Goal: Task Accomplishment & Management: Complete application form

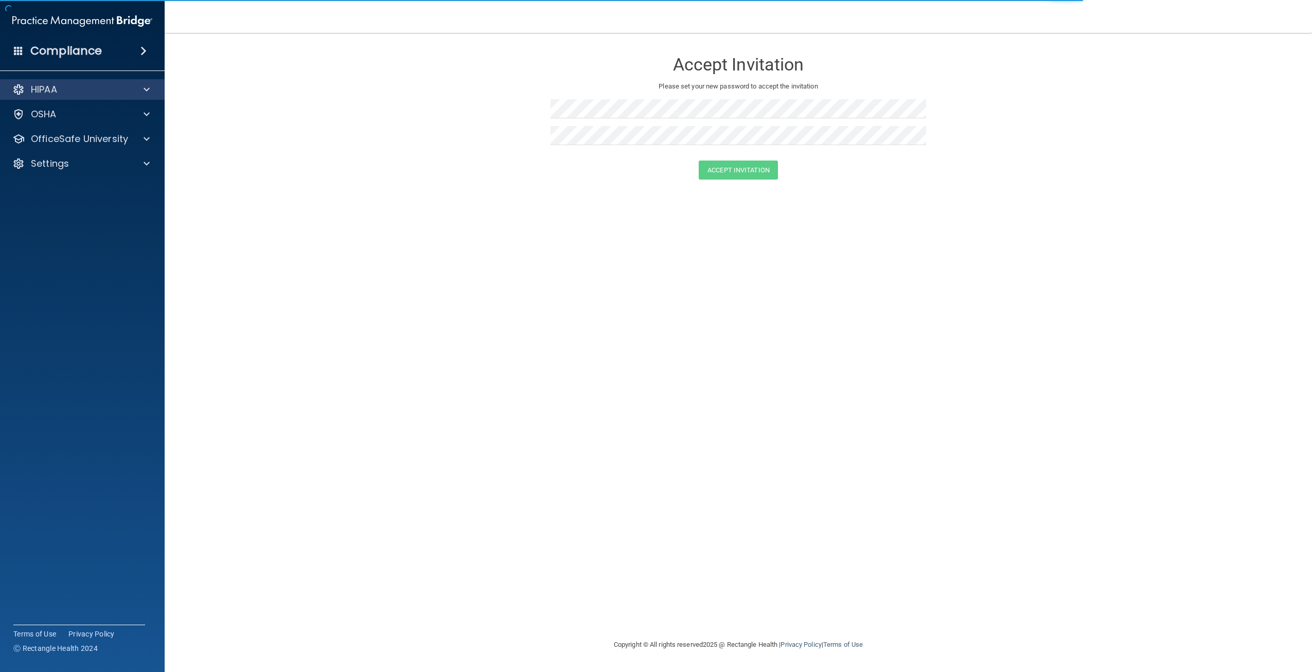
click at [75, 98] on div "HIPAA" at bounding box center [82, 89] width 165 height 21
click at [96, 93] on div "HIPAA" at bounding box center [69, 89] width 128 height 12
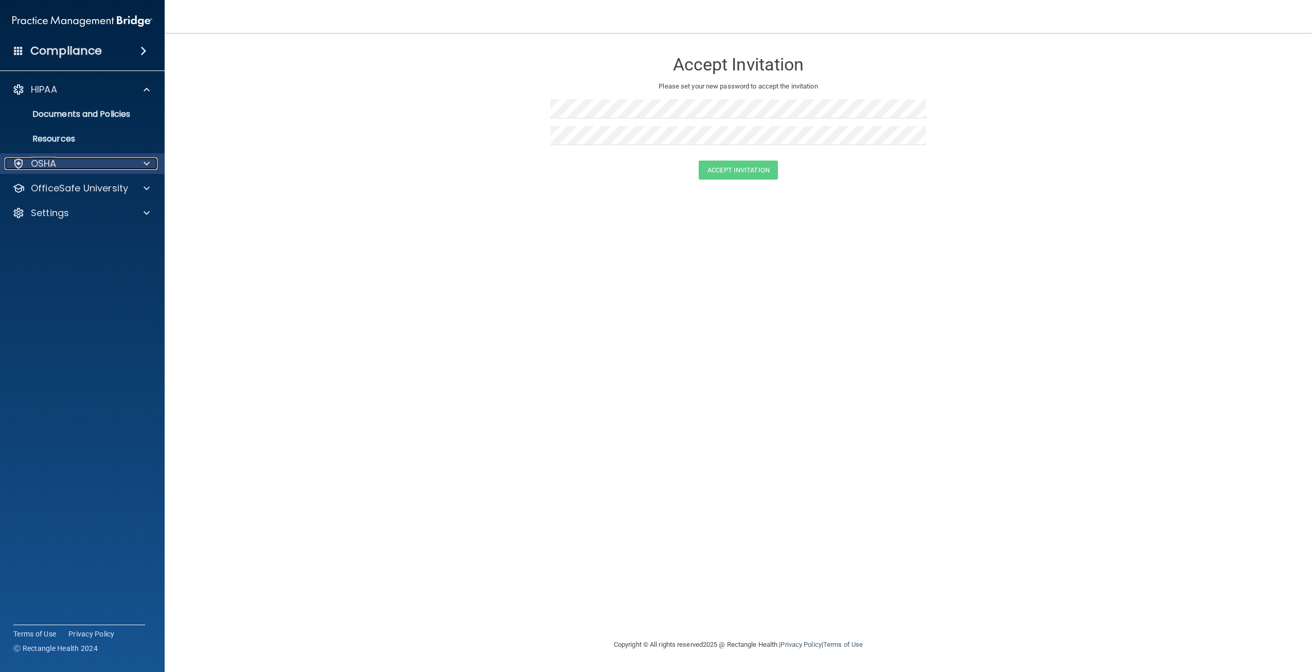
click at [60, 163] on div "OSHA" at bounding box center [69, 163] width 128 height 12
click at [56, 239] on p "OfficeSafe University" at bounding box center [79, 238] width 97 height 12
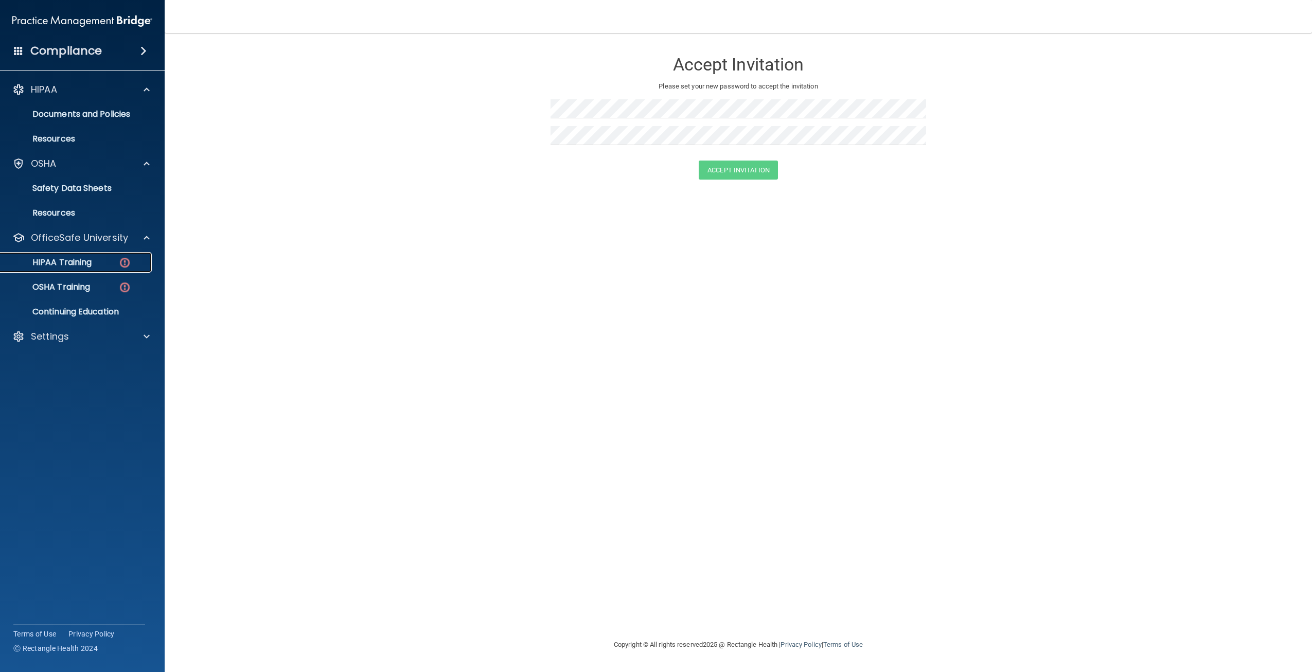
click at [70, 261] on p "HIPAA Training" at bounding box center [49, 262] width 85 height 10
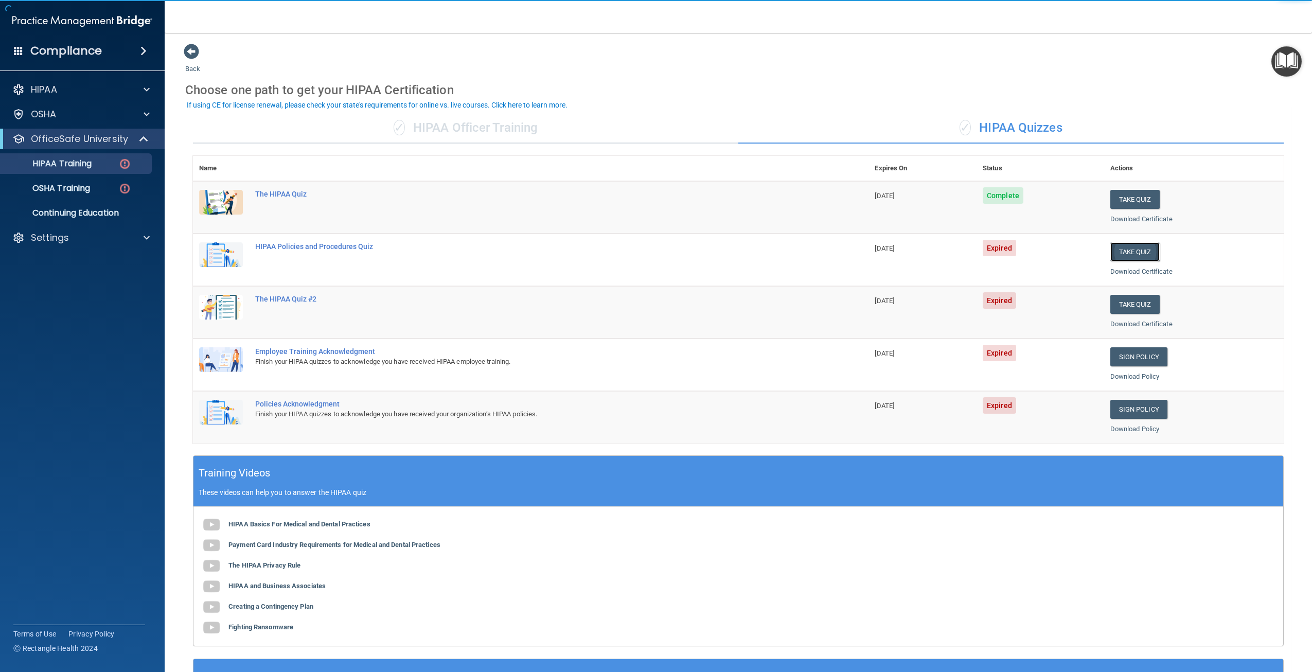
click at [1146, 252] on button "Take Quiz" at bounding box center [1134, 251] width 49 height 19
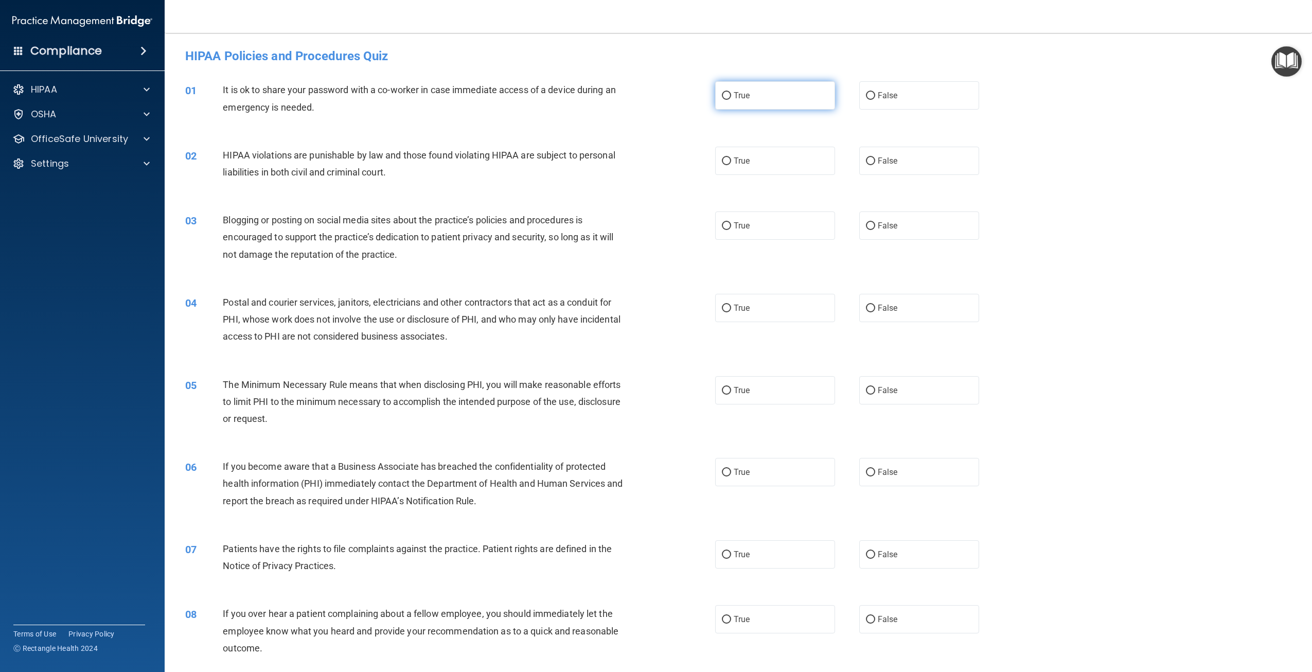
click at [776, 100] on label "True" at bounding box center [775, 95] width 120 height 28
click at [731, 100] on input "True" at bounding box center [726, 96] width 9 height 8
radio input "true"
drag, startPoint x: 779, startPoint y: 162, endPoint x: 784, endPoint y: 182, distance: 20.0
click at [780, 164] on label "True" at bounding box center [775, 161] width 120 height 28
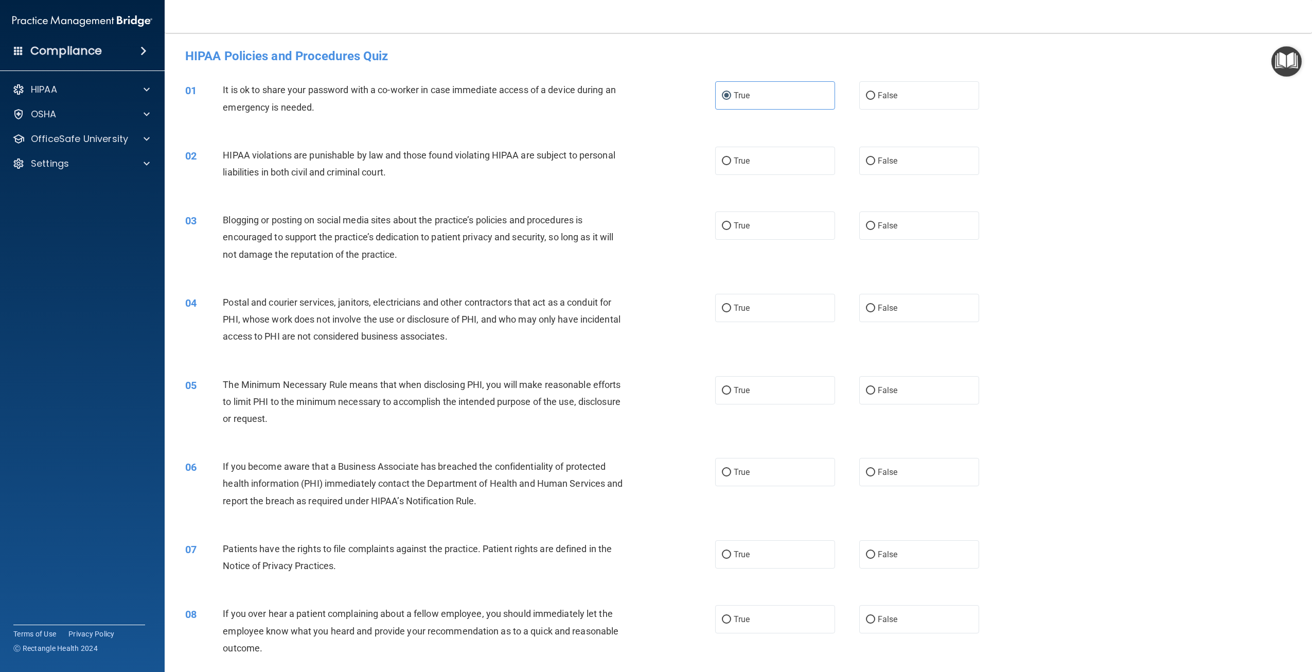
click at [731, 164] on input "True" at bounding box center [726, 161] width 9 height 8
radio input "true"
drag, startPoint x: 786, startPoint y: 225, endPoint x: 791, endPoint y: 245, distance: 20.6
click at [786, 231] on label "True" at bounding box center [775, 225] width 120 height 28
click at [731, 230] on input "True" at bounding box center [726, 226] width 9 height 8
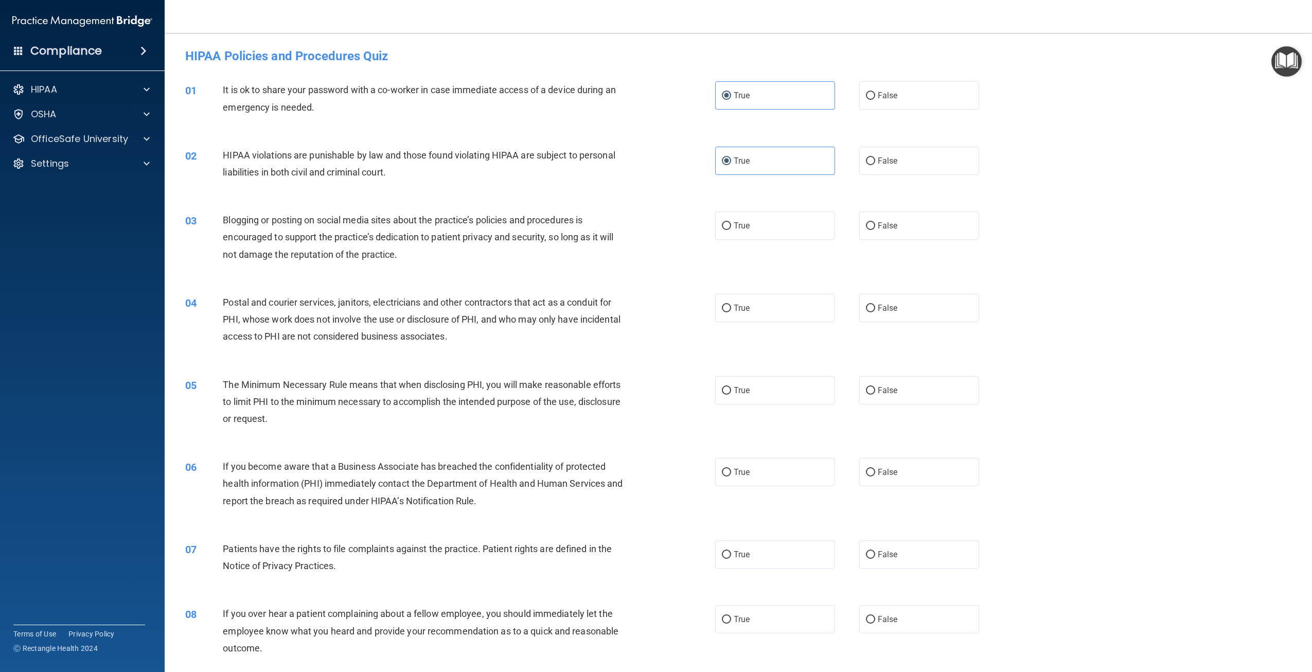
radio input "true"
click at [789, 307] on label "True" at bounding box center [775, 308] width 120 height 28
click at [731, 307] on input "True" at bounding box center [726, 309] width 9 height 8
radio input "true"
click at [787, 395] on label "True" at bounding box center [775, 390] width 120 height 28
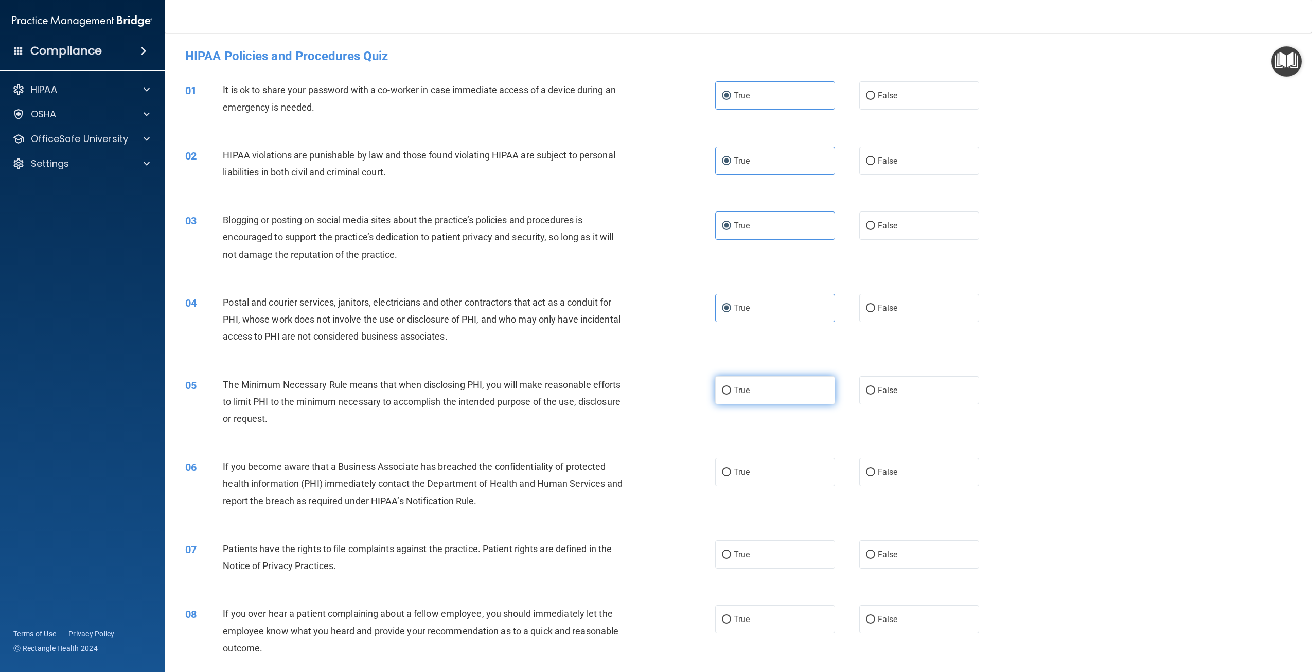
click at [731, 395] on input "True" at bounding box center [726, 391] width 9 height 8
radio input "true"
click at [784, 476] on label "True" at bounding box center [775, 472] width 120 height 28
click at [731, 476] on input "True" at bounding box center [726, 473] width 9 height 8
radio input "true"
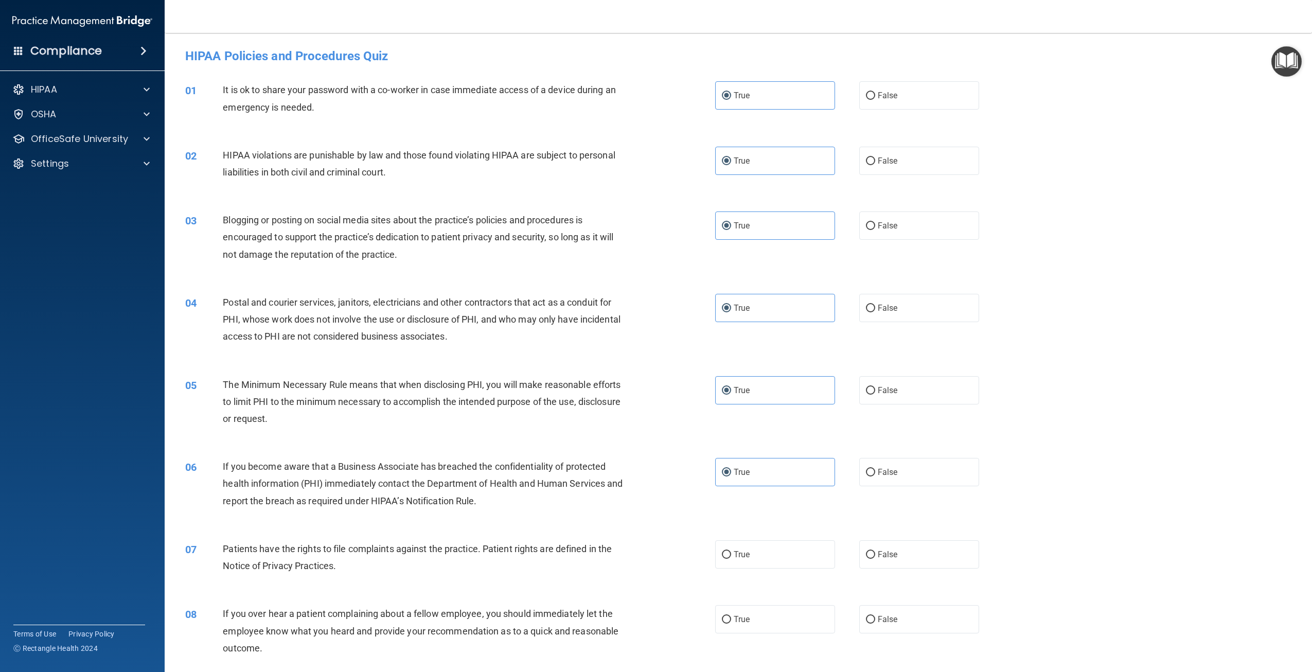
click at [754, 571] on div "07 Patients have the rights to file complaints against the practice. Patient ri…" at bounding box center [738, 559] width 1122 height 65
click at [760, 562] on label "True" at bounding box center [775, 554] width 120 height 28
click at [731, 559] on input "True" at bounding box center [726, 555] width 9 height 8
radio input "true"
click at [757, 620] on label "True" at bounding box center [775, 619] width 120 height 28
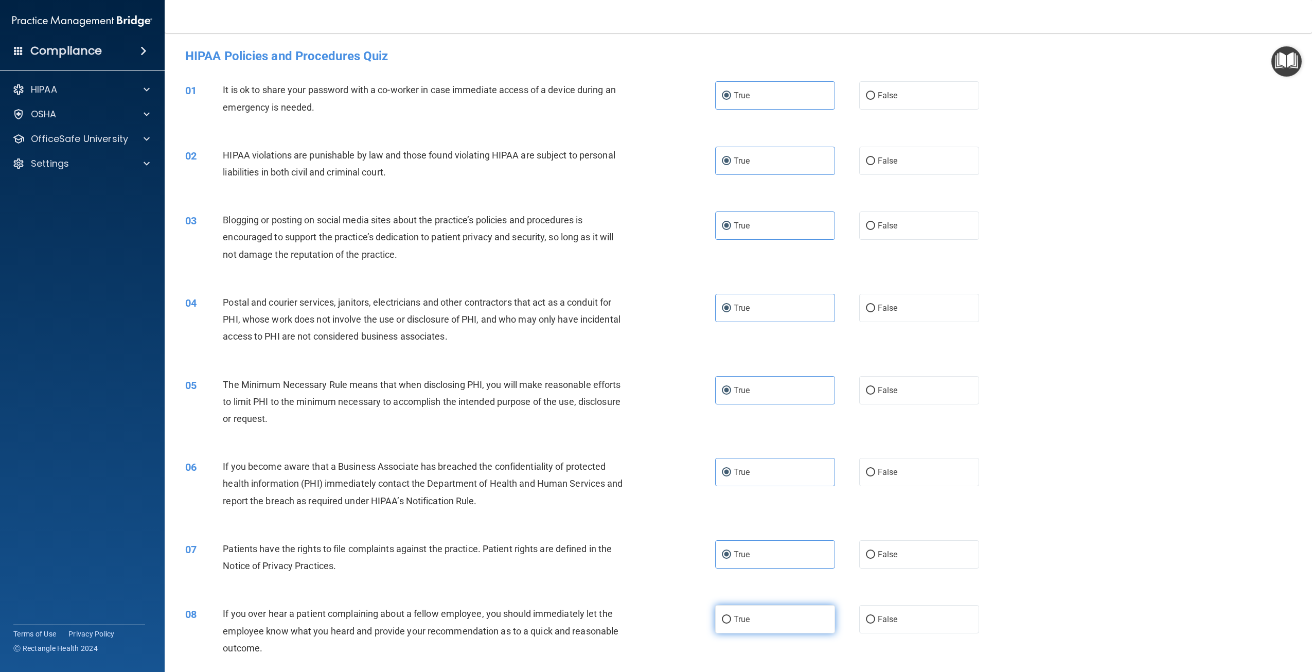
click at [731, 620] on input "True" at bounding box center [726, 620] width 9 height 8
radio input "true"
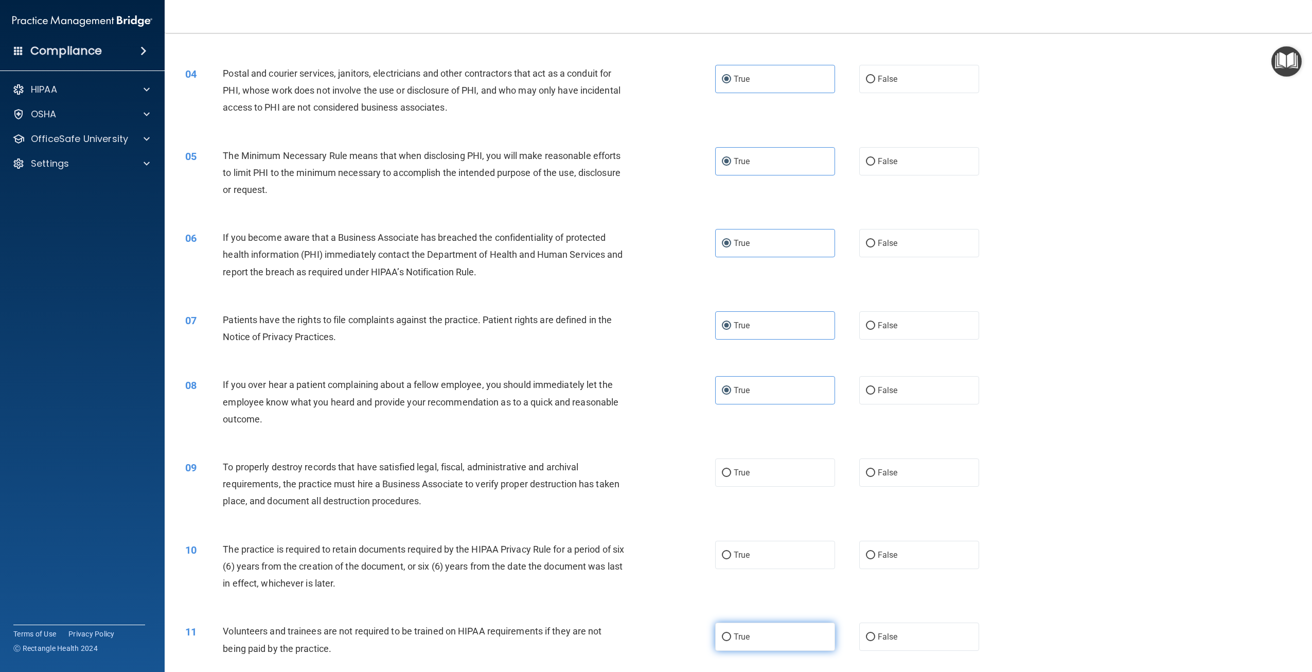
scroll to position [412, 0]
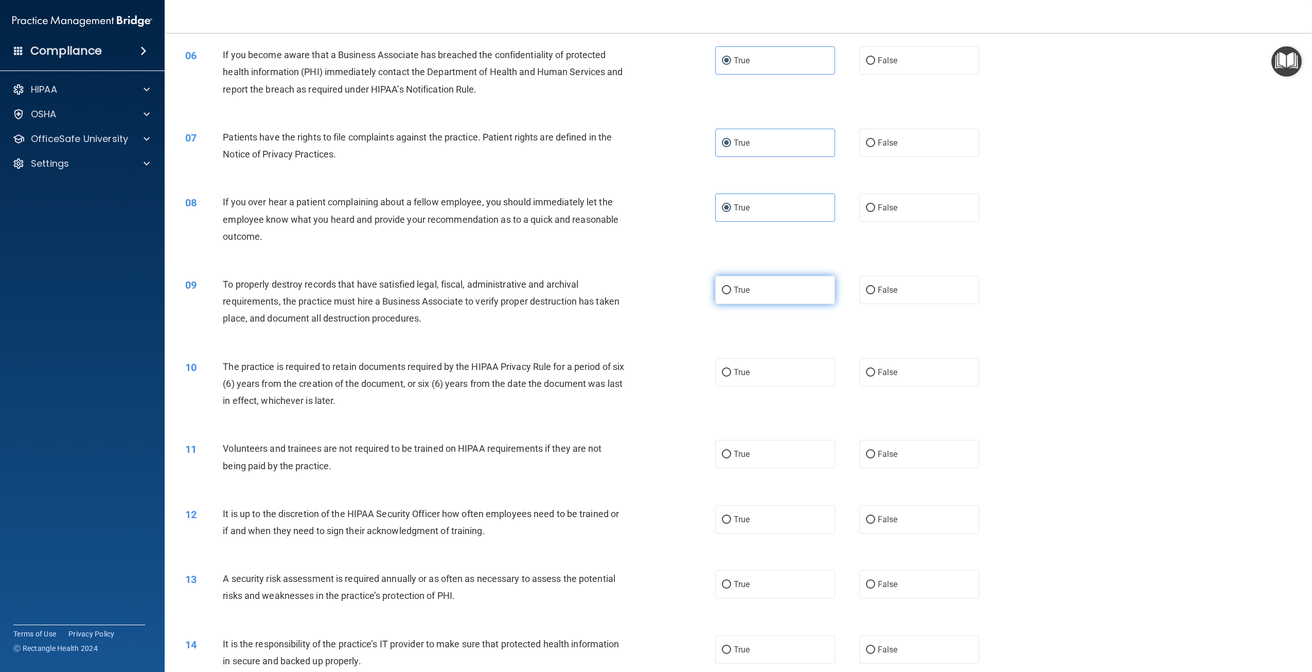
click at [766, 283] on label "True" at bounding box center [775, 290] width 120 height 28
click at [731, 287] on input "True" at bounding box center [726, 291] width 9 height 8
radio input "true"
drag, startPoint x: 758, startPoint y: 379, endPoint x: 733, endPoint y: 432, distance: 59.1
click at [757, 380] on label "True" at bounding box center [775, 372] width 120 height 28
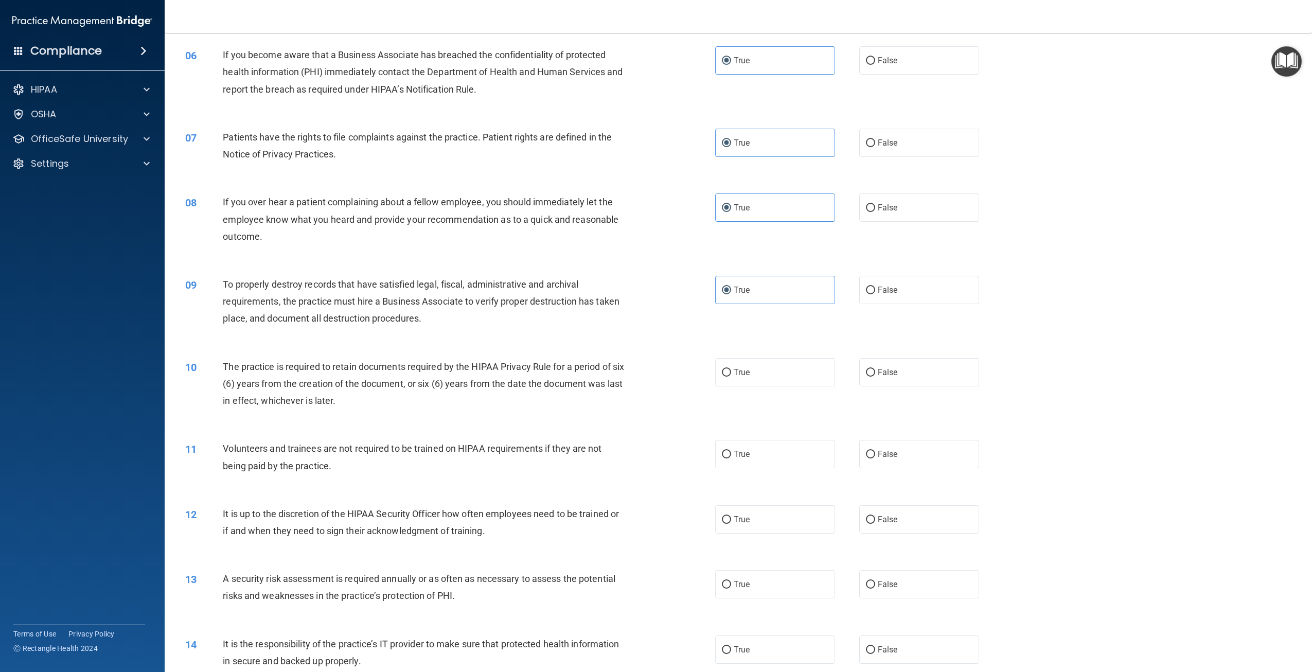
click at [731, 377] on input "True" at bounding box center [726, 373] width 9 height 8
radio input "true"
click at [723, 465] on label "True" at bounding box center [775, 454] width 120 height 28
click at [723, 458] on input "True" at bounding box center [726, 455] width 9 height 8
radio input "true"
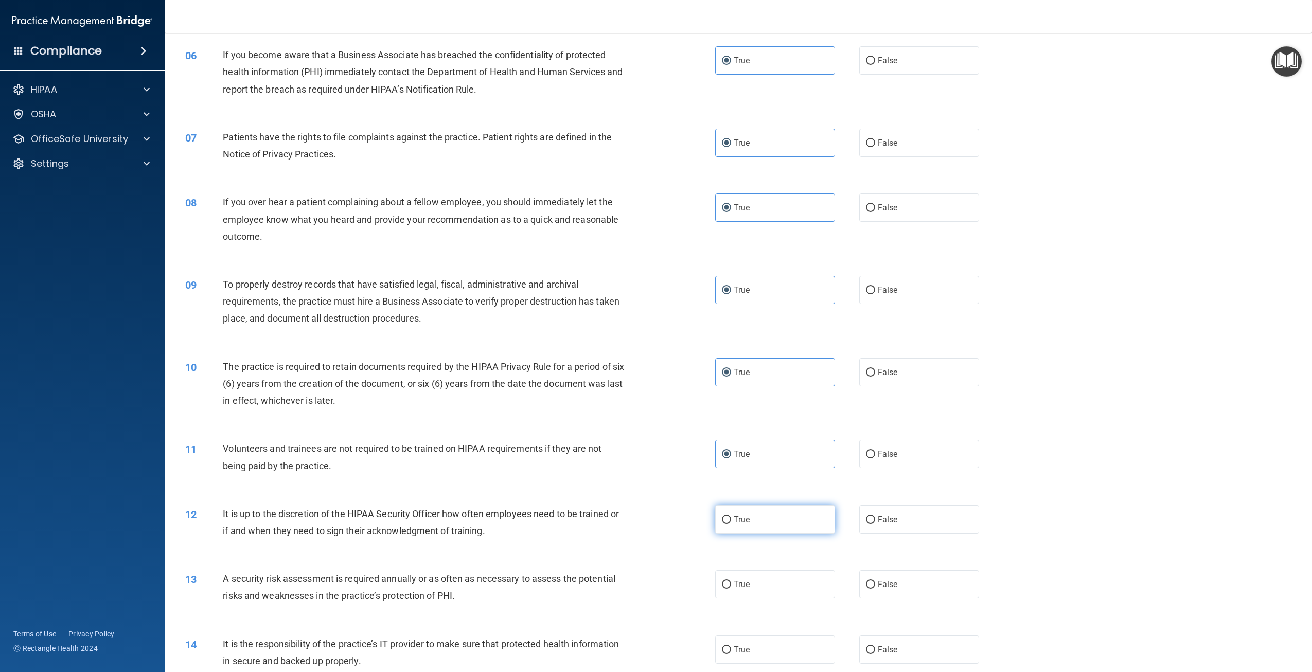
drag, startPoint x: 717, startPoint y: 512, endPoint x: 718, endPoint y: 519, distance: 6.3
click at [718, 518] on label "True" at bounding box center [775, 519] width 120 height 28
drag, startPoint x: 718, startPoint y: 519, endPoint x: 739, endPoint y: 592, distance: 76.5
click at [735, 582] on label "True" at bounding box center [775, 584] width 120 height 28
click at [731, 582] on input "True" at bounding box center [726, 585] width 9 height 8
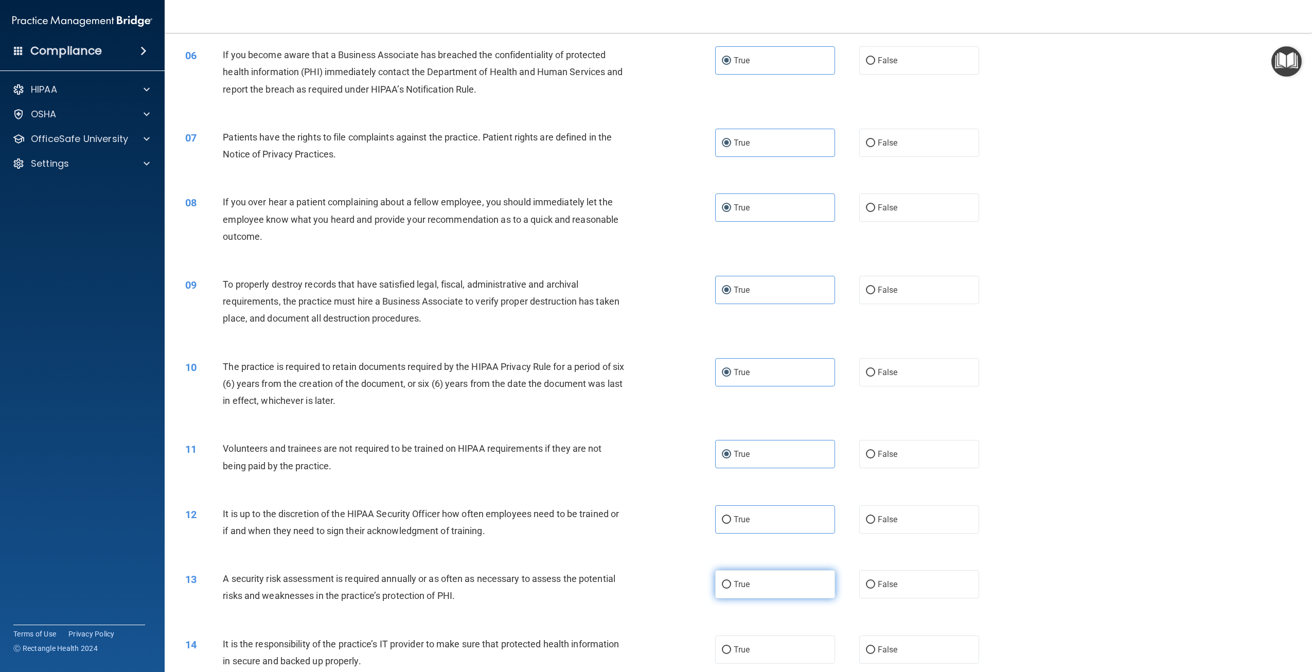
radio input "true"
click at [754, 646] on label "True" at bounding box center [775, 649] width 120 height 28
click at [731, 646] on input "True" at bounding box center [726, 650] width 9 height 8
radio input "true"
click at [743, 524] on label "True" at bounding box center [775, 519] width 120 height 28
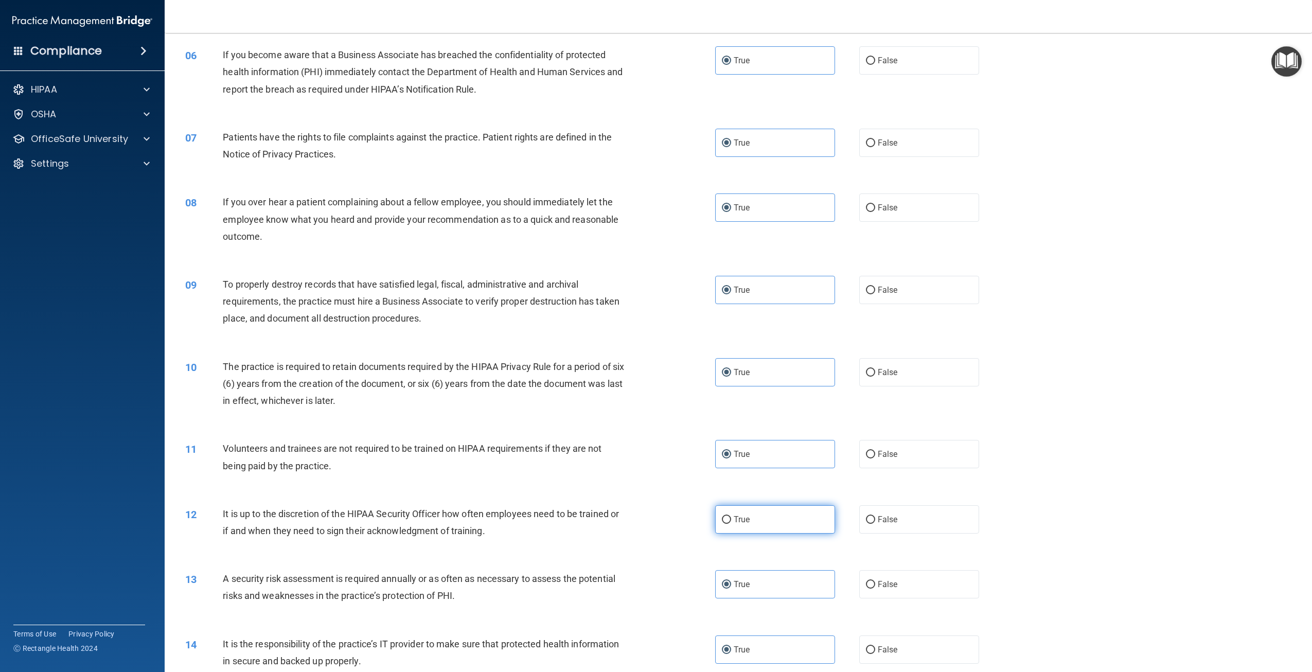
click at [731, 524] on input "True" at bounding box center [726, 520] width 9 height 8
radio input "true"
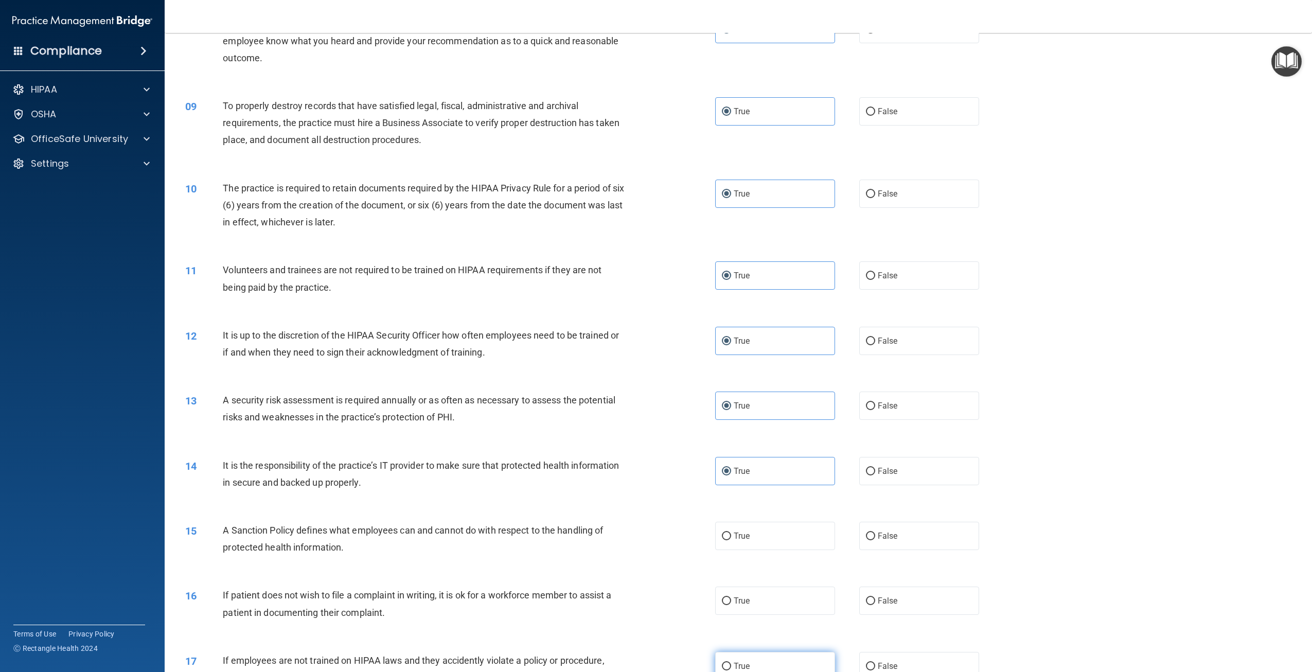
scroll to position [772, 0]
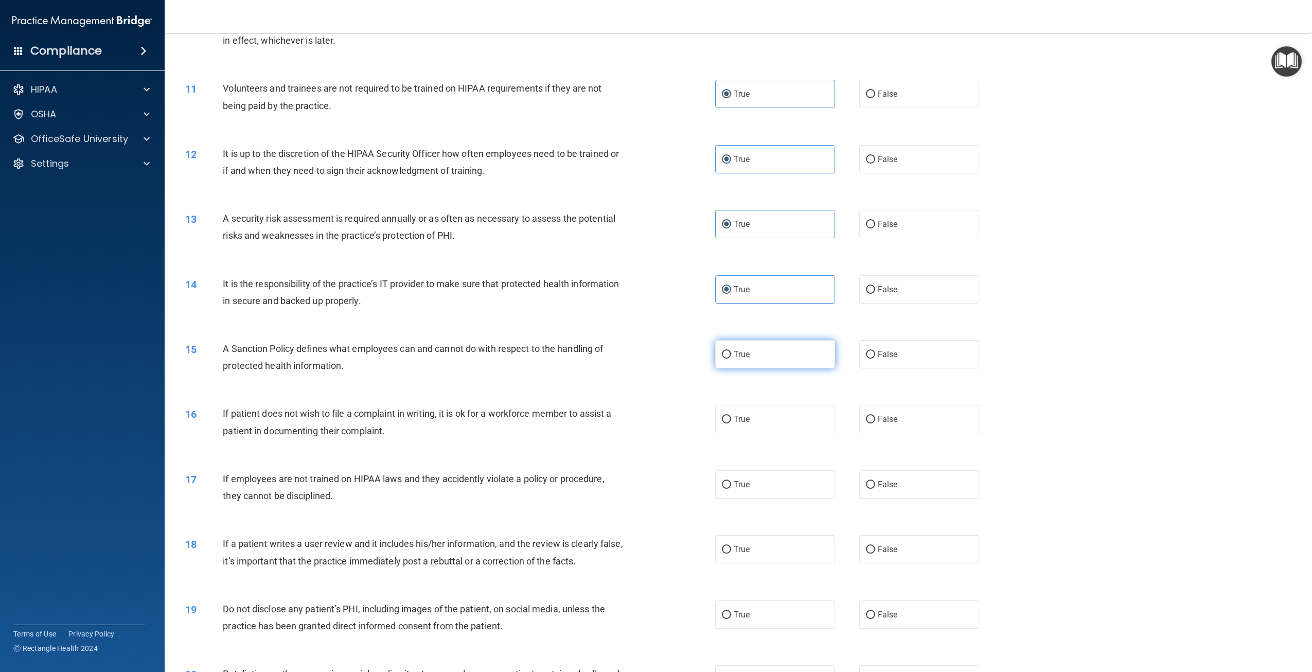
click at [768, 357] on label "True" at bounding box center [775, 354] width 120 height 28
click at [731, 357] on input "True" at bounding box center [726, 355] width 9 height 8
radio input "true"
drag, startPoint x: 778, startPoint y: 420, endPoint x: 811, endPoint y: 488, distance: 75.7
click at [778, 421] on label "True" at bounding box center [775, 419] width 120 height 28
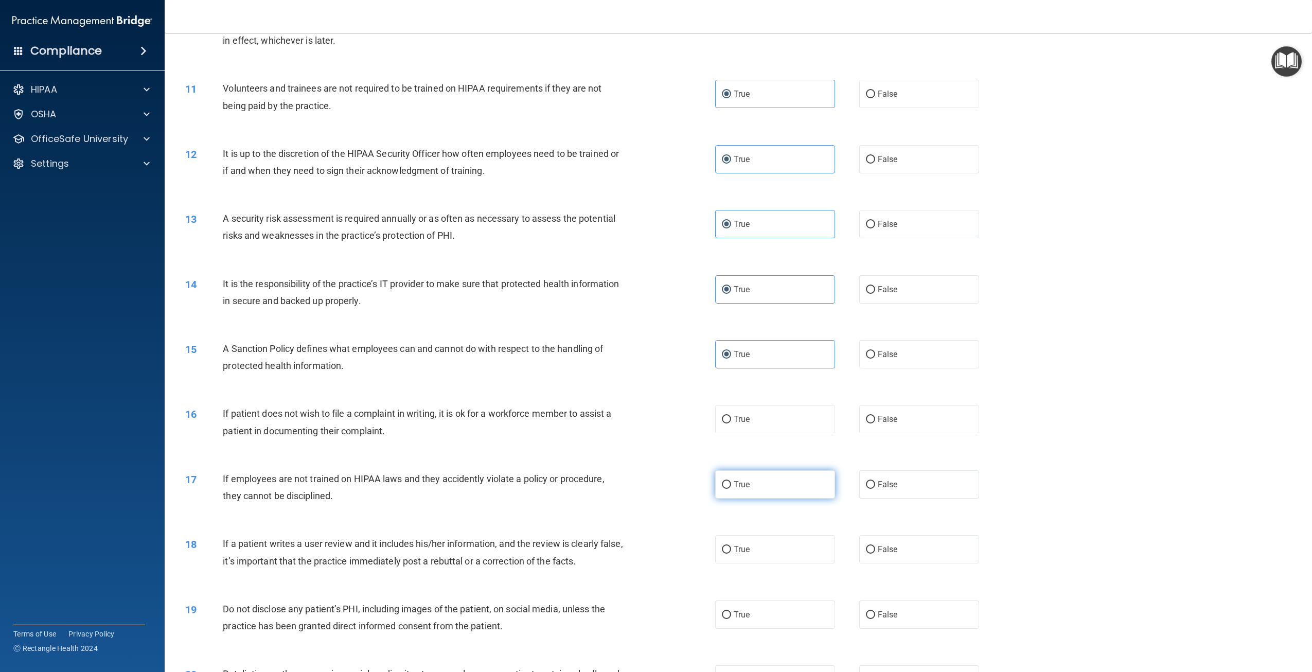
click at [731, 421] on input "True" at bounding box center [726, 420] width 9 height 8
radio input "true"
click at [812, 495] on label "True" at bounding box center [775, 484] width 120 height 28
click at [731, 489] on input "True" at bounding box center [726, 485] width 9 height 8
radio input "true"
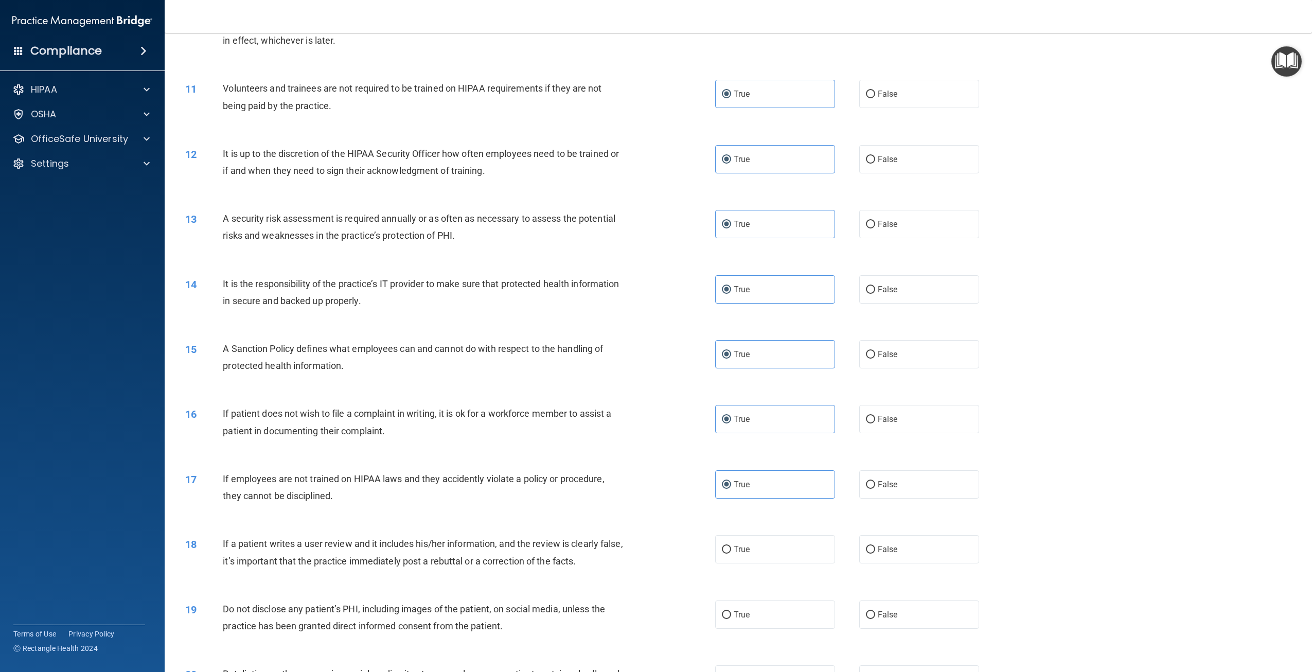
drag, startPoint x: 810, startPoint y: 554, endPoint x: 819, endPoint y: 583, distance: 31.1
click at [810, 558] on label "True" at bounding box center [775, 549] width 120 height 28
click at [731, 554] on input "True" at bounding box center [726, 550] width 9 height 8
radio input "true"
click at [828, 627] on label "True" at bounding box center [775, 614] width 120 height 28
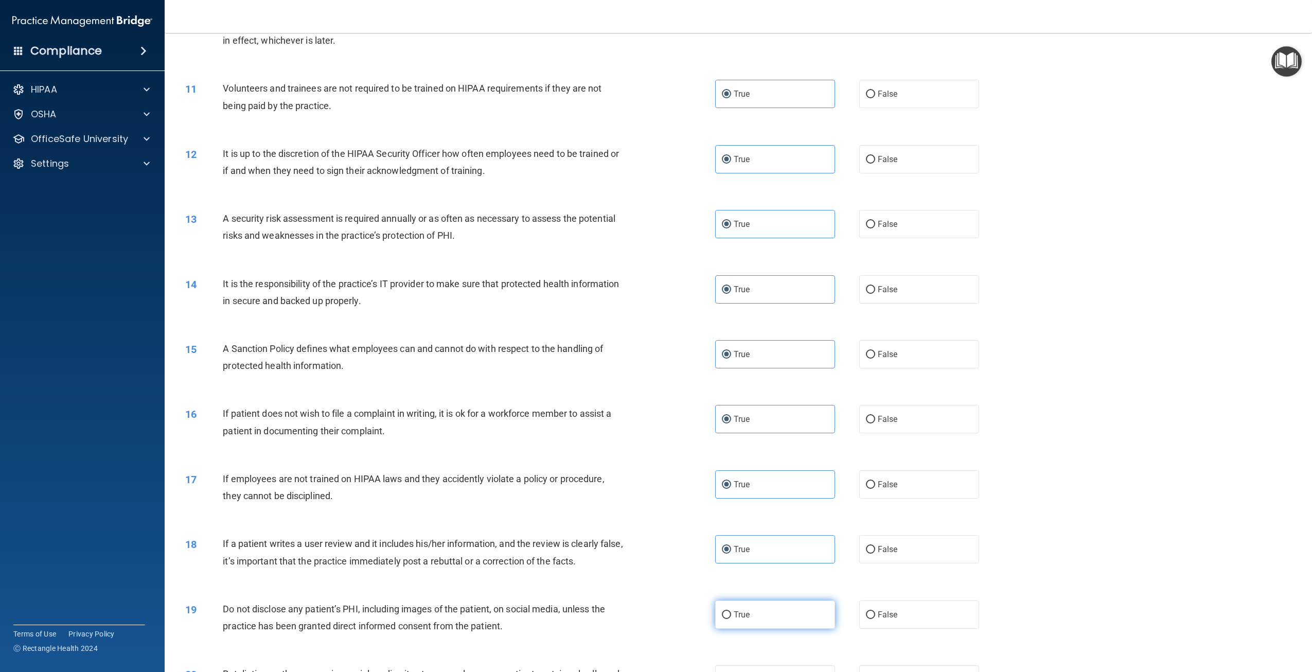
click at [731, 619] on input "True" at bounding box center [726, 615] width 9 height 8
radio input "true"
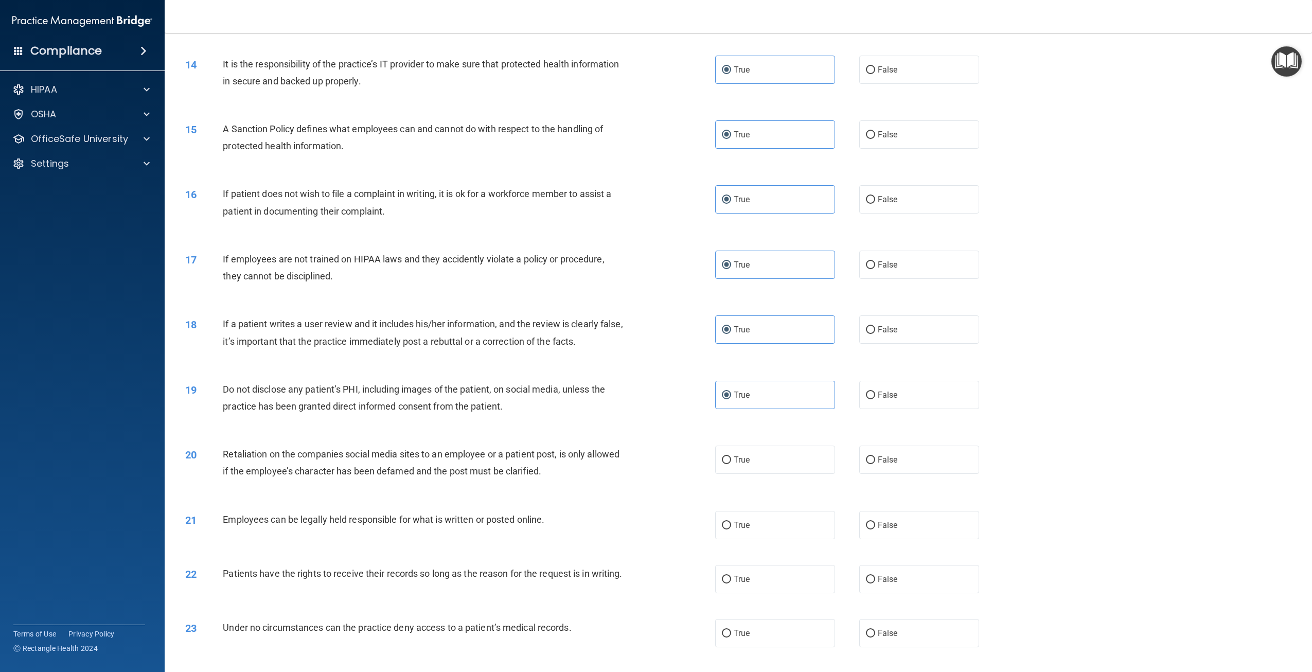
scroll to position [1183, 0]
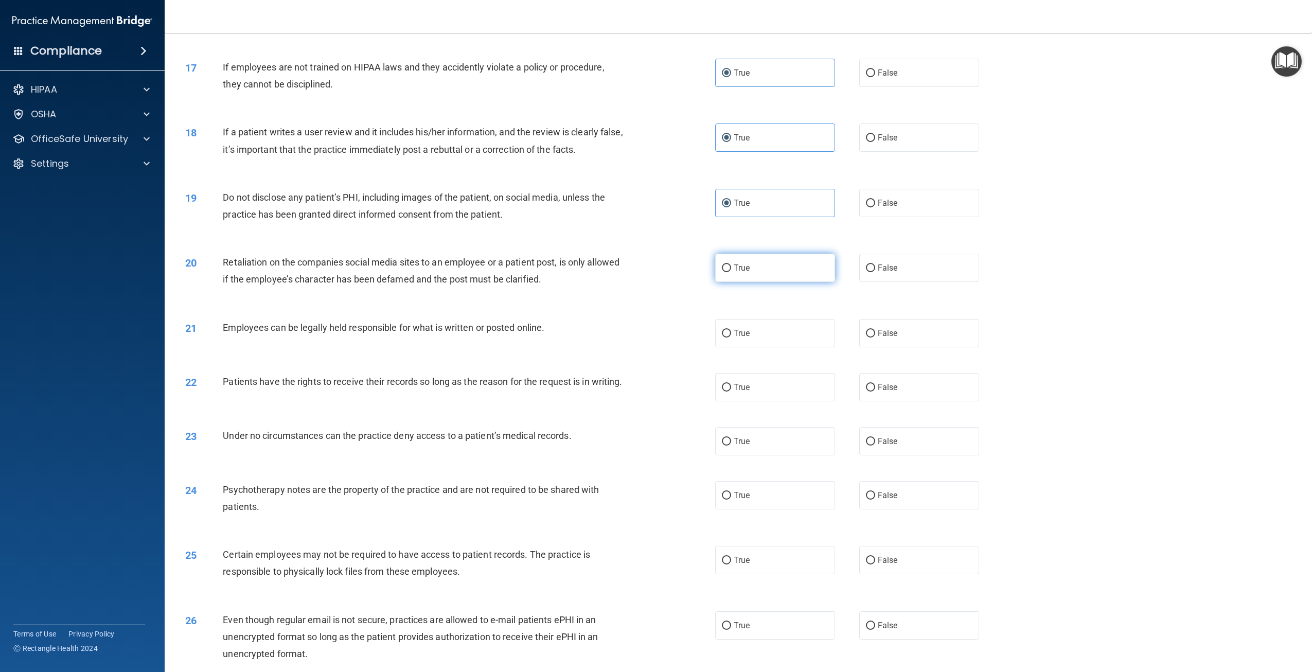
click at [781, 281] on label "True" at bounding box center [775, 268] width 120 height 28
click at [731, 272] on input "True" at bounding box center [726, 268] width 9 height 8
radio input "true"
click at [785, 331] on label "True" at bounding box center [775, 333] width 120 height 28
click at [731, 331] on input "True" at bounding box center [726, 334] width 9 height 8
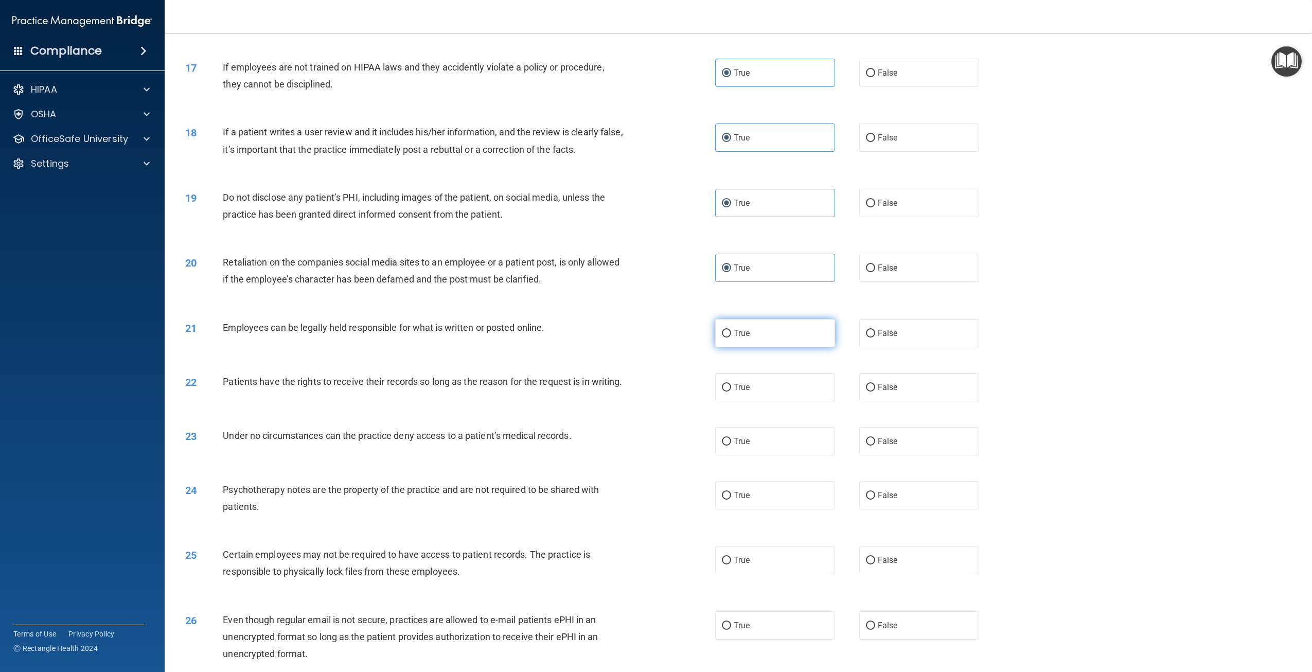
radio input "true"
drag, startPoint x: 782, startPoint y: 386, endPoint x: 784, endPoint y: 398, distance: 11.9
click at [781, 386] on label "True" at bounding box center [775, 387] width 120 height 28
click at [731, 386] on input "True" at bounding box center [726, 388] width 9 height 8
radio input "true"
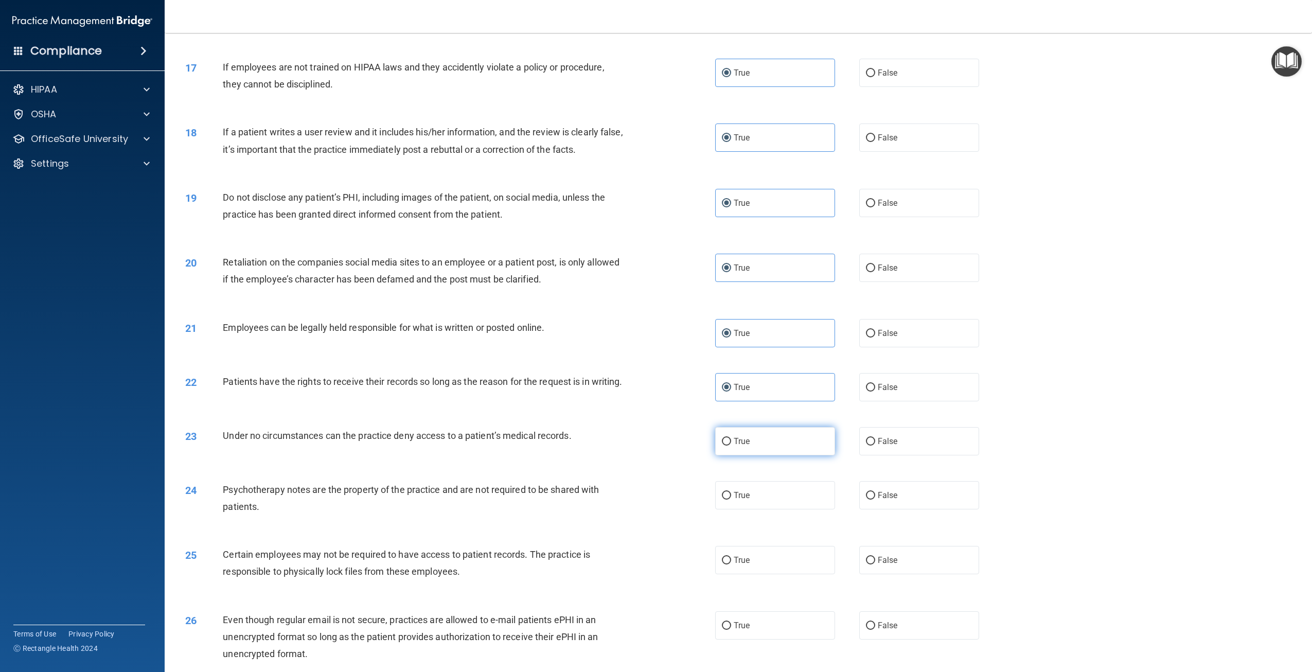
click at [786, 454] on label "True" at bounding box center [775, 441] width 120 height 28
click at [731, 446] on input "True" at bounding box center [726, 442] width 9 height 8
radio input "true"
click at [784, 523] on div "24 Psychotherapy notes are the property of the practice and are not required to…" at bounding box center [738, 500] width 1122 height 65
click at [778, 509] on label "True" at bounding box center [775, 495] width 120 height 28
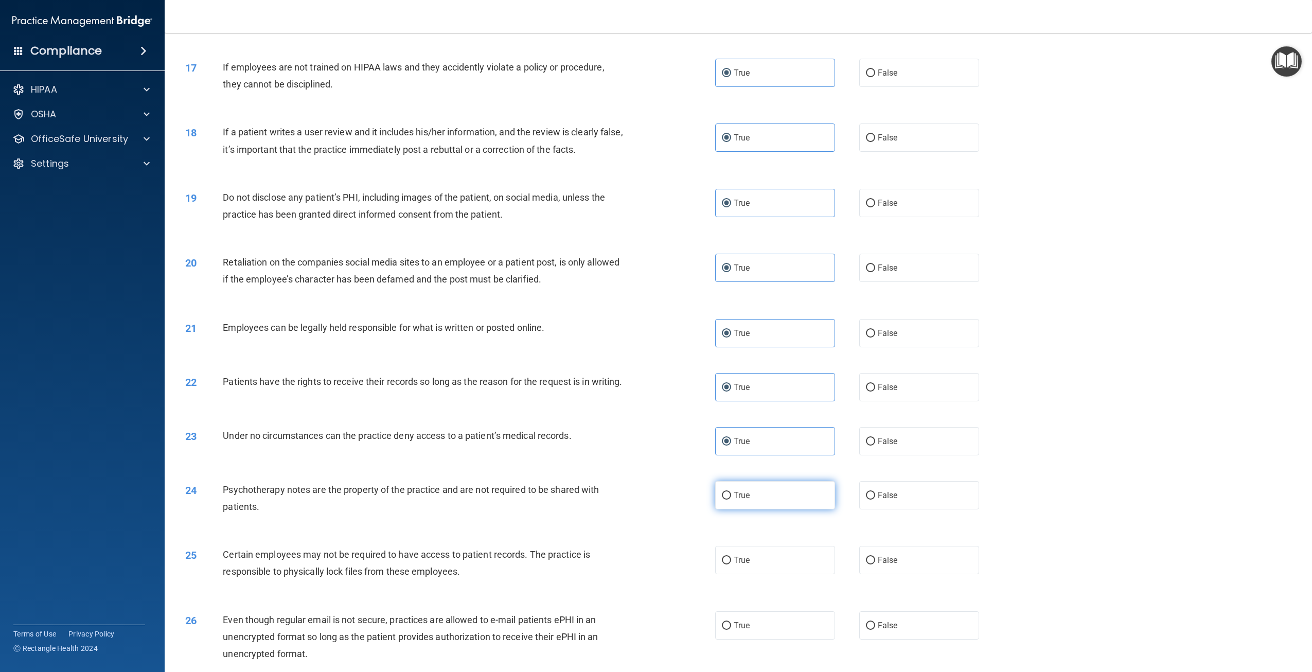
click at [731, 500] on input "True" at bounding box center [726, 496] width 9 height 8
radio input "true"
click at [772, 568] on label "True" at bounding box center [775, 560] width 120 height 28
click at [731, 564] on input "True" at bounding box center [726, 561] width 9 height 8
radio input "true"
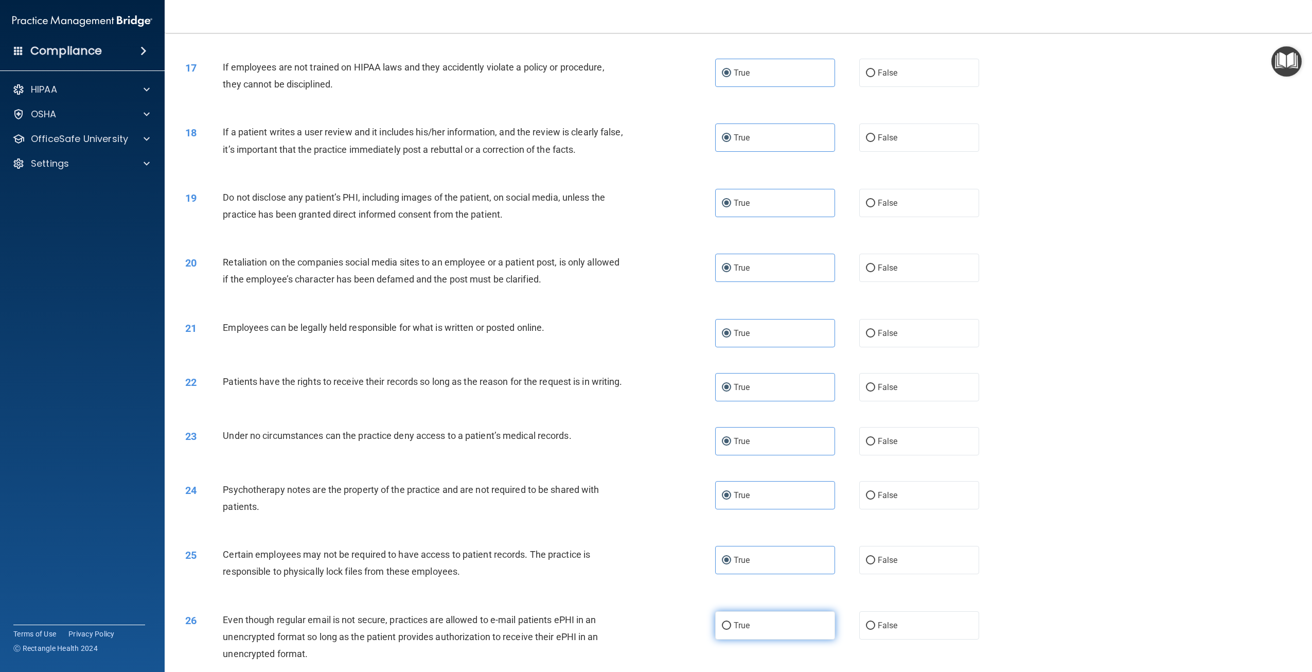
click at [754, 630] on label "True" at bounding box center [775, 625] width 120 height 28
click at [731, 630] on input "True" at bounding box center [726, 626] width 9 height 8
radio input "true"
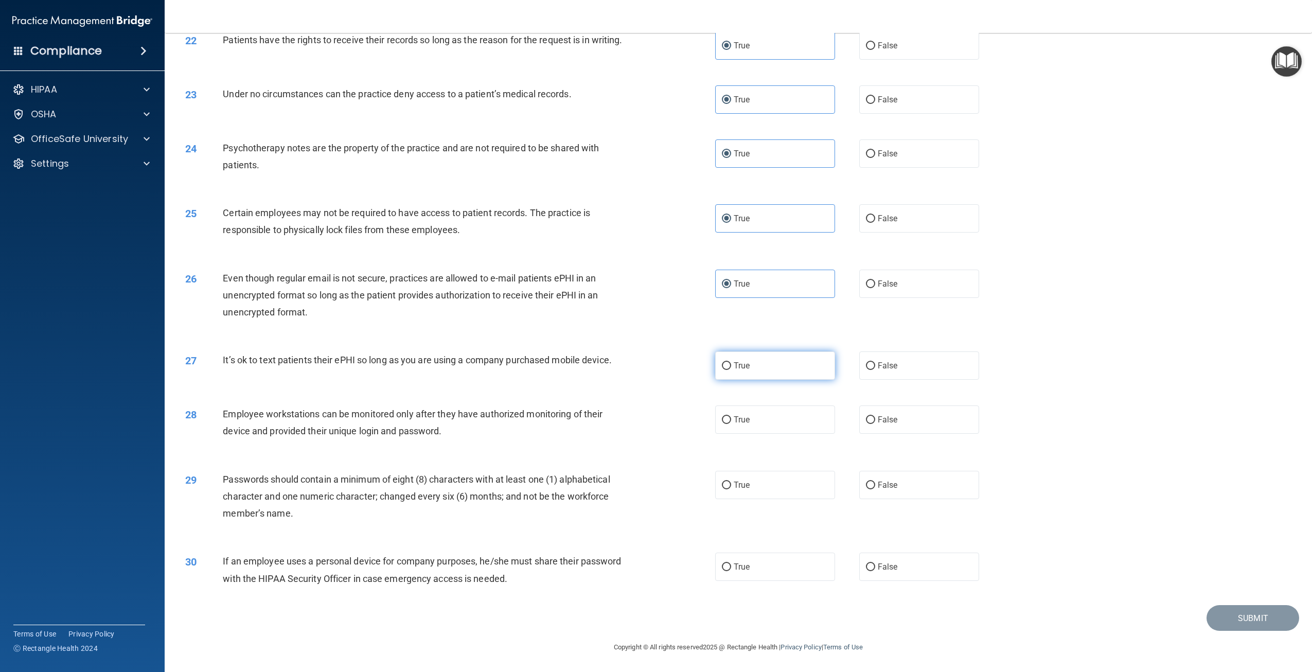
click at [766, 359] on label "True" at bounding box center [775, 365] width 120 height 28
click at [731, 362] on input "True" at bounding box center [726, 366] width 9 height 8
radio input "true"
click at [758, 421] on label "True" at bounding box center [775, 419] width 120 height 28
click at [731, 421] on input "True" at bounding box center [726, 420] width 9 height 8
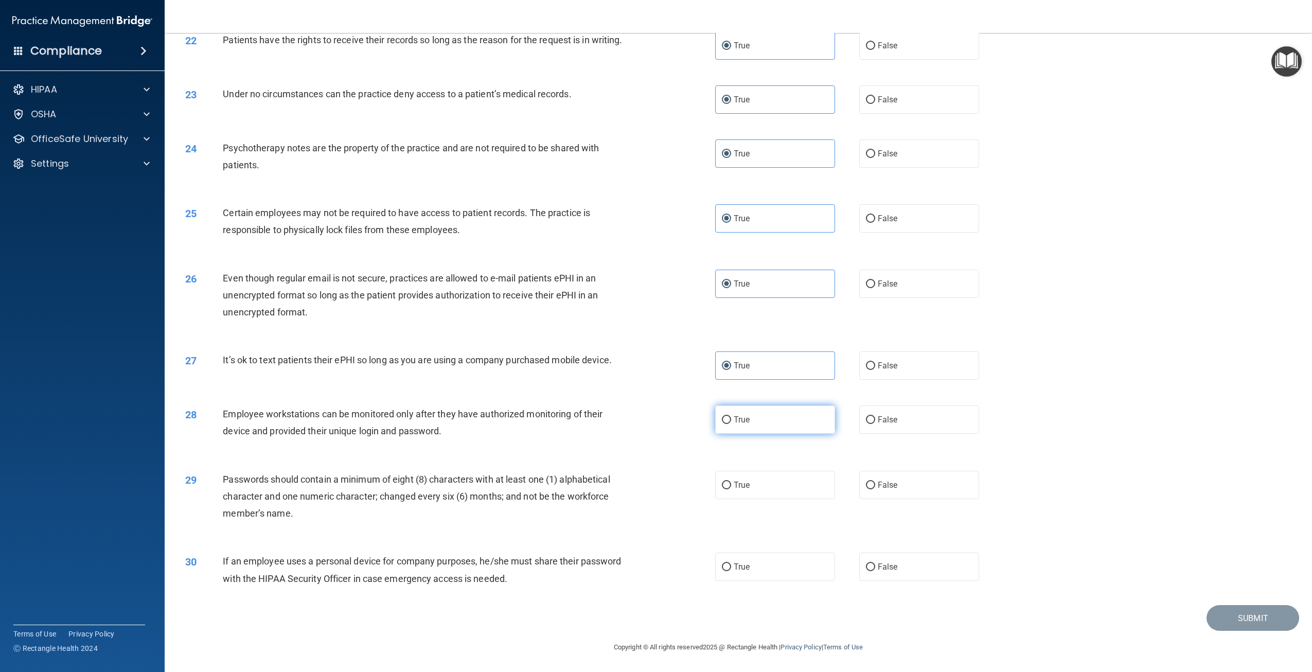
radio input "true"
click at [752, 496] on label "True" at bounding box center [775, 485] width 120 height 28
click at [731, 489] on input "True" at bounding box center [726, 486] width 9 height 8
radio input "true"
click at [746, 573] on label "True" at bounding box center [775, 567] width 120 height 28
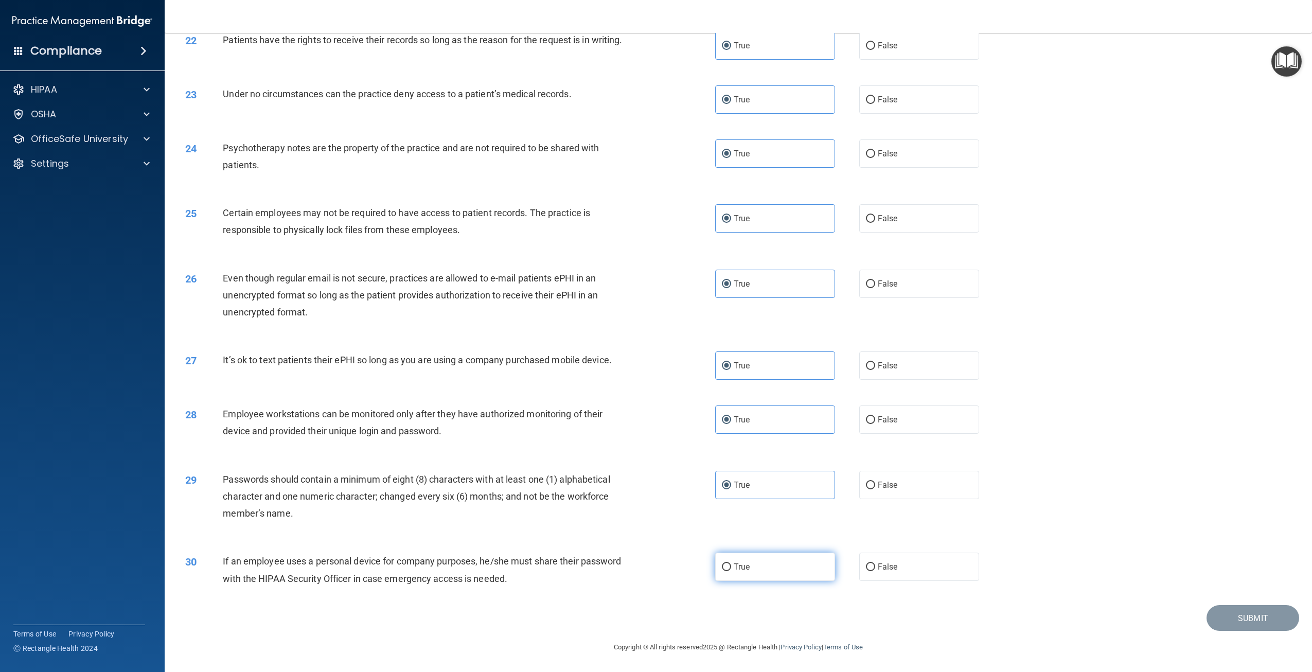
click at [731, 571] on input "True" at bounding box center [726, 567] width 9 height 8
radio input "true"
click at [1229, 621] on button "Submit" at bounding box center [1252, 618] width 93 height 26
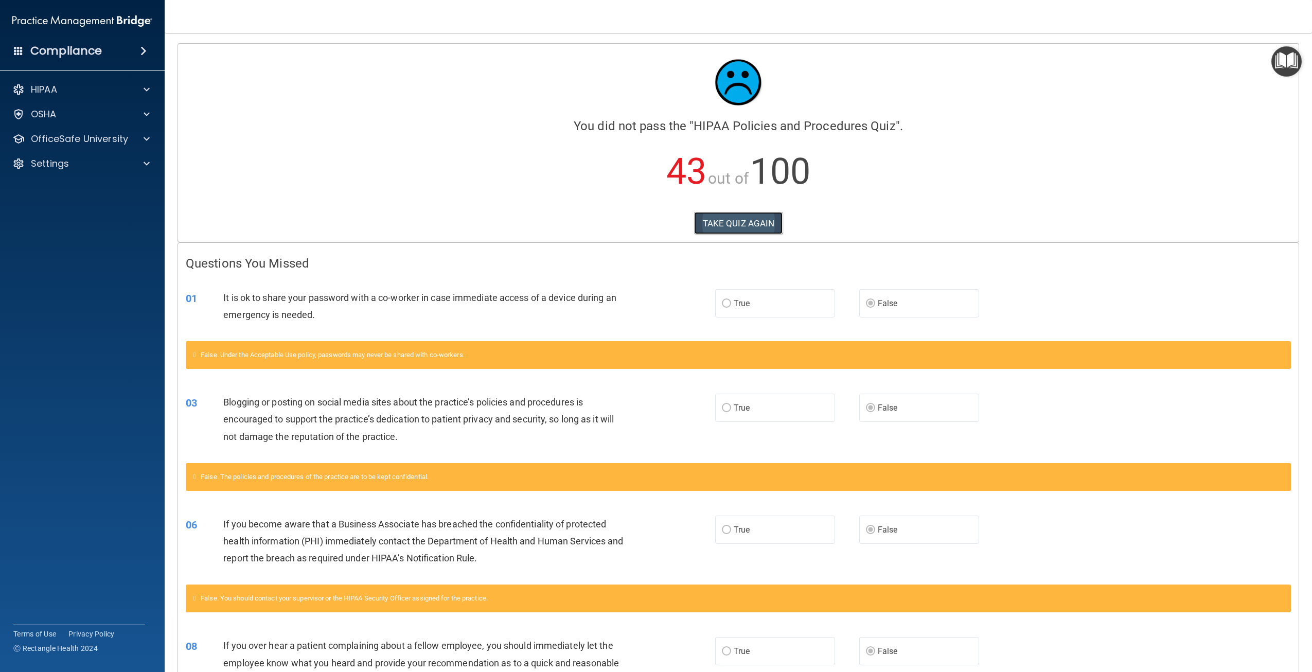
click at [739, 229] on button "TAKE QUIZ AGAIN" at bounding box center [738, 223] width 89 height 23
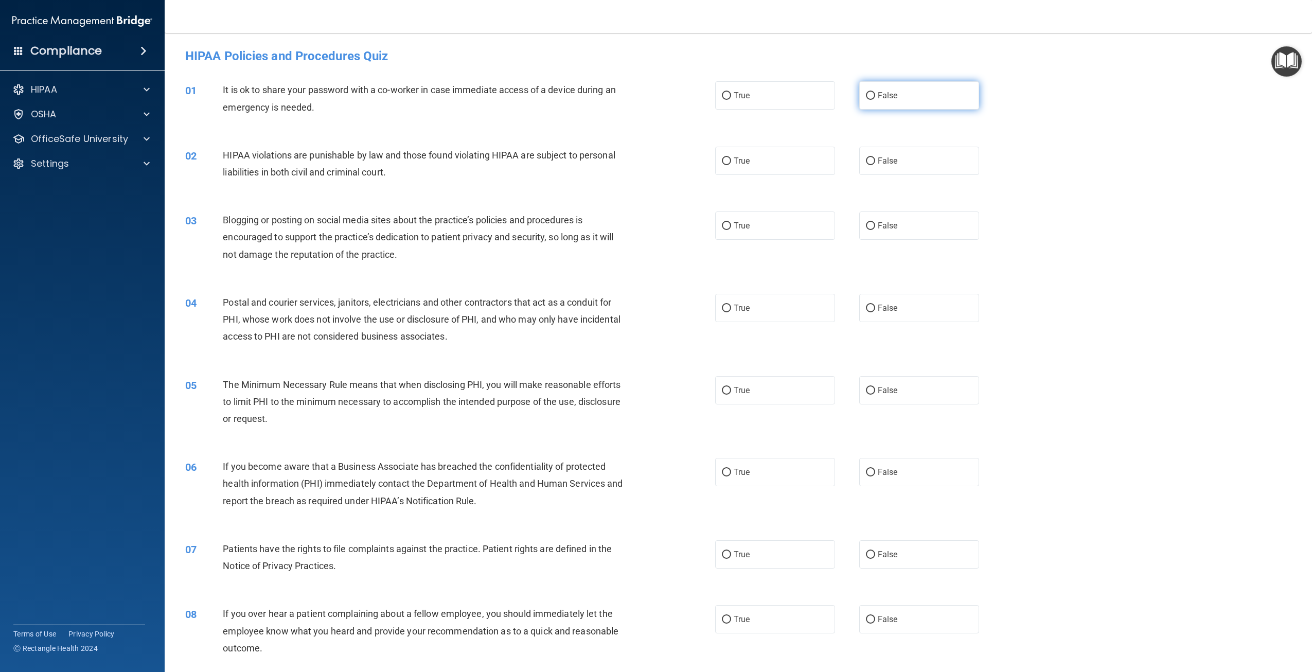
click at [880, 99] on span "False" at bounding box center [888, 96] width 20 height 10
click at [875, 99] on input "False" at bounding box center [870, 96] width 9 height 8
radio input "true"
click at [806, 153] on label "True" at bounding box center [775, 161] width 120 height 28
click at [731, 157] on input "True" at bounding box center [726, 161] width 9 height 8
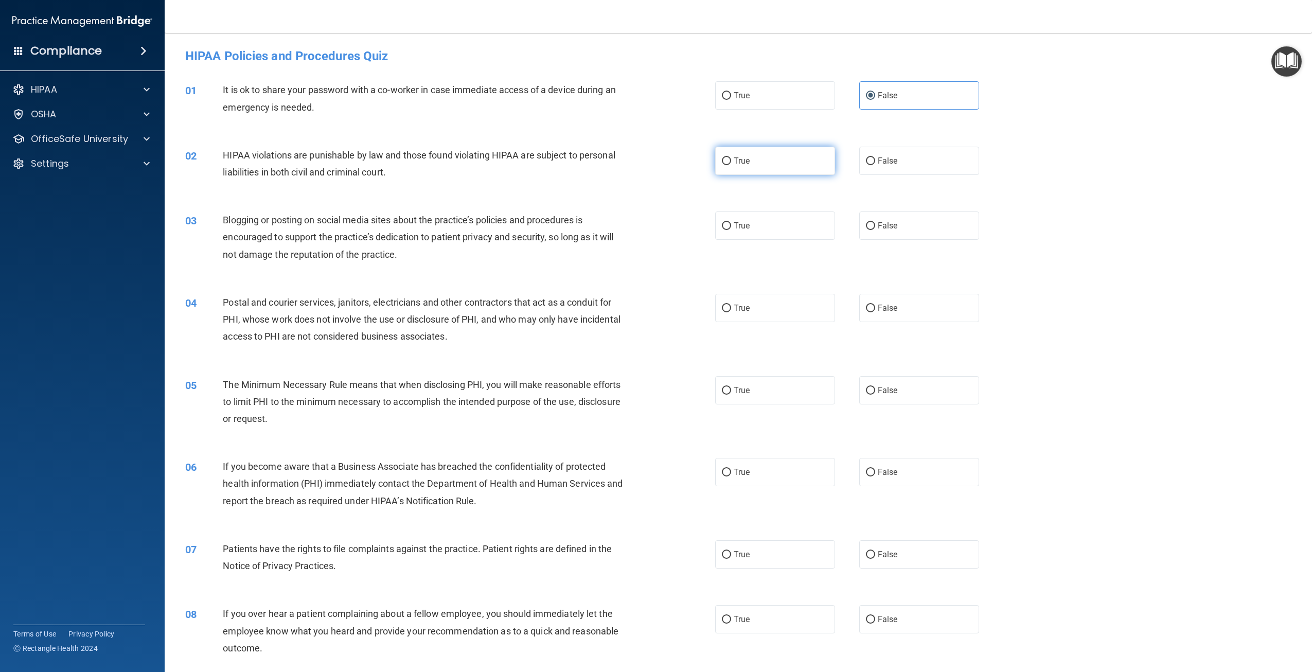
radio input "true"
click at [891, 226] on span "False" at bounding box center [888, 226] width 20 height 10
click at [875, 226] on input "False" at bounding box center [870, 226] width 9 height 8
radio input "true"
drag, startPoint x: 773, startPoint y: 317, endPoint x: 759, endPoint y: 365, distance: 49.8
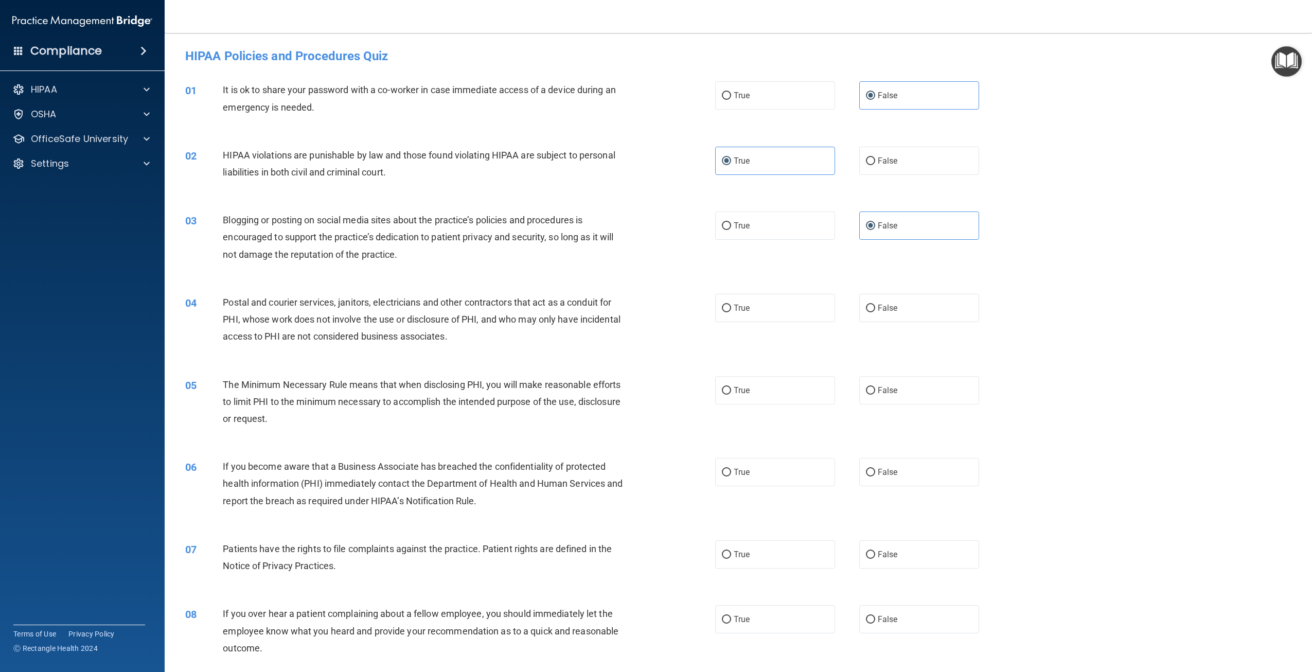
click at [773, 317] on label "True" at bounding box center [775, 308] width 120 height 28
click at [731, 312] on input "True" at bounding box center [726, 309] width 9 height 8
radio input "true"
click at [755, 399] on label "True" at bounding box center [775, 390] width 120 height 28
click at [731, 395] on input "True" at bounding box center [726, 391] width 9 height 8
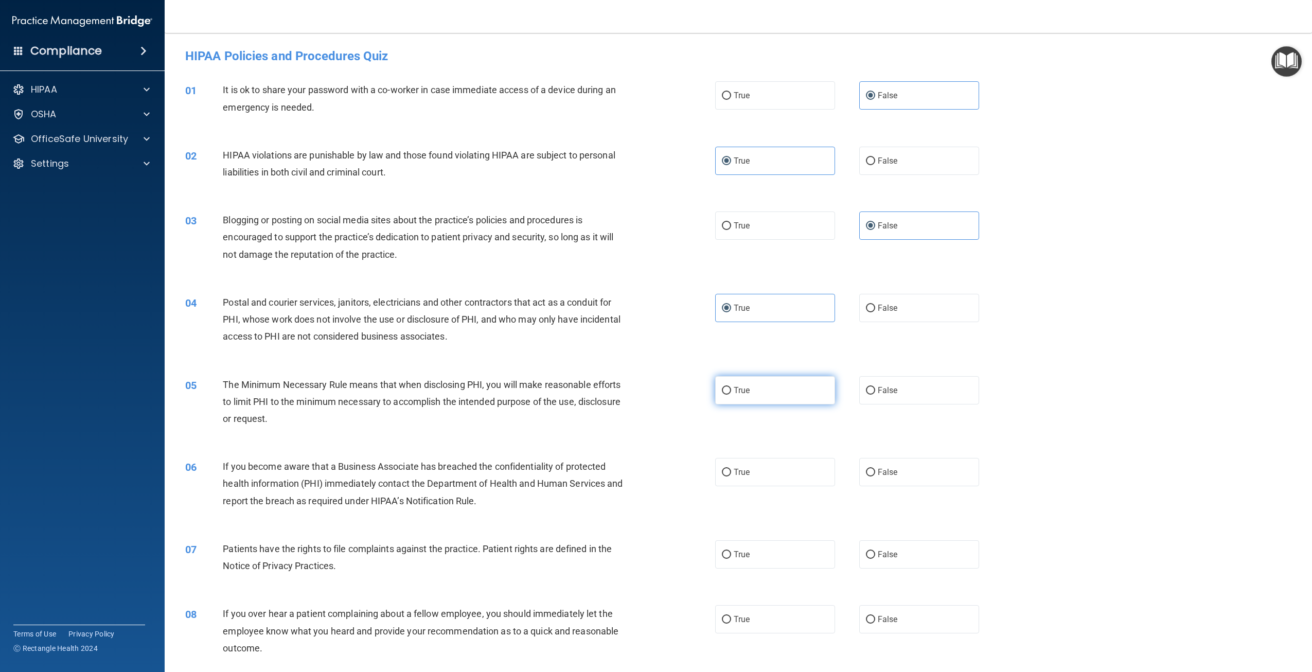
radio input "true"
click at [888, 473] on span "False" at bounding box center [888, 472] width 20 height 10
click at [875, 473] on input "False" at bounding box center [870, 473] width 9 height 8
radio input "true"
click at [797, 554] on label "True" at bounding box center [775, 554] width 120 height 28
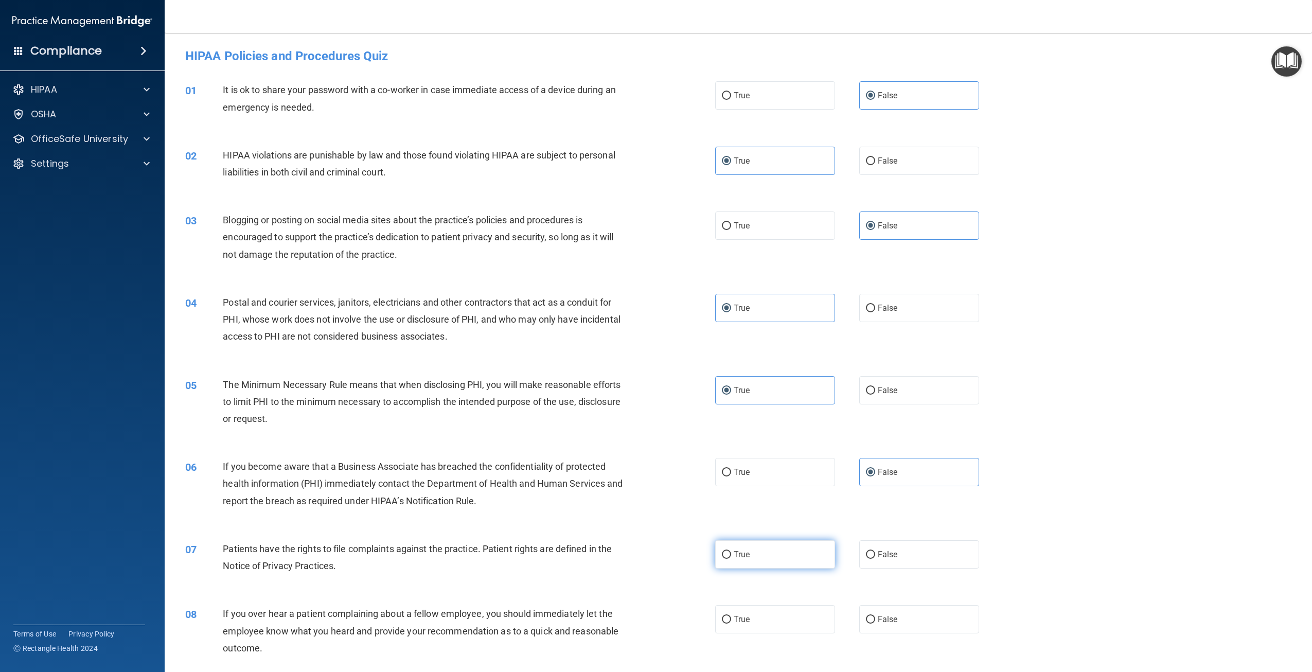
click at [731, 554] on input "True" at bounding box center [726, 555] width 9 height 8
radio input "true"
click at [898, 617] on label "False" at bounding box center [919, 619] width 120 height 28
click at [875, 617] on input "False" at bounding box center [870, 620] width 9 height 8
radio input "true"
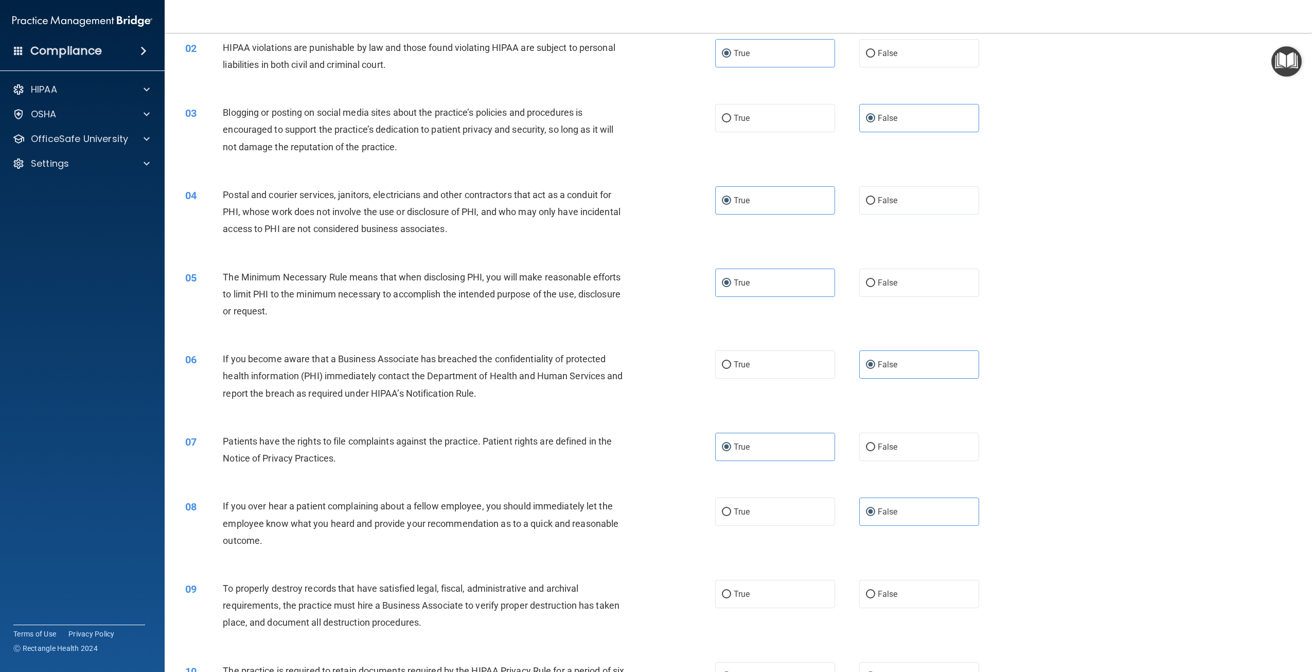
scroll to position [257, 0]
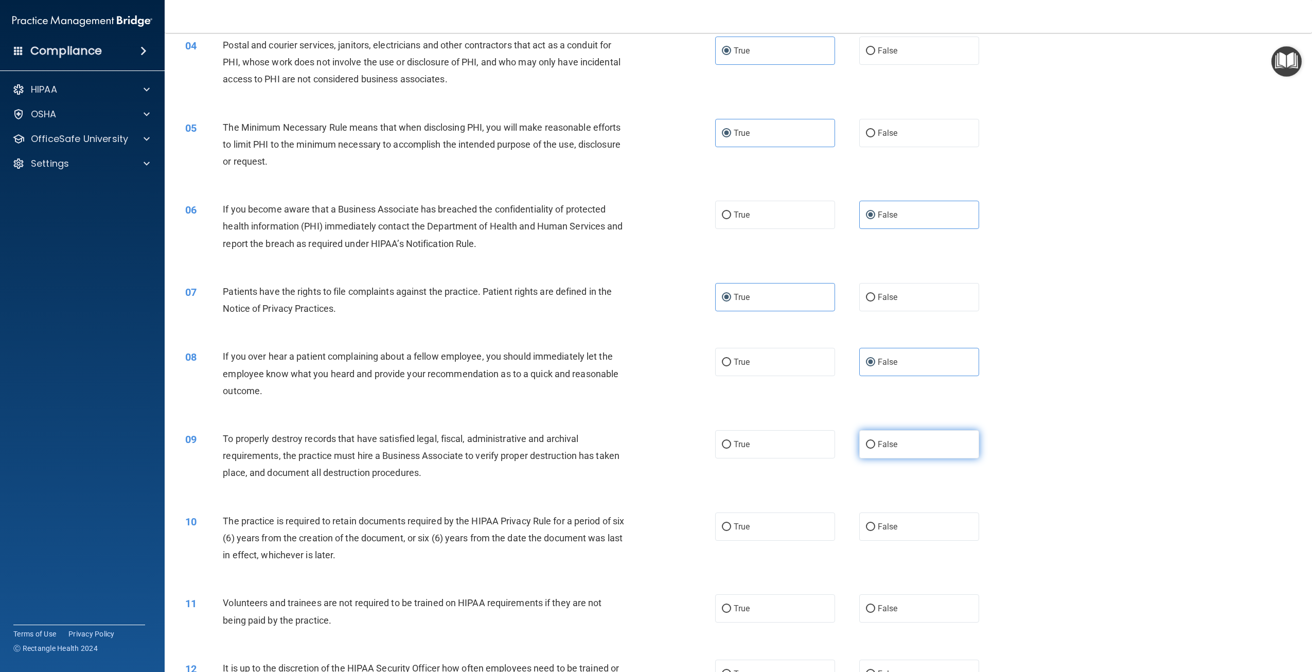
click at [913, 446] on label "False" at bounding box center [919, 444] width 120 height 28
click at [875, 446] on input "False" at bounding box center [870, 445] width 9 height 8
radio input "true"
click at [819, 531] on label "True" at bounding box center [775, 526] width 120 height 28
click at [731, 531] on input "True" at bounding box center [726, 527] width 9 height 8
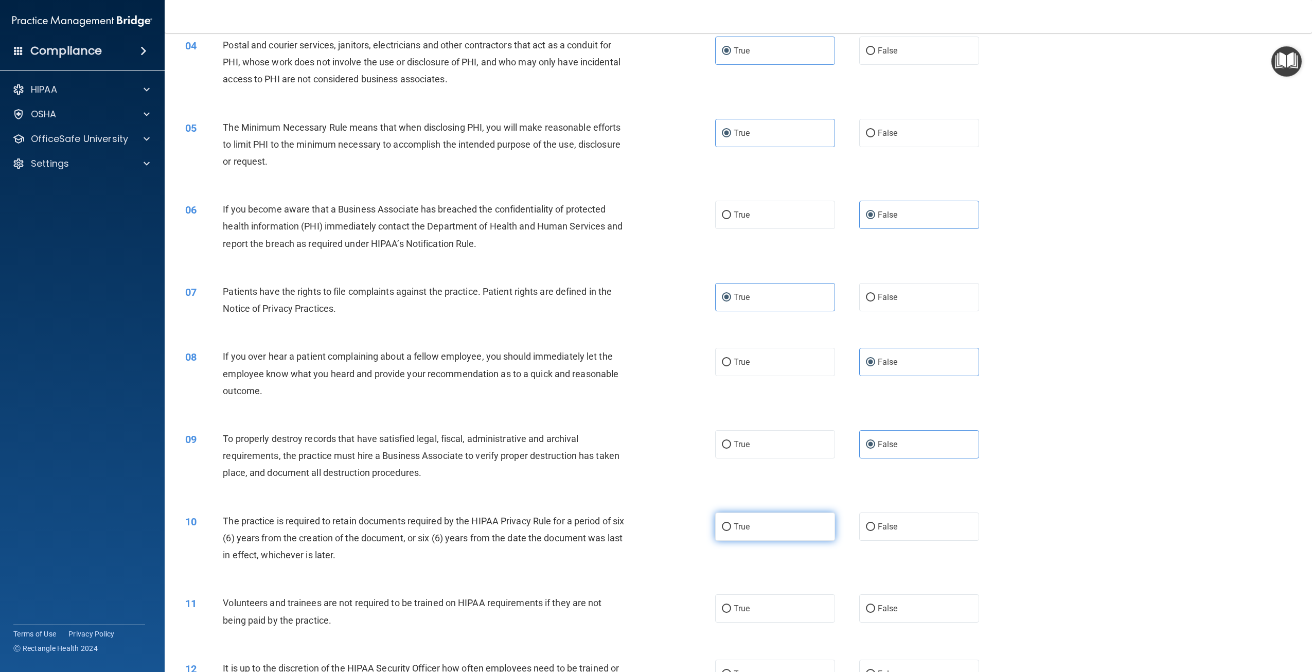
radio input "true"
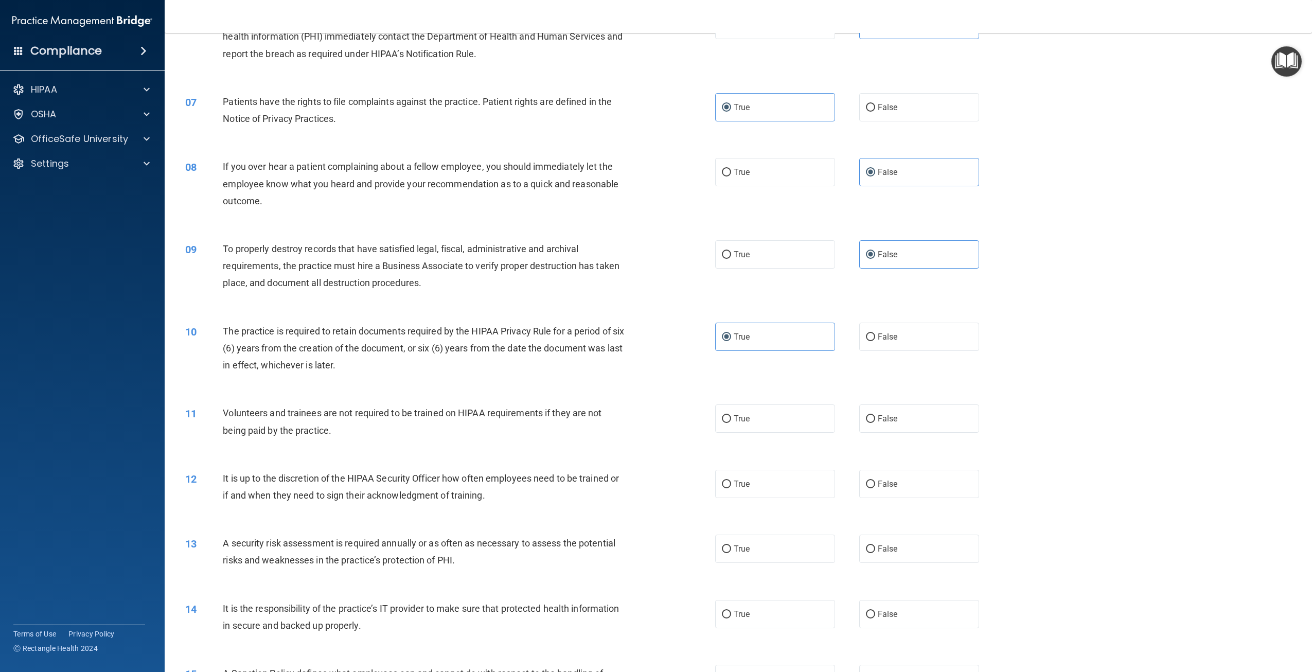
scroll to position [463, 0]
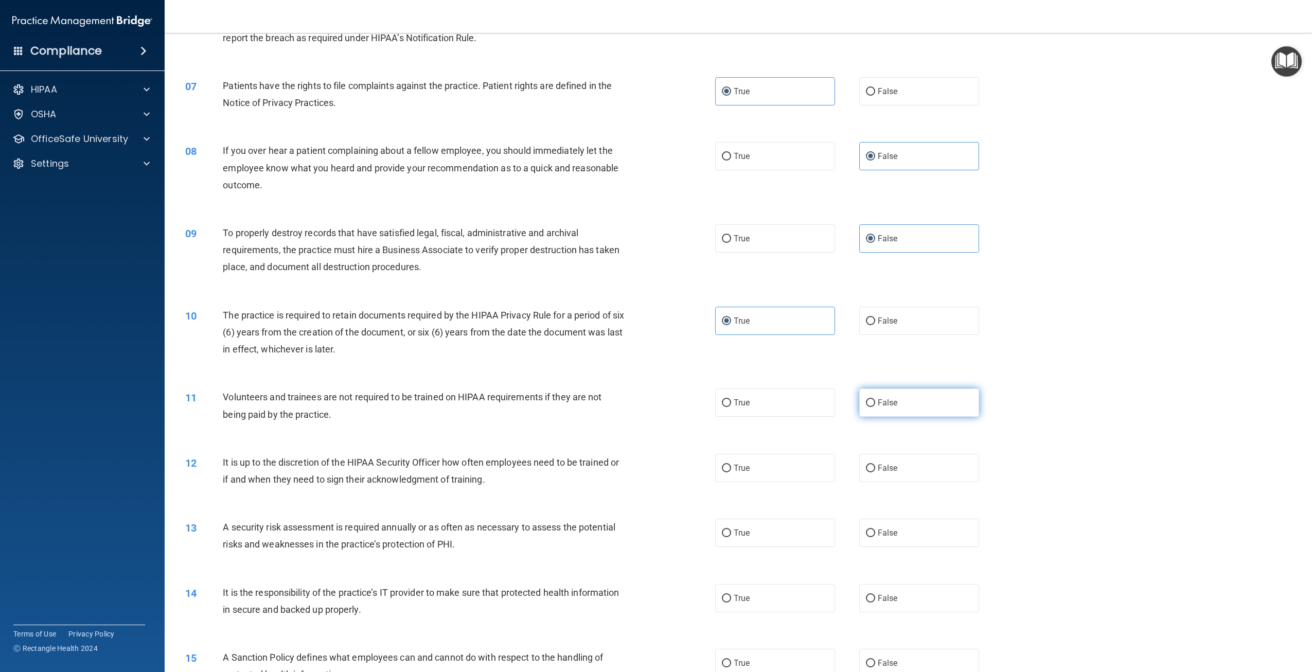
click at [934, 399] on label "False" at bounding box center [919, 402] width 120 height 28
click at [875, 399] on input "False" at bounding box center [870, 403] width 9 height 8
radio input "true"
click at [927, 472] on label "False" at bounding box center [919, 468] width 120 height 28
click at [875, 472] on input "False" at bounding box center [870, 469] width 9 height 8
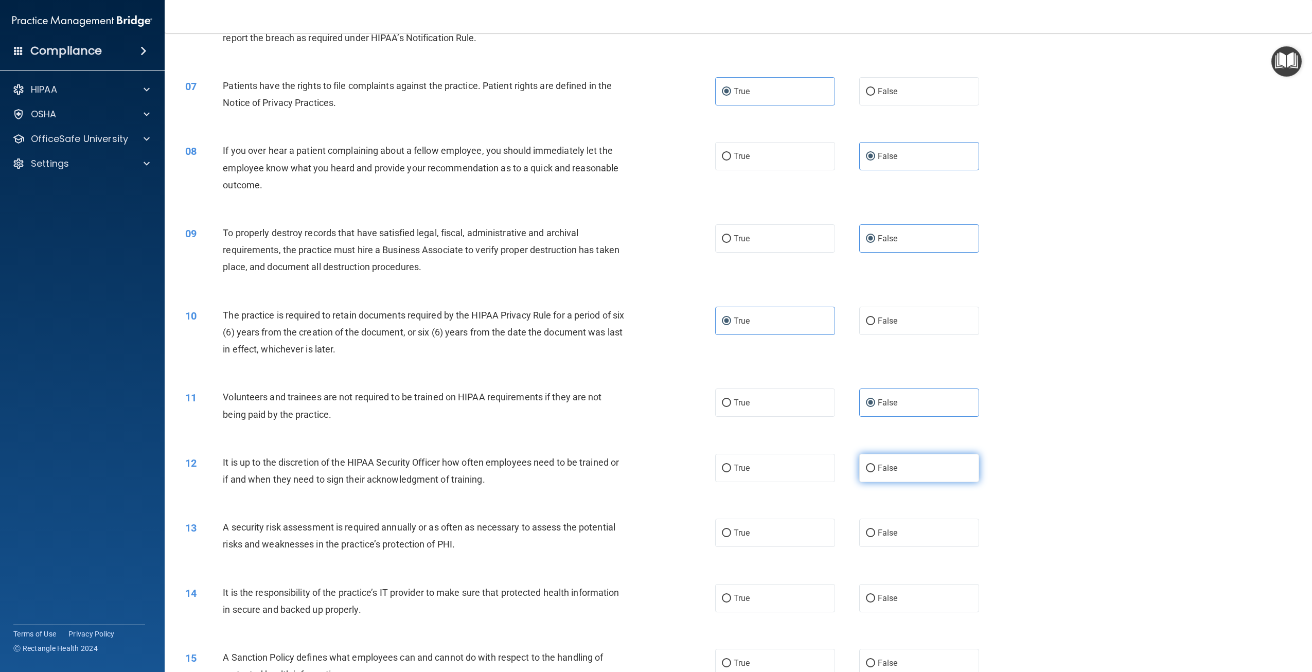
radio input "true"
click at [795, 532] on label "True" at bounding box center [775, 533] width 120 height 28
click at [731, 532] on input "True" at bounding box center [726, 533] width 9 height 8
radio input "true"
click at [912, 590] on label "False" at bounding box center [919, 598] width 120 height 28
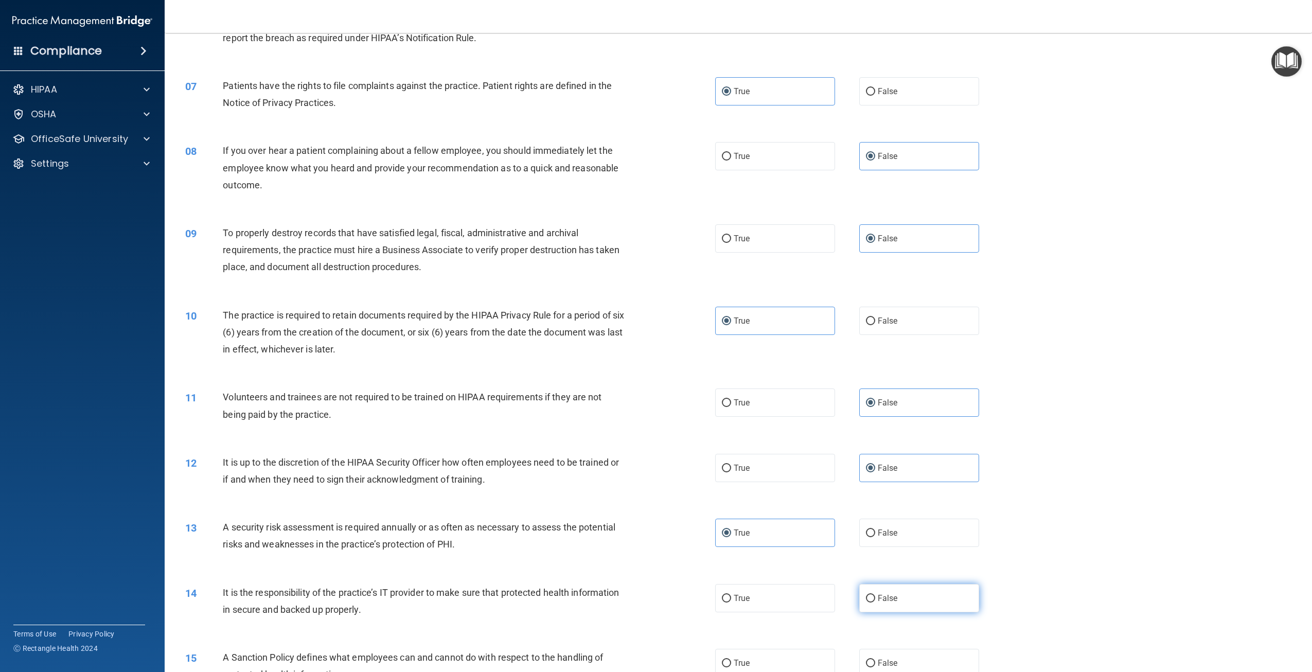
click at [875, 595] on input "False" at bounding box center [870, 599] width 9 height 8
radio input "true"
click at [920, 657] on label "False" at bounding box center [919, 663] width 120 height 28
click at [875, 660] on input "False" at bounding box center [870, 664] width 9 height 8
radio input "true"
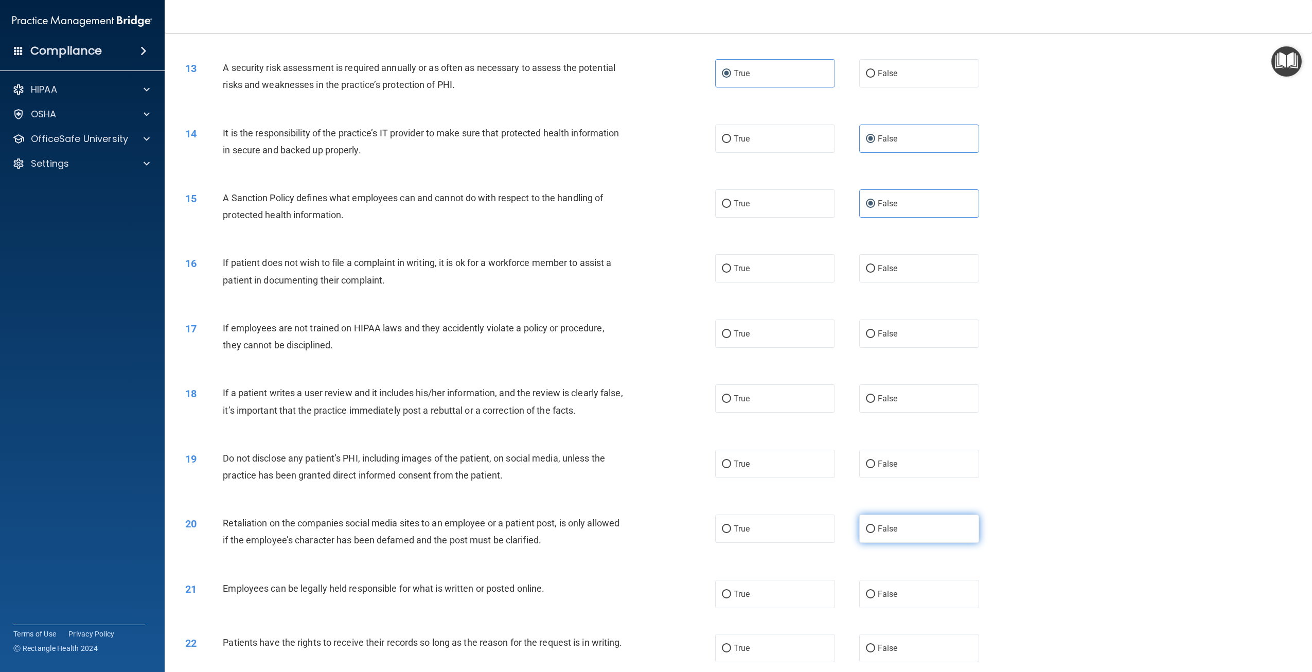
scroll to position [1029, 0]
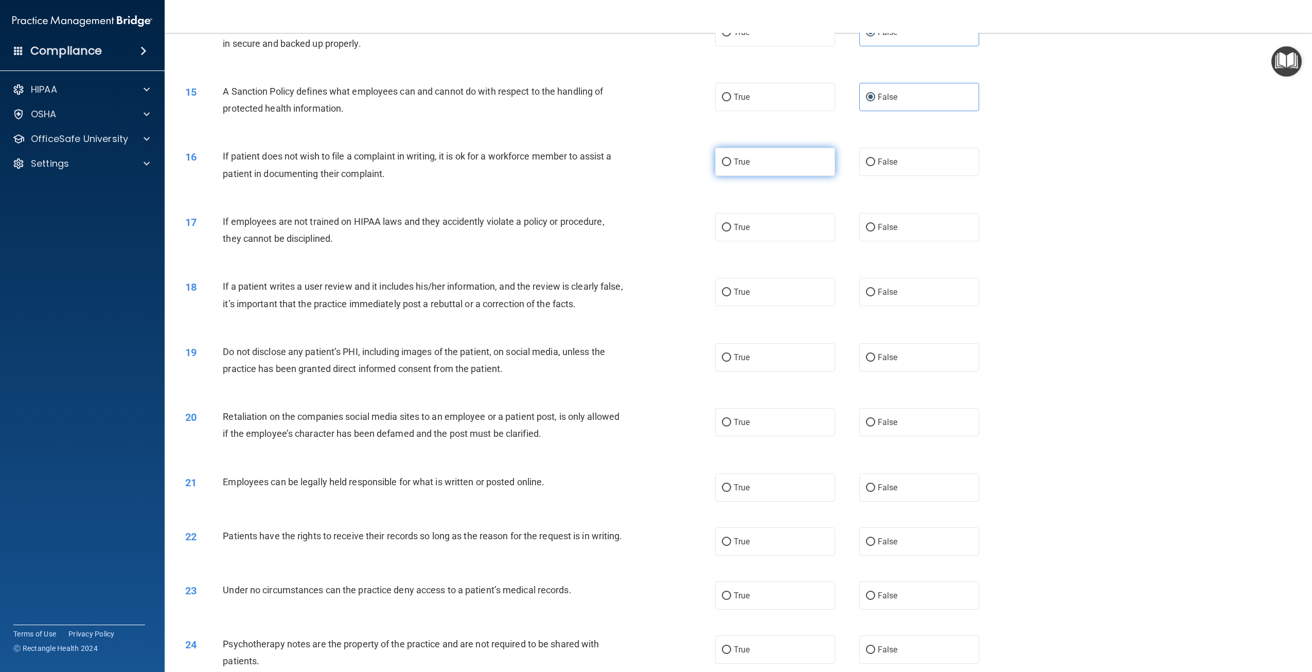
click at [760, 167] on label "True" at bounding box center [775, 162] width 120 height 28
click at [731, 166] on input "True" at bounding box center [726, 162] width 9 height 8
radio input "true"
click at [903, 230] on label "False" at bounding box center [919, 227] width 120 height 28
click at [875, 230] on input "False" at bounding box center [870, 228] width 9 height 8
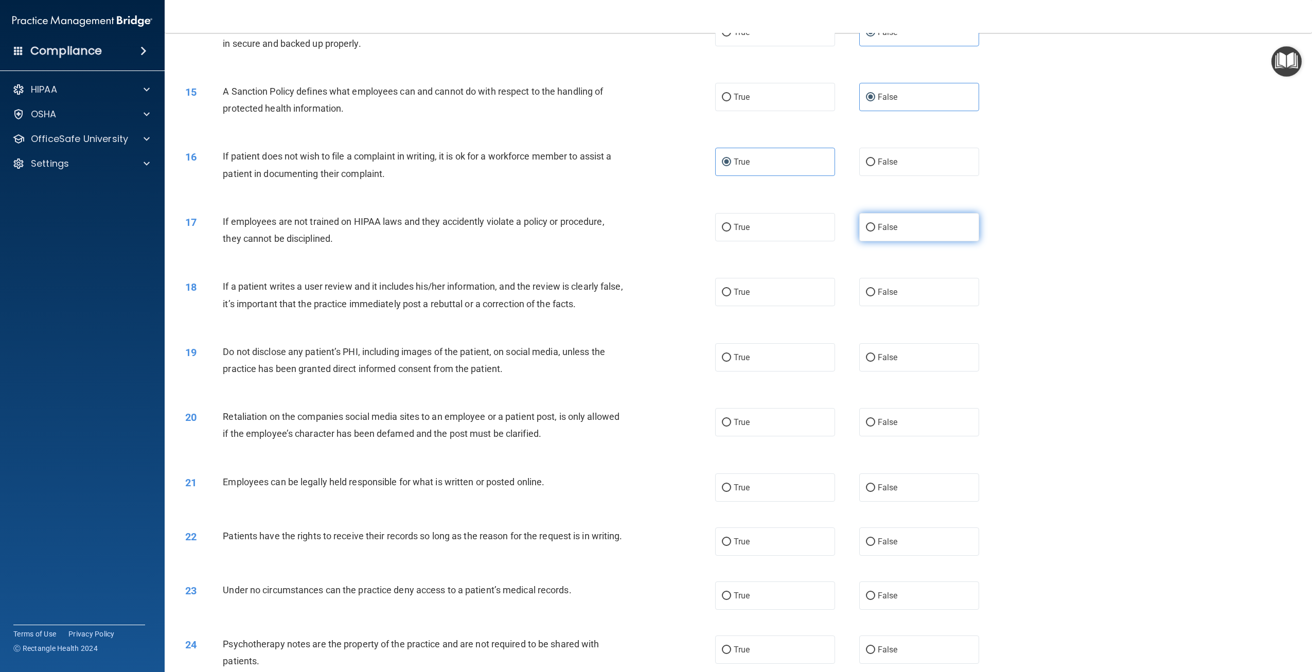
radio input "true"
click at [895, 288] on label "False" at bounding box center [919, 292] width 120 height 28
click at [875, 289] on input "False" at bounding box center [870, 293] width 9 height 8
radio input "true"
click at [796, 359] on label "True" at bounding box center [775, 357] width 120 height 28
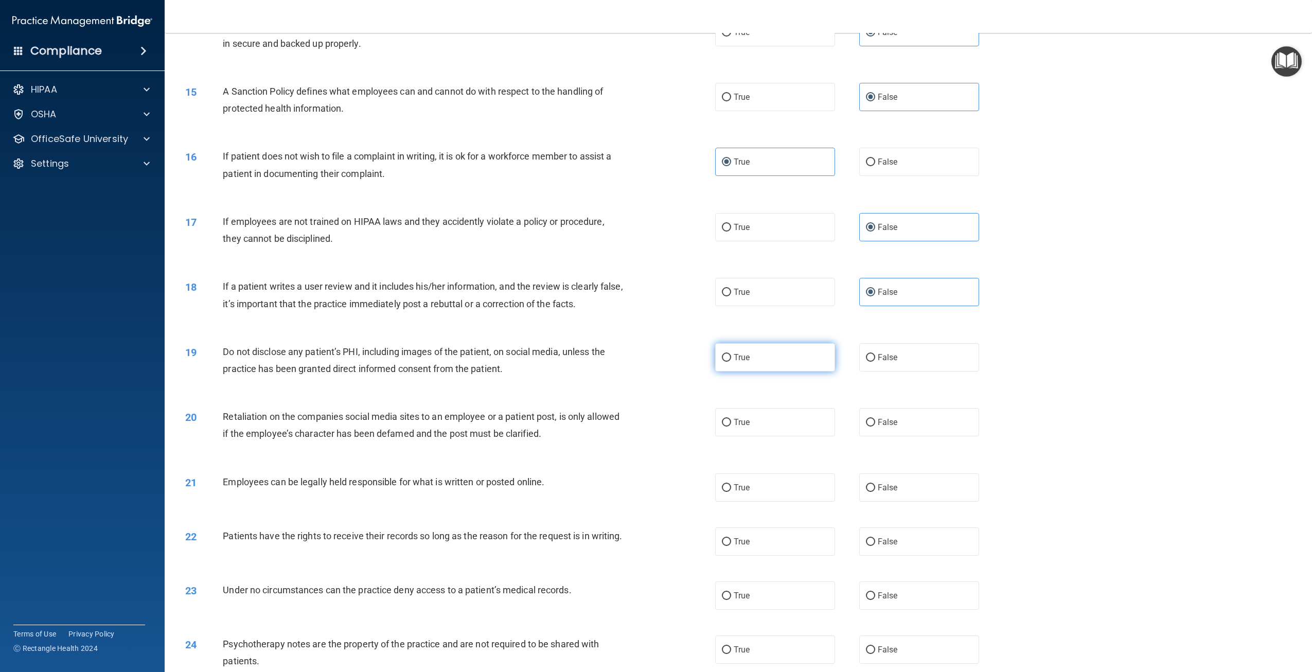
click at [731, 359] on input "True" at bounding box center [726, 358] width 9 height 8
radio input "true"
drag, startPoint x: 921, startPoint y: 430, endPoint x: 908, endPoint y: 447, distance: 21.6
click at [921, 430] on label "False" at bounding box center [919, 422] width 120 height 28
click at [875, 426] on input "False" at bounding box center [870, 423] width 9 height 8
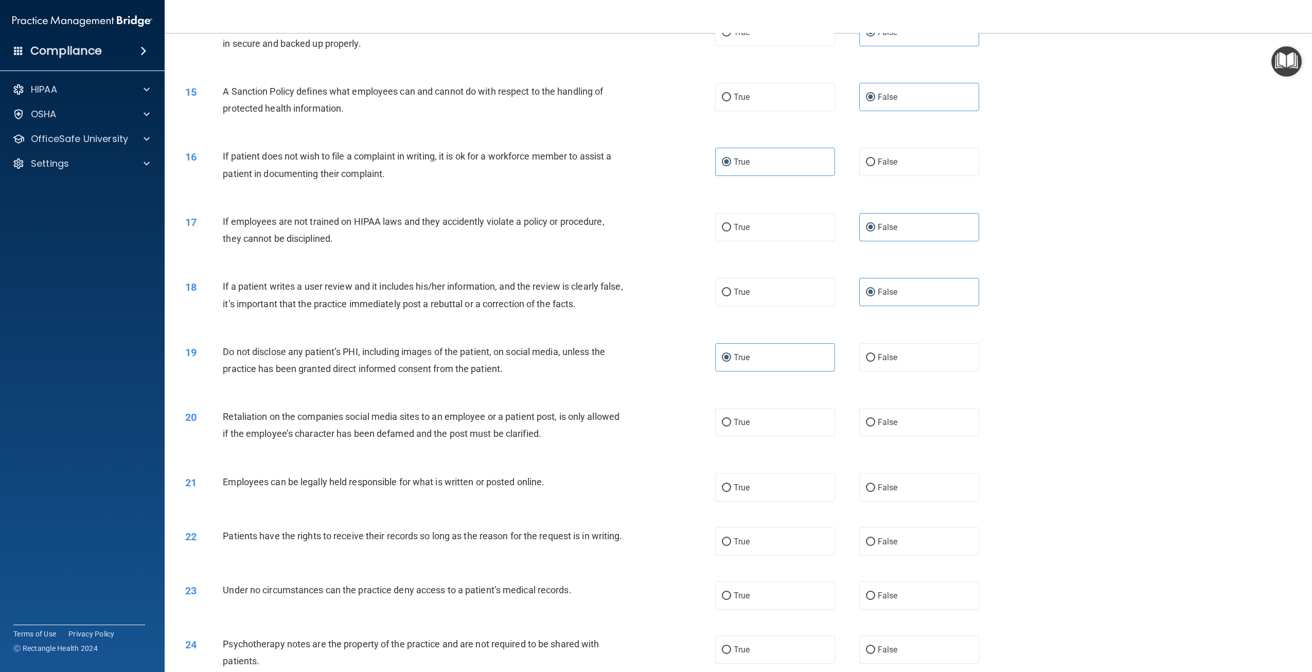
radio input "true"
click at [775, 498] on label "True" at bounding box center [775, 487] width 120 height 28
click at [731, 492] on input "True" at bounding box center [726, 488] width 9 height 8
radio input "true"
click at [877, 548] on label "False" at bounding box center [919, 541] width 120 height 28
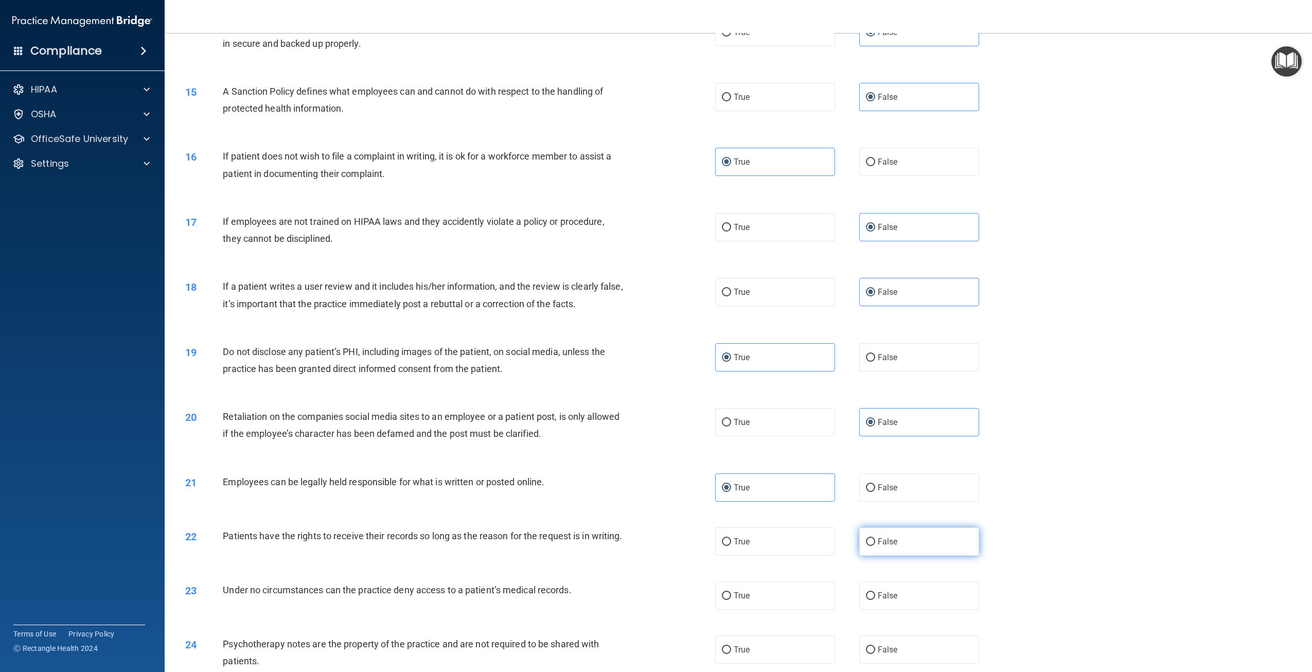
click at [875, 546] on input "False" at bounding box center [870, 542] width 9 height 8
radio input "true"
click at [879, 596] on label "False" at bounding box center [919, 595] width 120 height 28
click at [875, 596] on input "False" at bounding box center [870, 596] width 9 height 8
radio input "true"
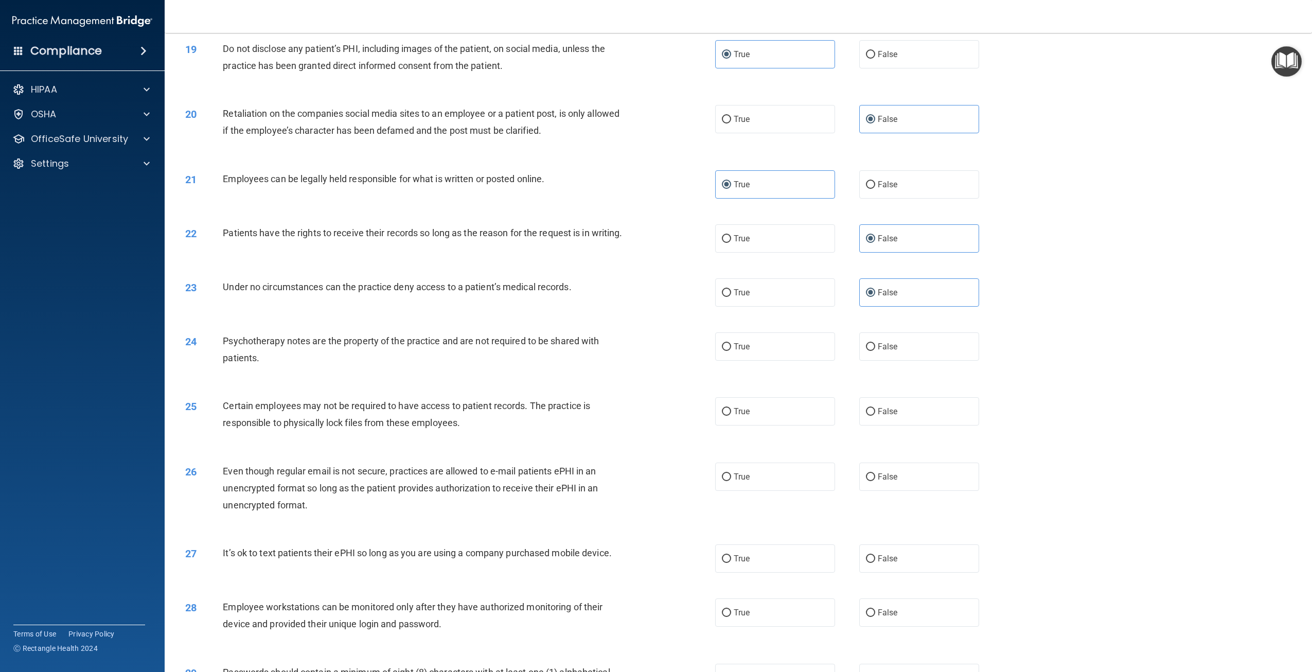
scroll to position [1338, 0]
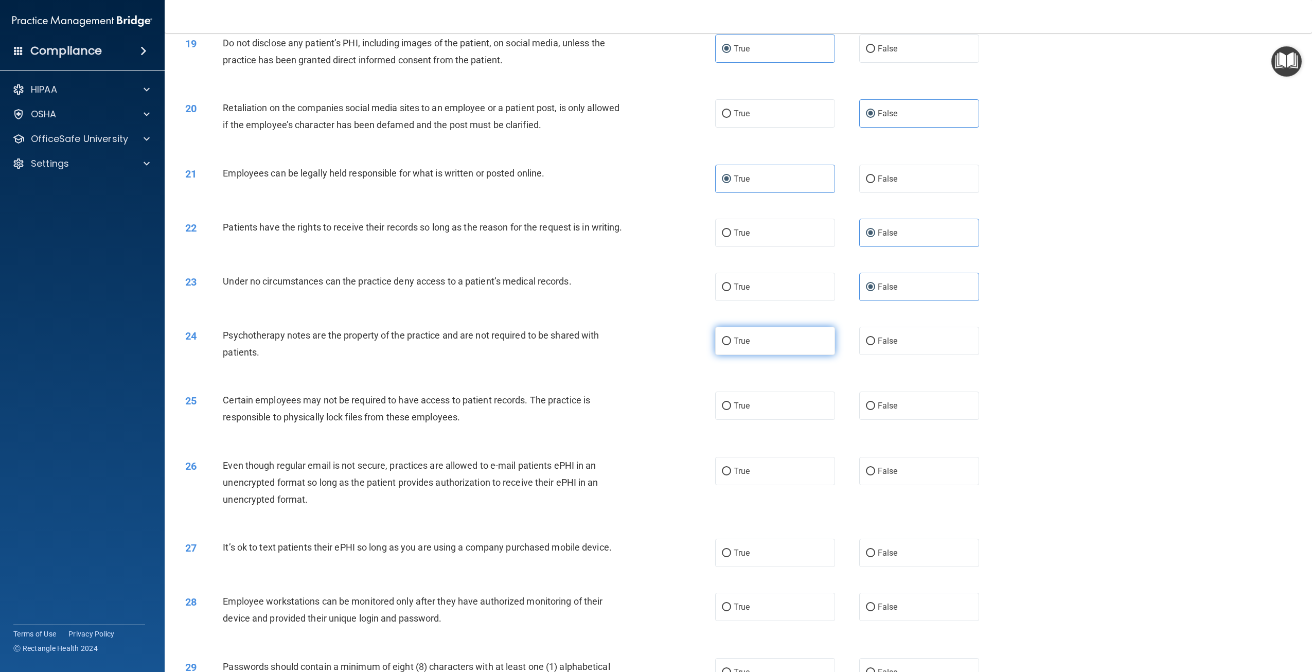
click at [775, 353] on label "True" at bounding box center [775, 341] width 120 height 28
click at [731, 345] on input "True" at bounding box center [726, 341] width 9 height 8
radio input "true"
click at [761, 420] on label "True" at bounding box center [775, 406] width 120 height 28
click at [731, 410] on input "True" at bounding box center [726, 406] width 9 height 8
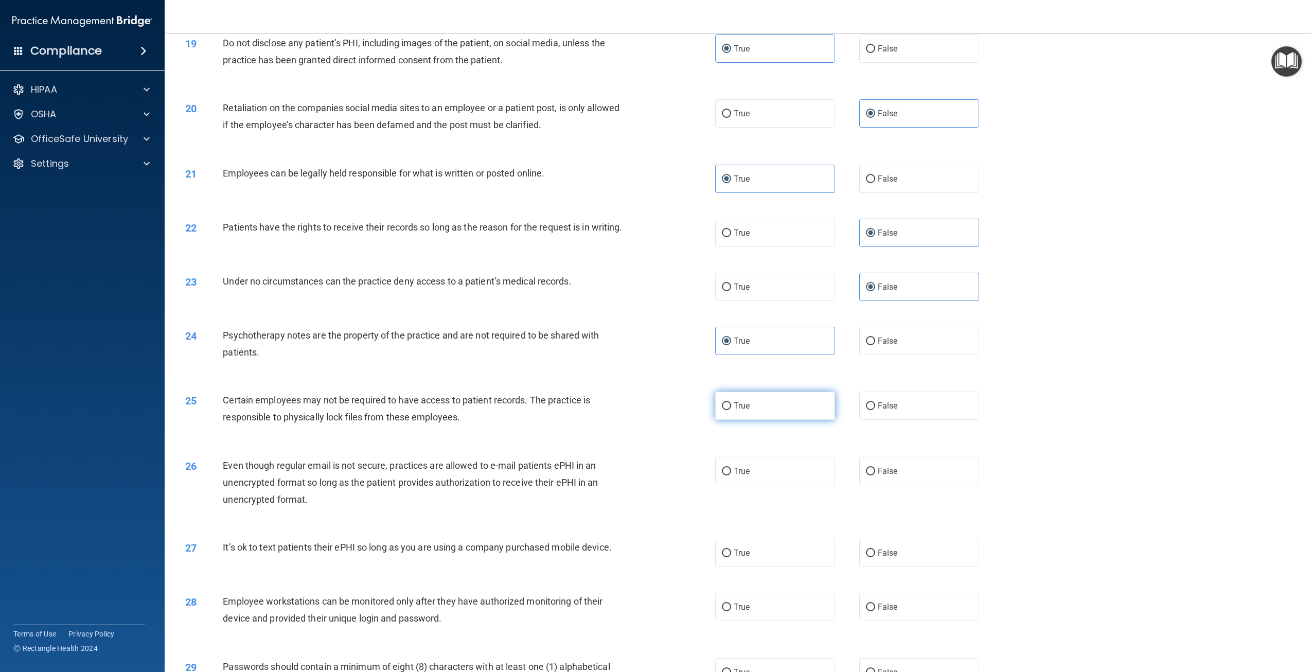
radio input "true"
click at [775, 484] on label "True" at bounding box center [775, 471] width 120 height 28
click at [731, 475] on input "True" at bounding box center [726, 472] width 9 height 8
radio input "true"
click at [926, 567] on label "False" at bounding box center [919, 553] width 120 height 28
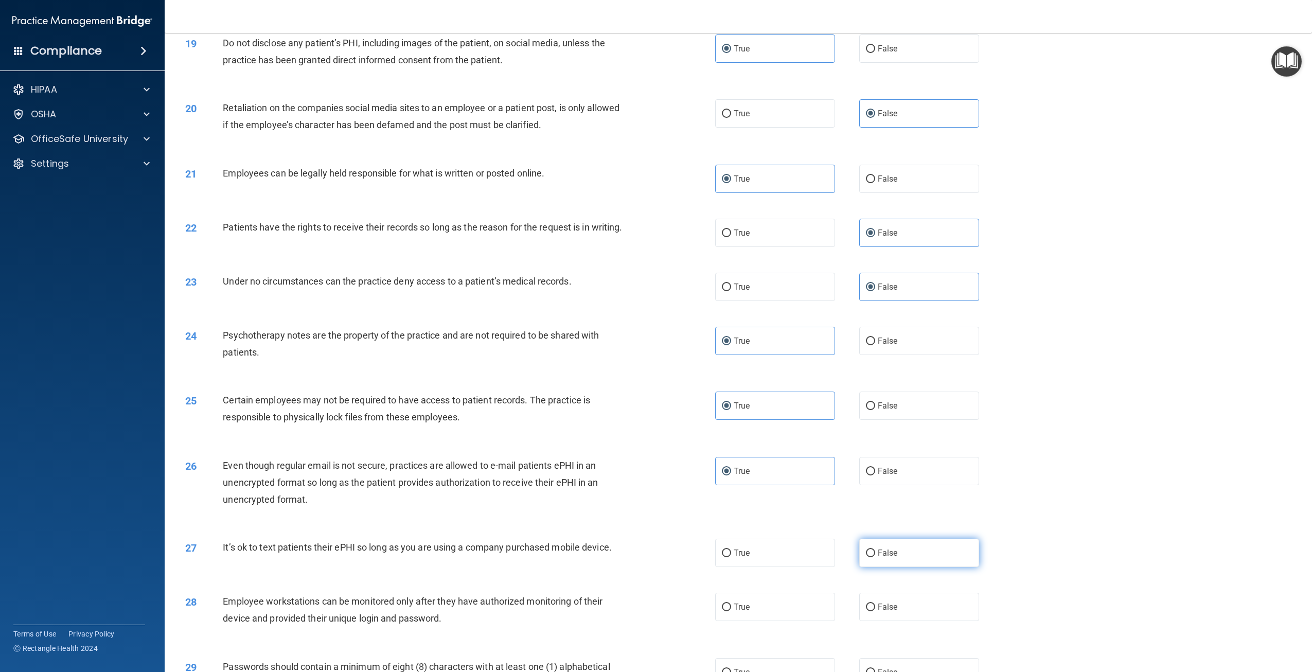
click at [875, 557] on input "False" at bounding box center [870, 553] width 9 height 8
radio input "true"
click at [916, 610] on label "False" at bounding box center [919, 607] width 120 height 28
click at [875, 610] on input "False" at bounding box center [870, 607] width 9 height 8
radio input "true"
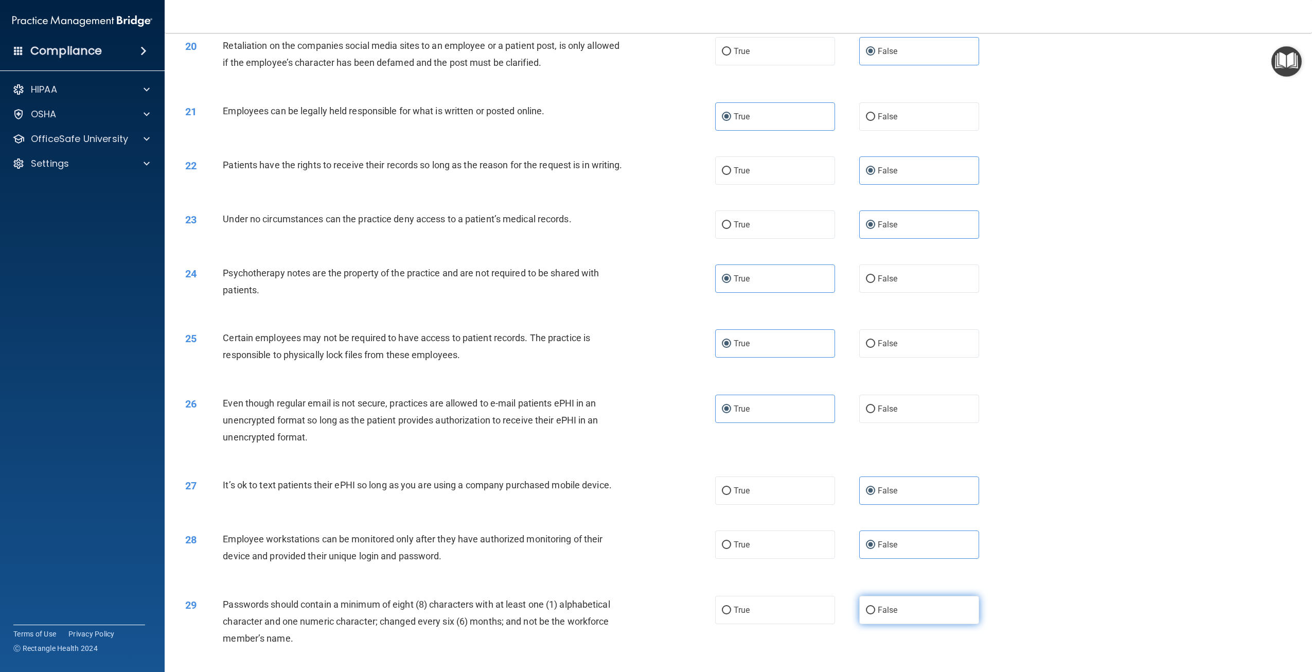
scroll to position [1536, 0]
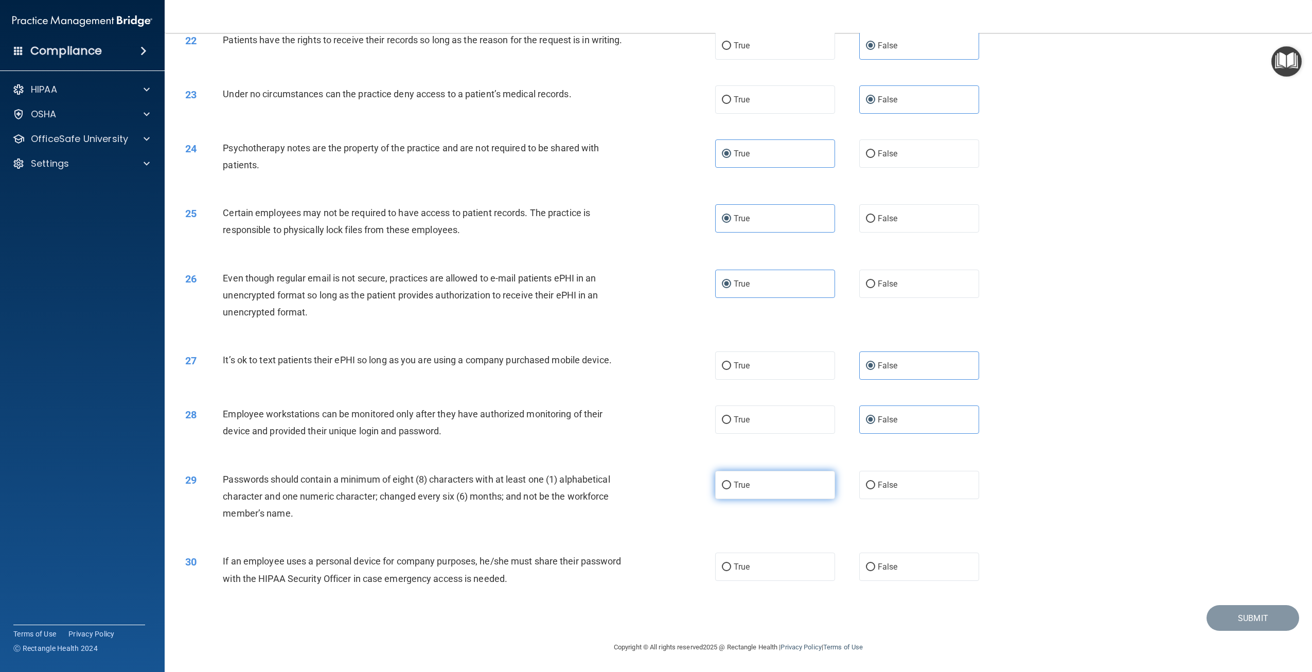
click at [790, 492] on label "True" at bounding box center [775, 485] width 120 height 28
click at [731, 489] on input "True" at bounding box center [726, 486] width 9 height 8
radio input "true"
click at [896, 577] on label "False" at bounding box center [919, 567] width 120 height 28
click at [875, 571] on input "False" at bounding box center [870, 567] width 9 height 8
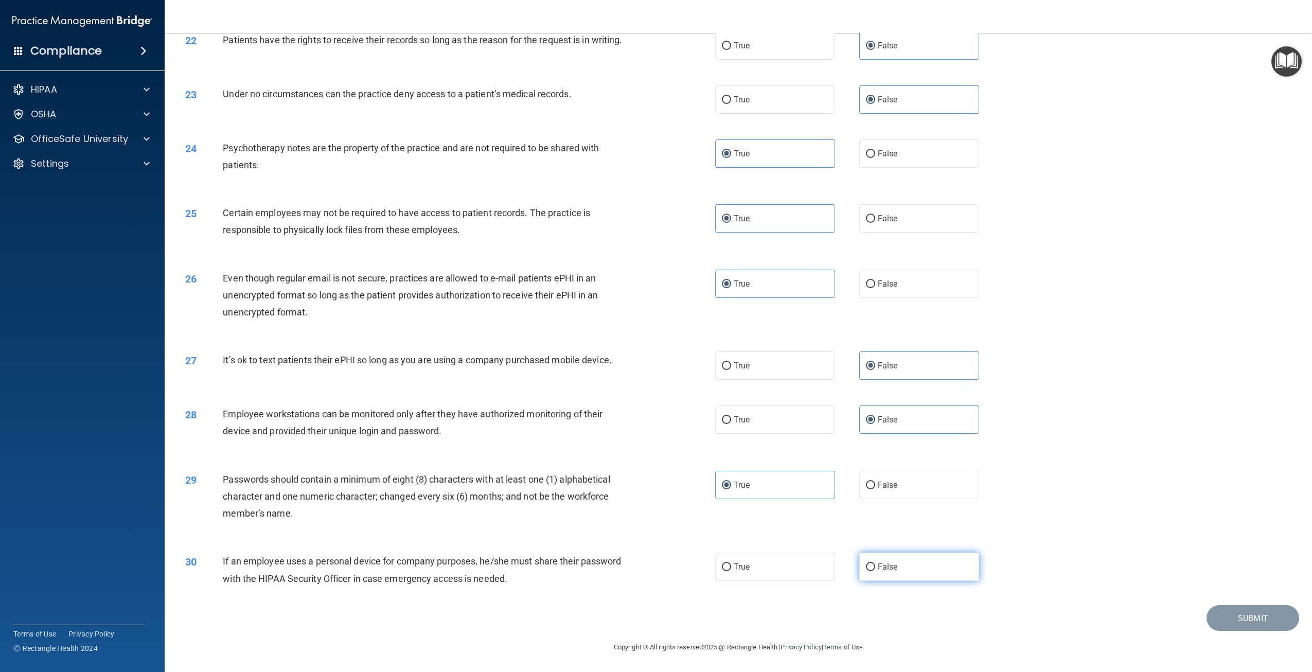
radio input "true"
click at [1235, 624] on button "Submit" at bounding box center [1252, 618] width 93 height 26
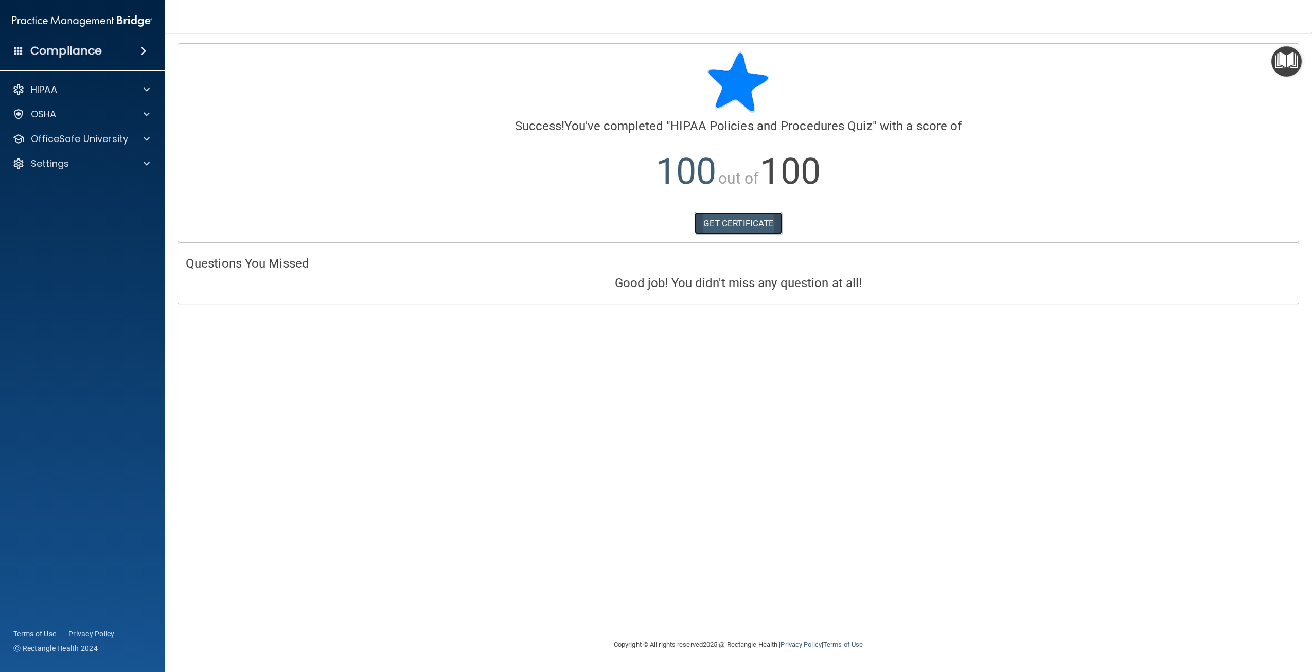
click at [701, 226] on link "GET CERTIFICATE" at bounding box center [739, 223] width 88 height 23
click at [68, 130] on div "OfficeSafe University" at bounding box center [82, 139] width 165 height 21
click at [74, 141] on p "OfficeSafe University" at bounding box center [79, 139] width 97 height 12
click at [75, 222] on link "Continuing Education" at bounding box center [71, 213] width 162 height 21
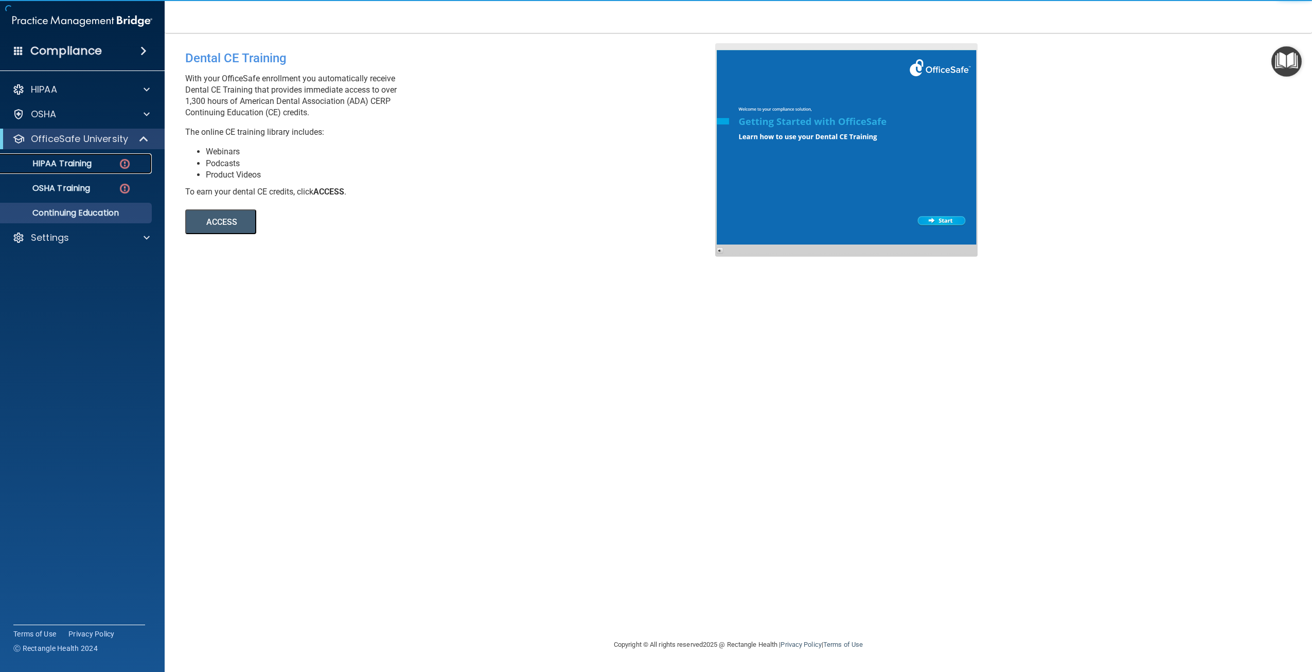
click at [64, 168] on p "HIPAA Training" at bounding box center [49, 163] width 85 height 10
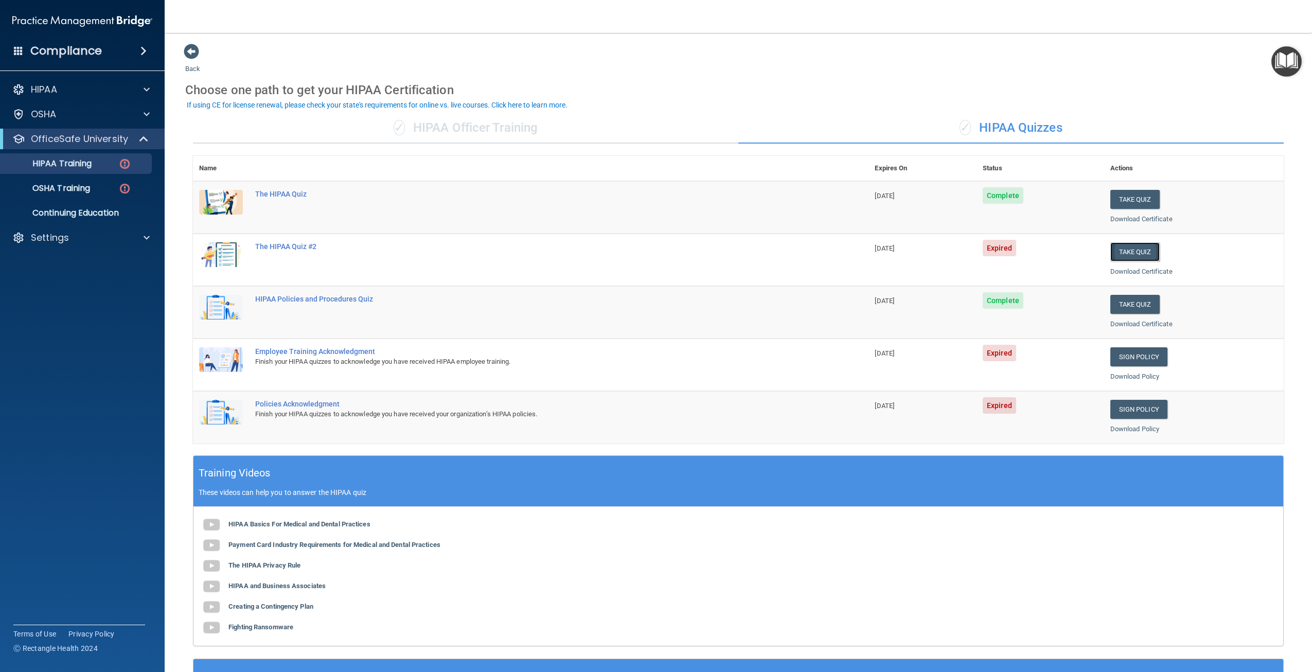
click at [1110, 249] on button "Take Quiz" at bounding box center [1134, 251] width 49 height 19
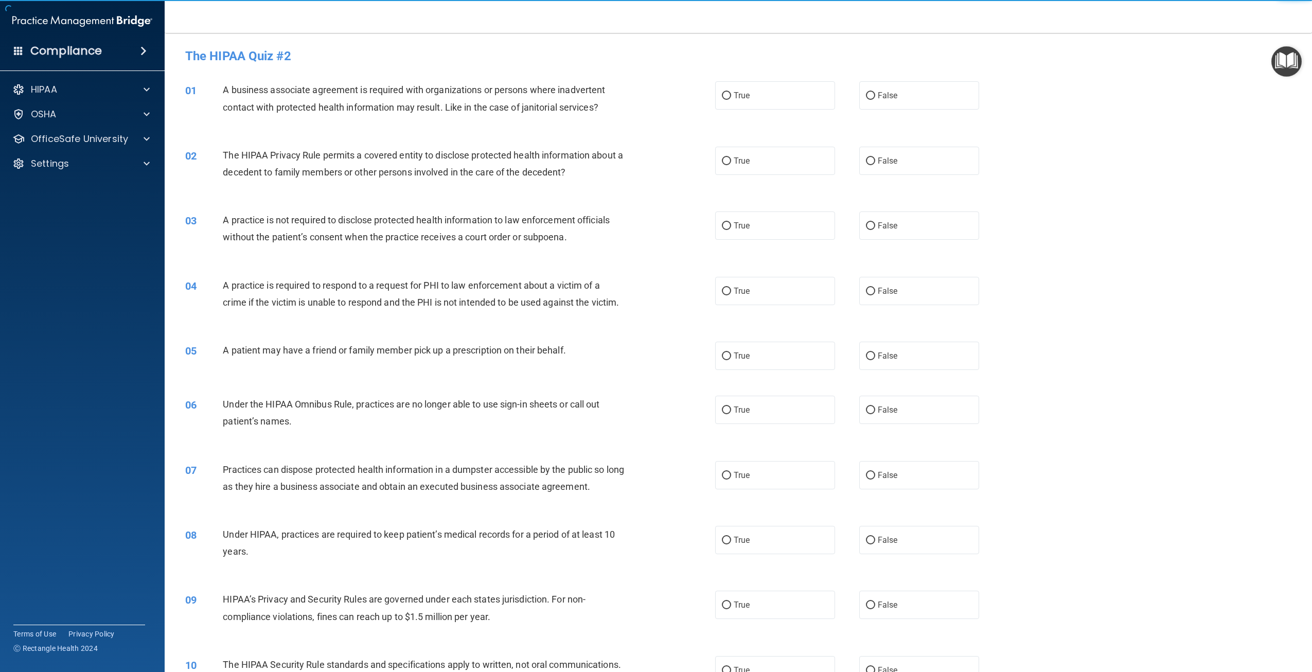
click at [820, 108] on label "True" at bounding box center [775, 95] width 120 height 28
click at [731, 100] on input "True" at bounding box center [726, 96] width 9 height 8
radio input "true"
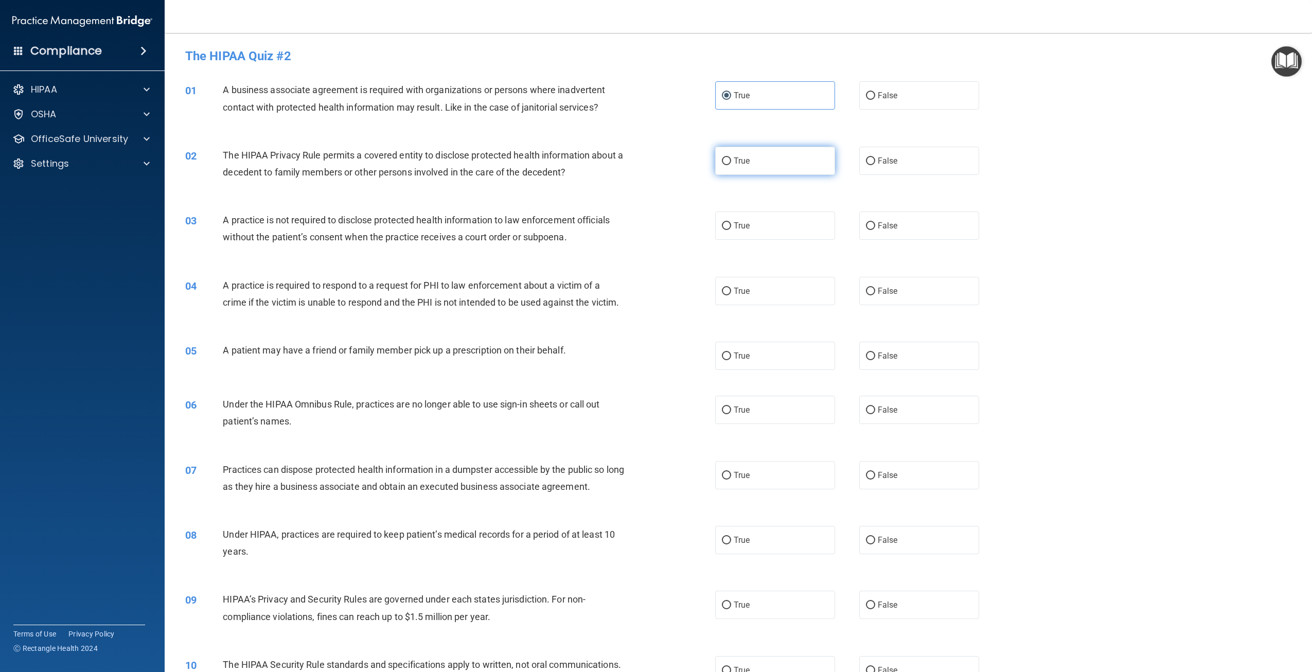
click at [812, 171] on label "True" at bounding box center [775, 161] width 120 height 28
click at [731, 165] on input "True" at bounding box center [726, 161] width 9 height 8
radio input "true"
click at [805, 228] on label "True" at bounding box center [775, 225] width 120 height 28
click at [731, 228] on input "True" at bounding box center [726, 226] width 9 height 8
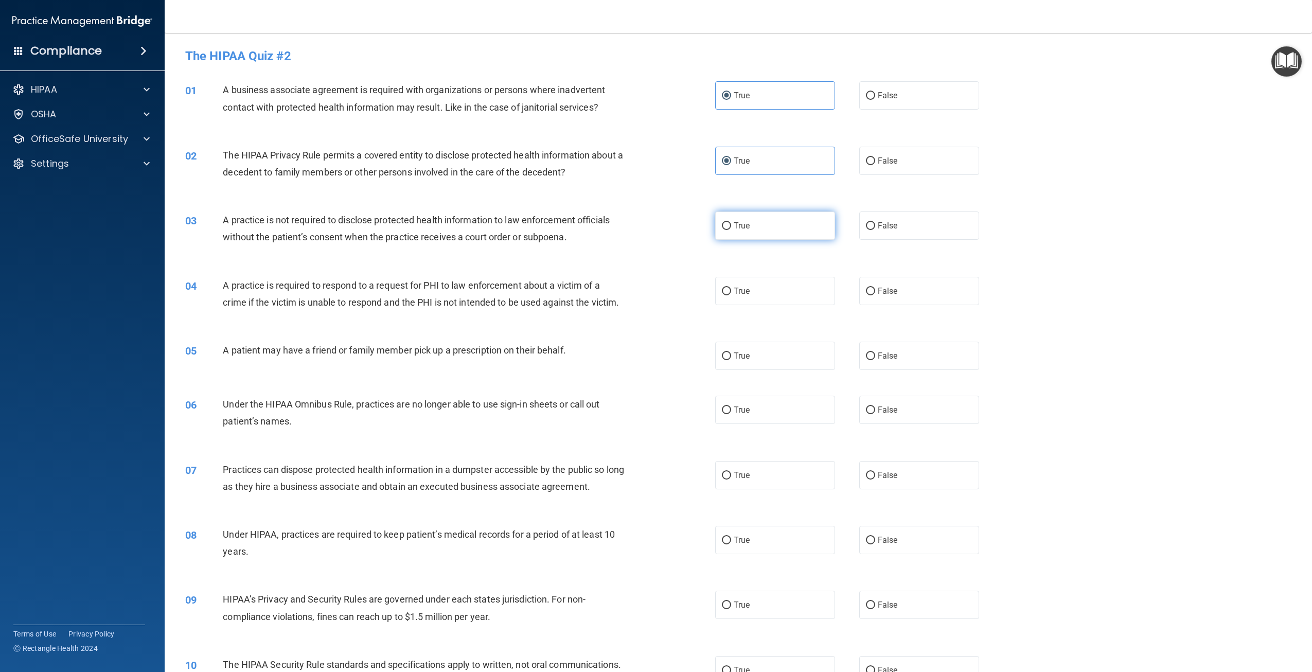
radio input "true"
click at [780, 300] on label "True" at bounding box center [775, 291] width 120 height 28
click at [731, 295] on input "True" at bounding box center [726, 292] width 9 height 8
radio input "true"
drag, startPoint x: 768, startPoint y: 372, endPoint x: 768, endPoint y: 398, distance: 25.7
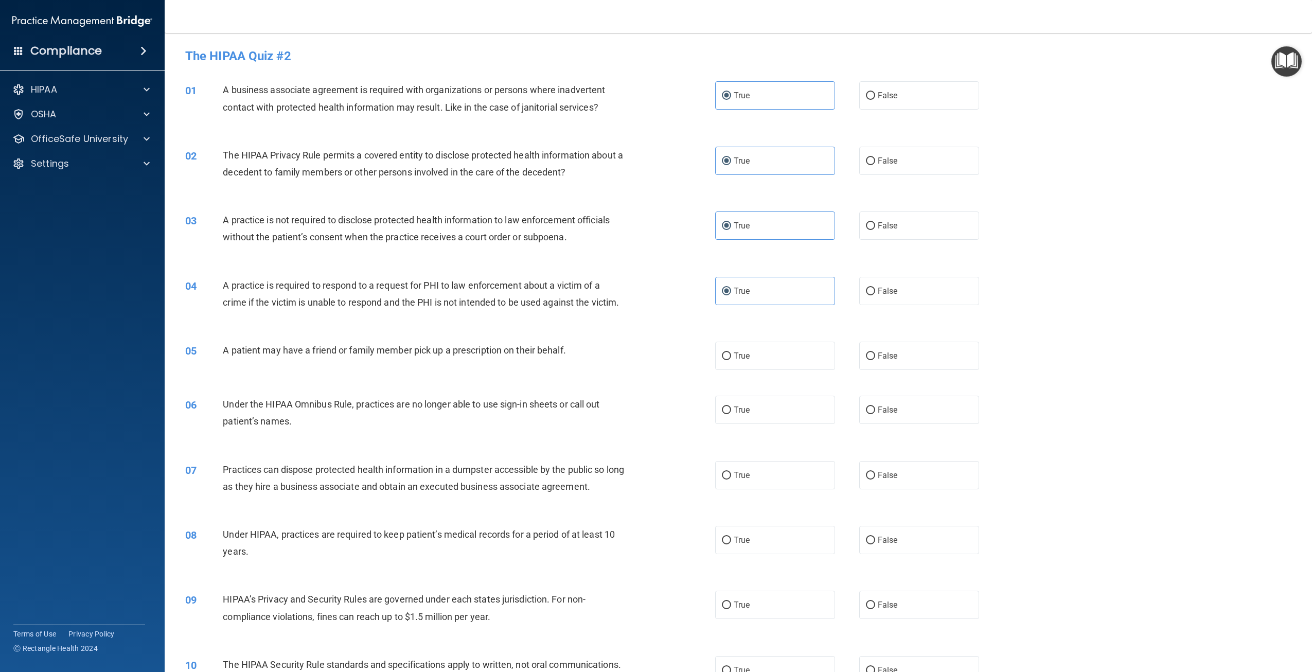
click at [768, 370] on label "True" at bounding box center [775, 356] width 120 height 28
click at [731, 360] on input "True" at bounding box center [726, 356] width 9 height 8
radio input "true"
click at [756, 424] on label "True" at bounding box center [775, 410] width 120 height 28
click at [731, 414] on input "True" at bounding box center [726, 410] width 9 height 8
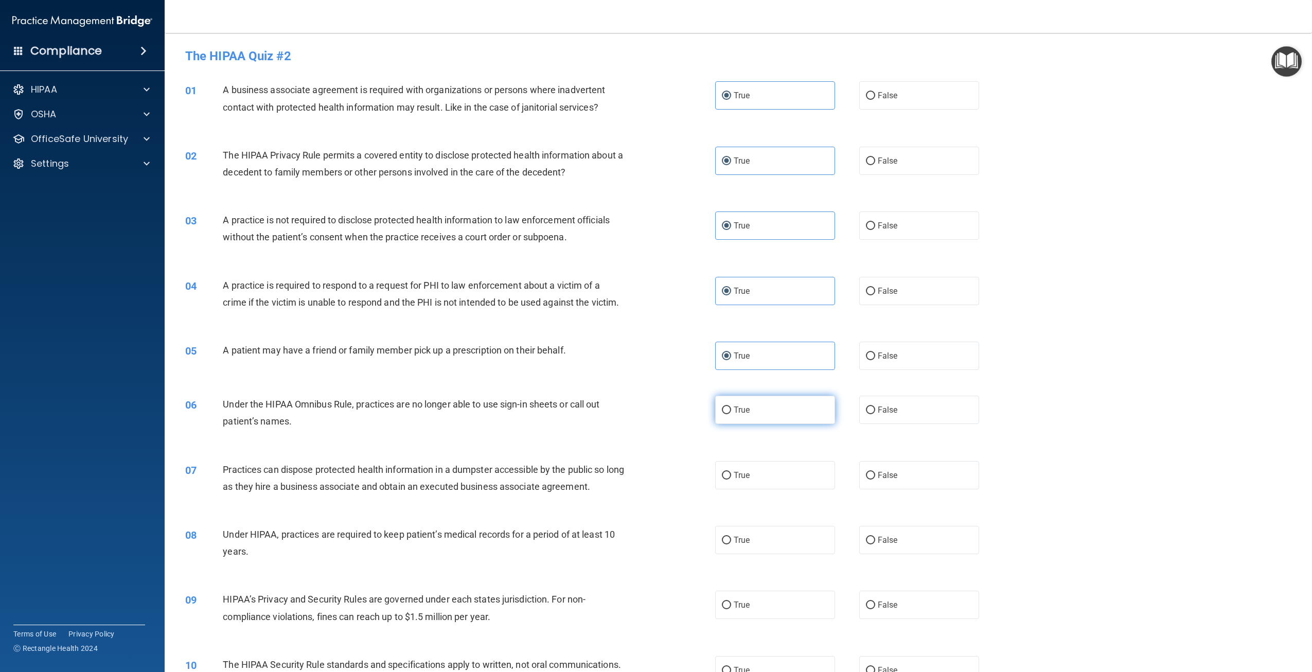
radio input "true"
click at [745, 489] on label "True" at bounding box center [775, 475] width 120 height 28
click at [731, 479] on input "True" at bounding box center [726, 476] width 9 height 8
radio input "true"
click at [716, 554] on label "True" at bounding box center [775, 540] width 120 height 28
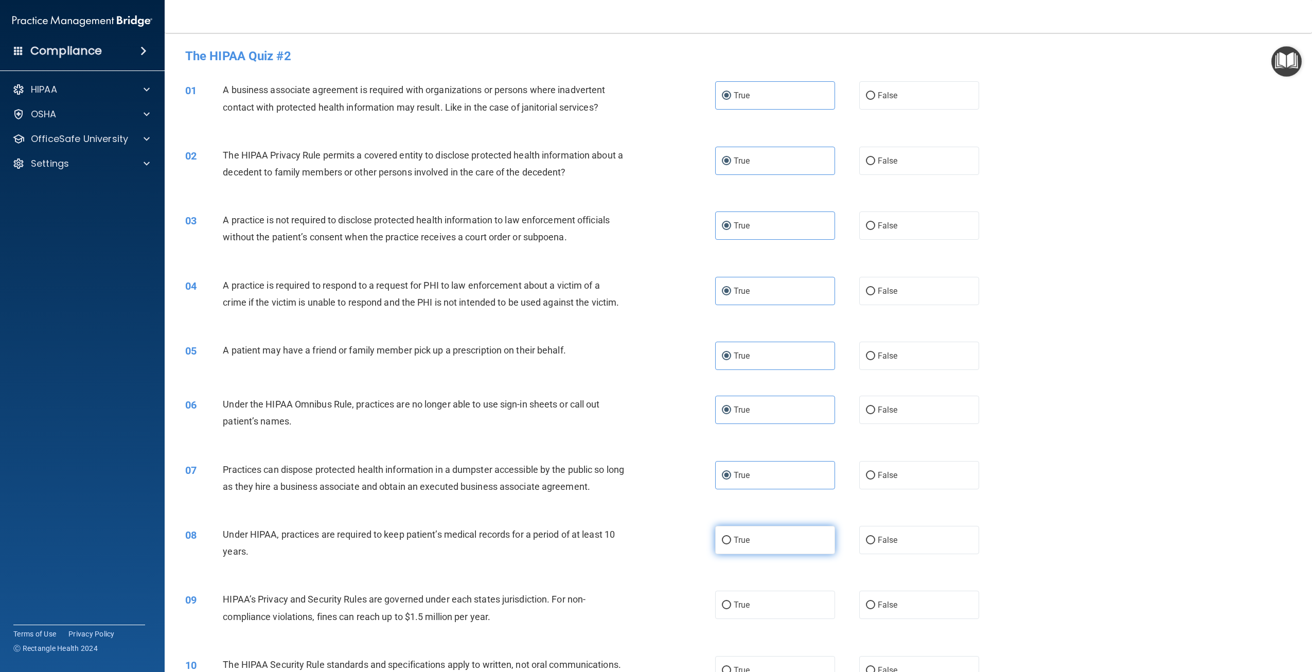
click at [722, 544] on input "True" at bounding box center [726, 541] width 9 height 8
radio input "true"
drag, startPoint x: 730, startPoint y: 626, endPoint x: 744, endPoint y: 581, distance: 47.5
click at [734, 610] on span "True" at bounding box center [742, 605] width 16 height 10
click at [731, 609] on input "True" at bounding box center [726, 605] width 9 height 8
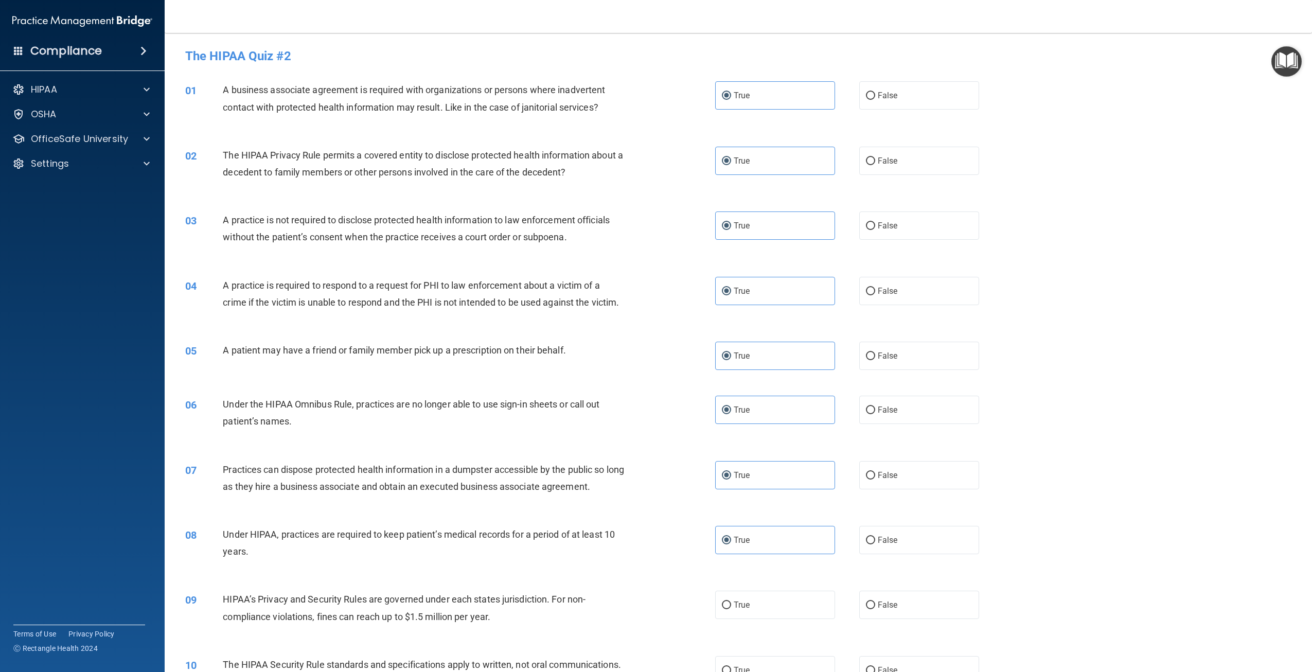
radio input "true"
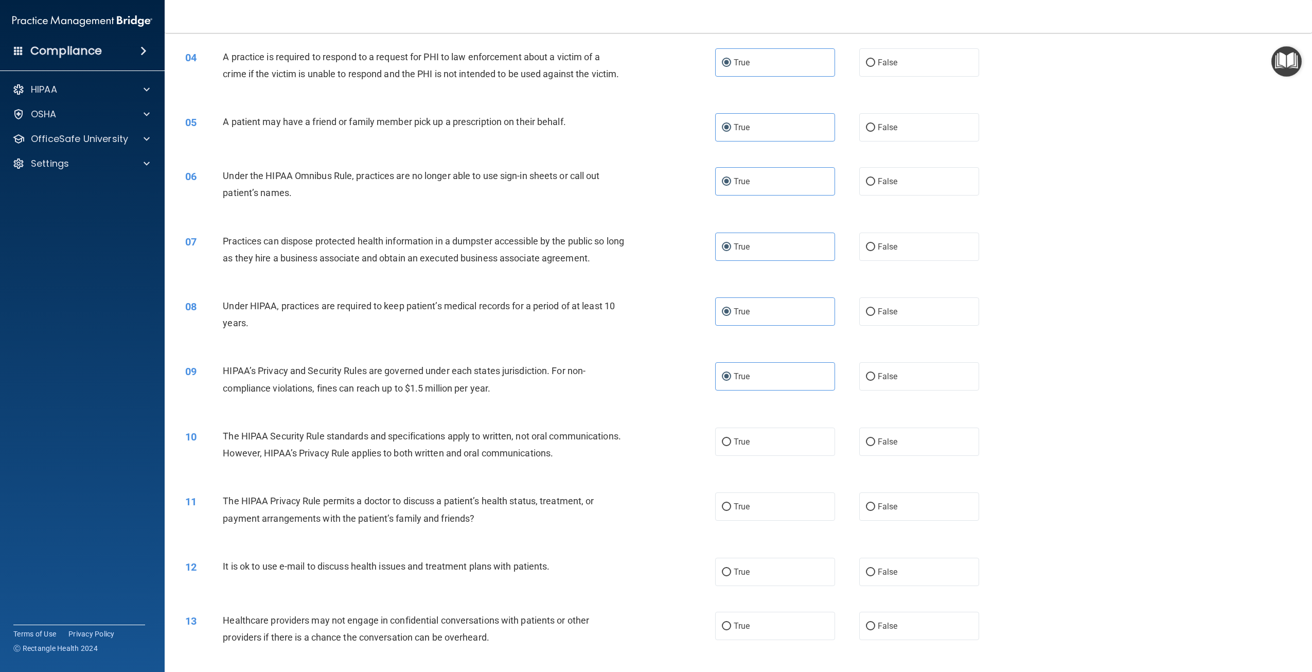
scroll to position [412, 0]
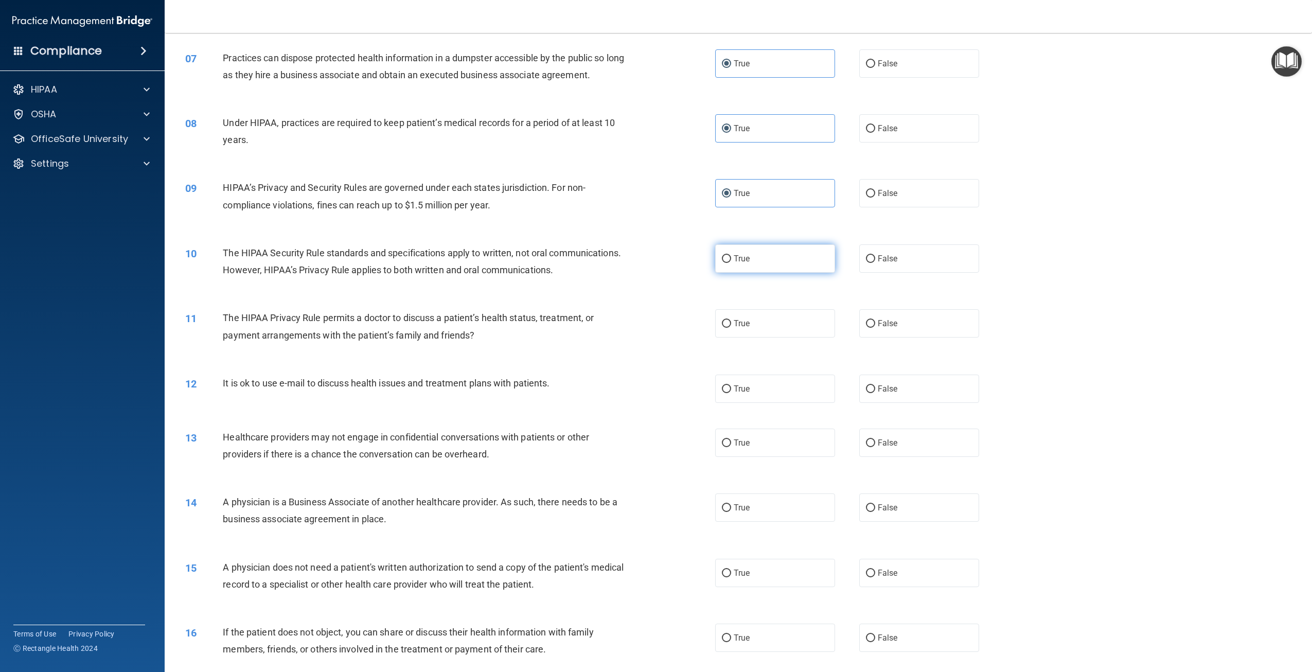
click at [753, 273] on label "True" at bounding box center [775, 258] width 120 height 28
click at [731, 263] on input "True" at bounding box center [726, 259] width 9 height 8
radio input "true"
click at [748, 337] on label "True" at bounding box center [775, 323] width 120 height 28
click at [731, 328] on input "True" at bounding box center [726, 324] width 9 height 8
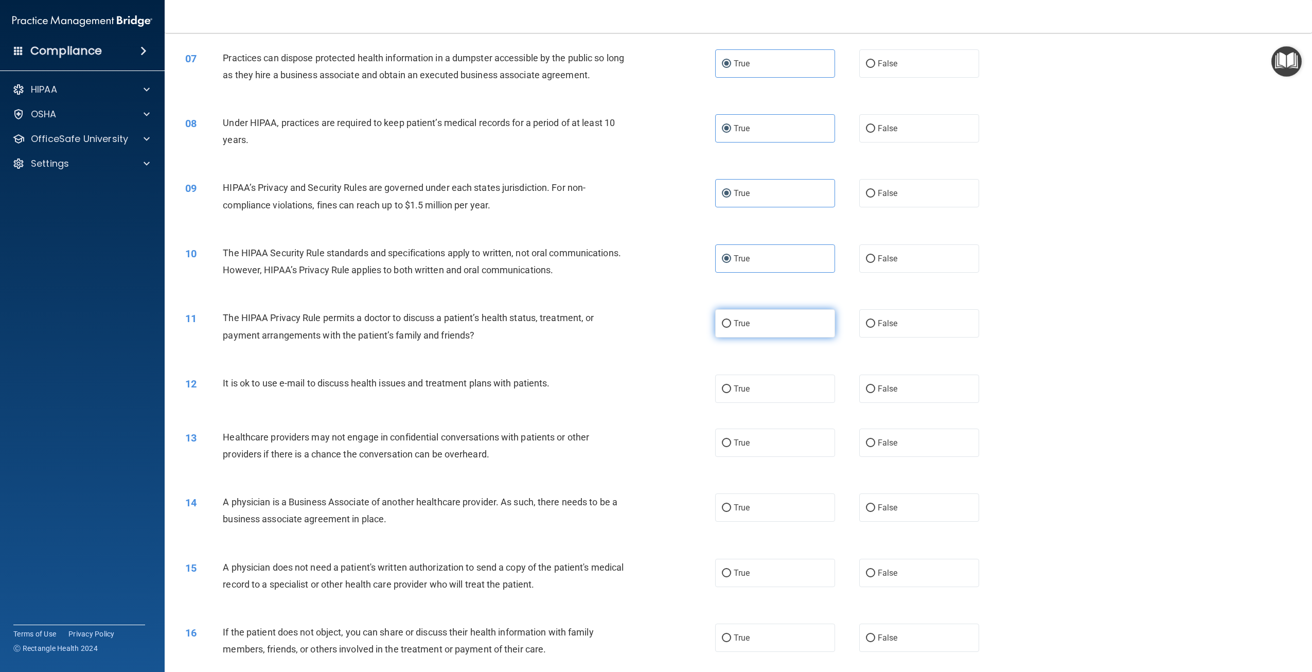
radio input "true"
click at [754, 403] on label "True" at bounding box center [775, 389] width 120 height 28
click at [731, 393] on input "True" at bounding box center [726, 389] width 9 height 8
radio input "true"
click at [751, 457] on label "True" at bounding box center [775, 443] width 120 height 28
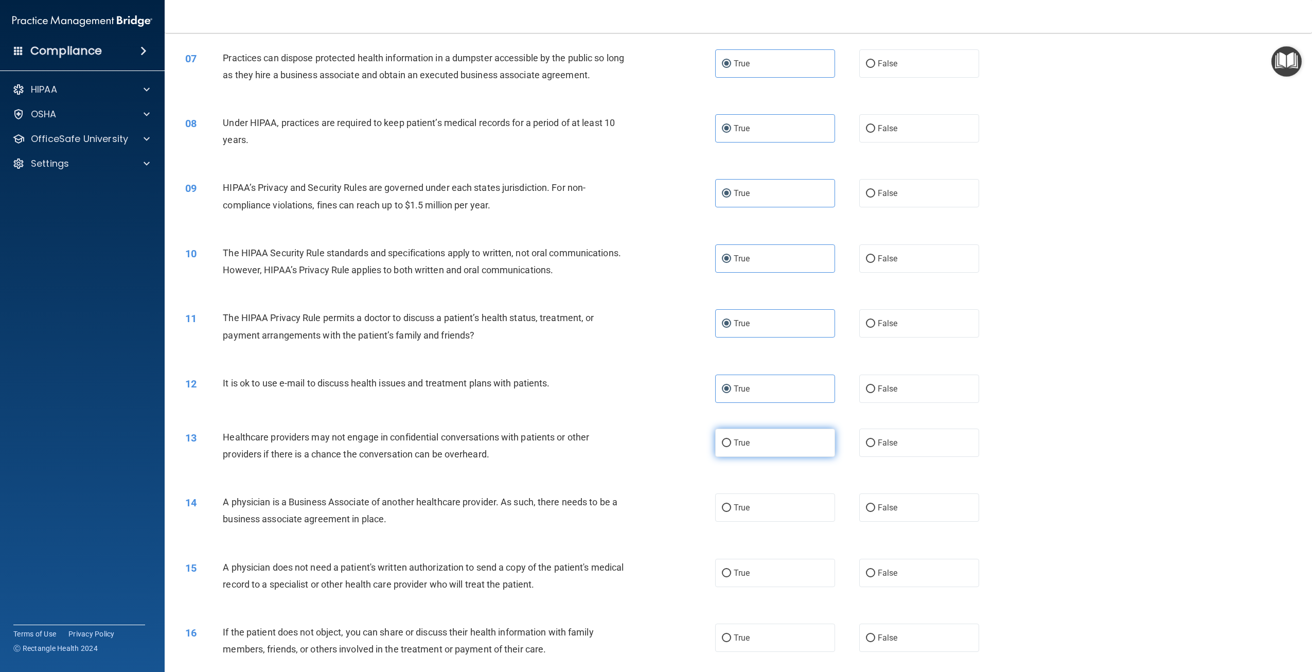
click at [731, 447] on input "True" at bounding box center [726, 443] width 9 height 8
radio input "true"
click at [759, 522] on label "True" at bounding box center [775, 507] width 120 height 28
click at [731, 512] on input "True" at bounding box center [726, 508] width 9 height 8
radio input "true"
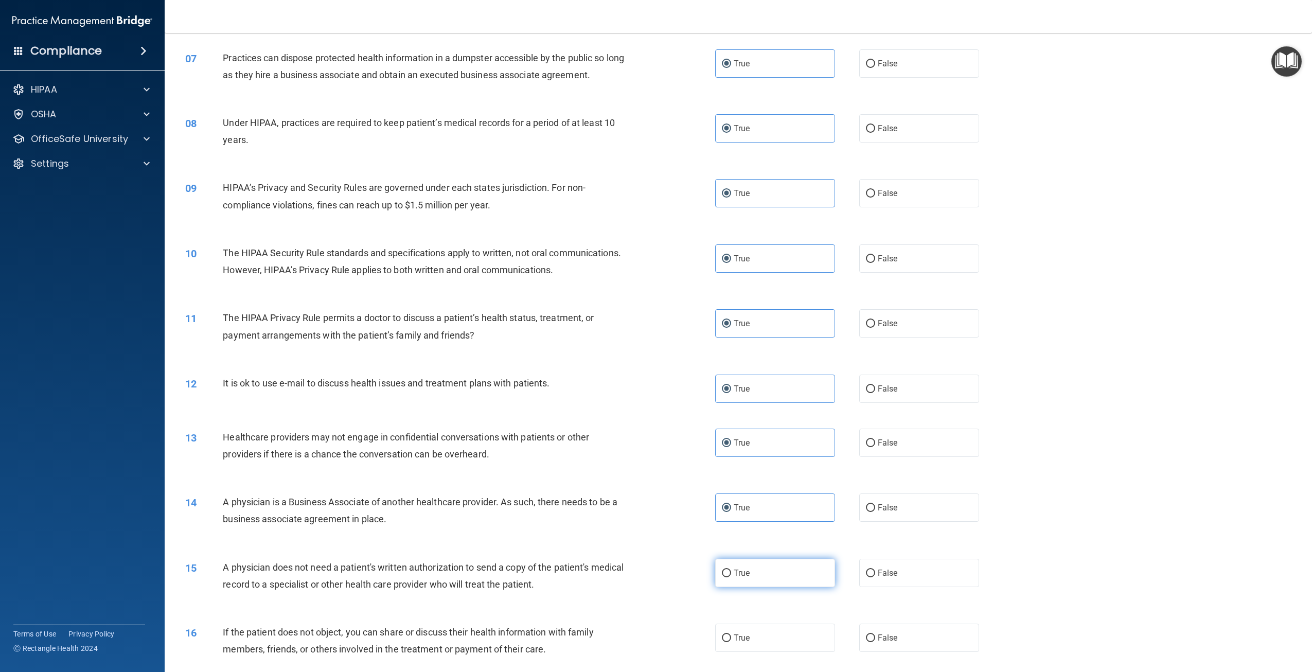
click at [752, 587] on label "True" at bounding box center [775, 573] width 120 height 28
click at [731, 577] on input "True" at bounding box center [726, 574] width 9 height 8
radio input "true"
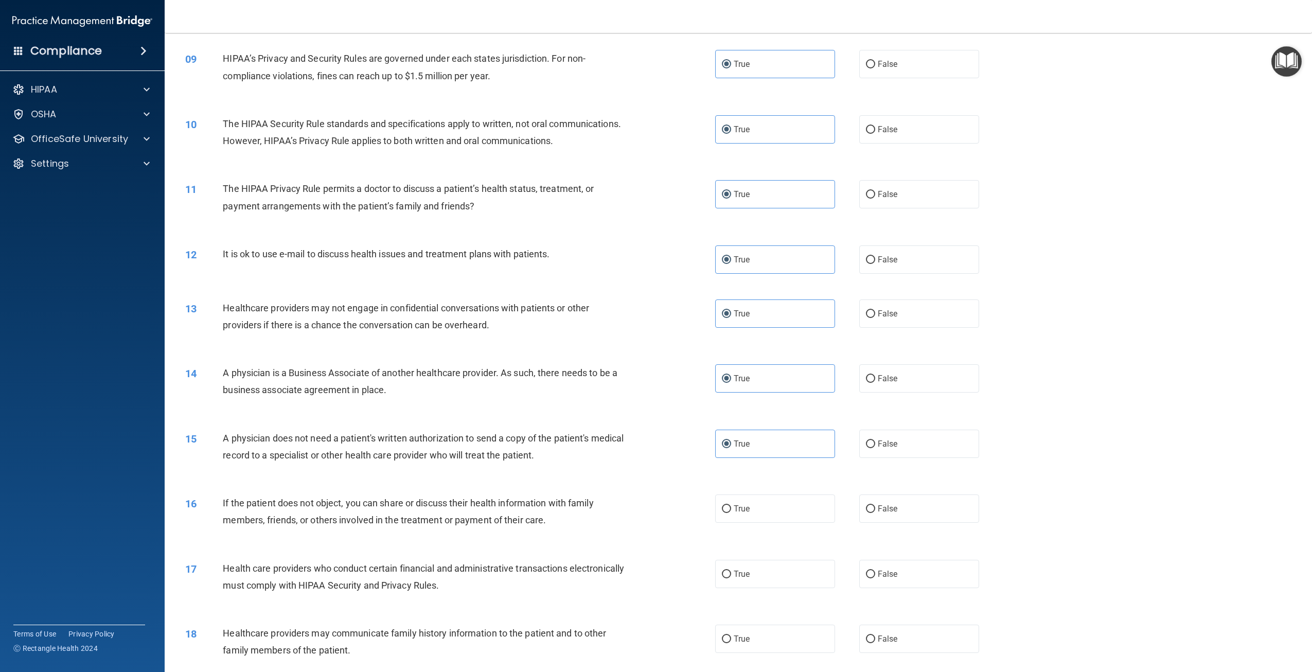
scroll to position [772, 0]
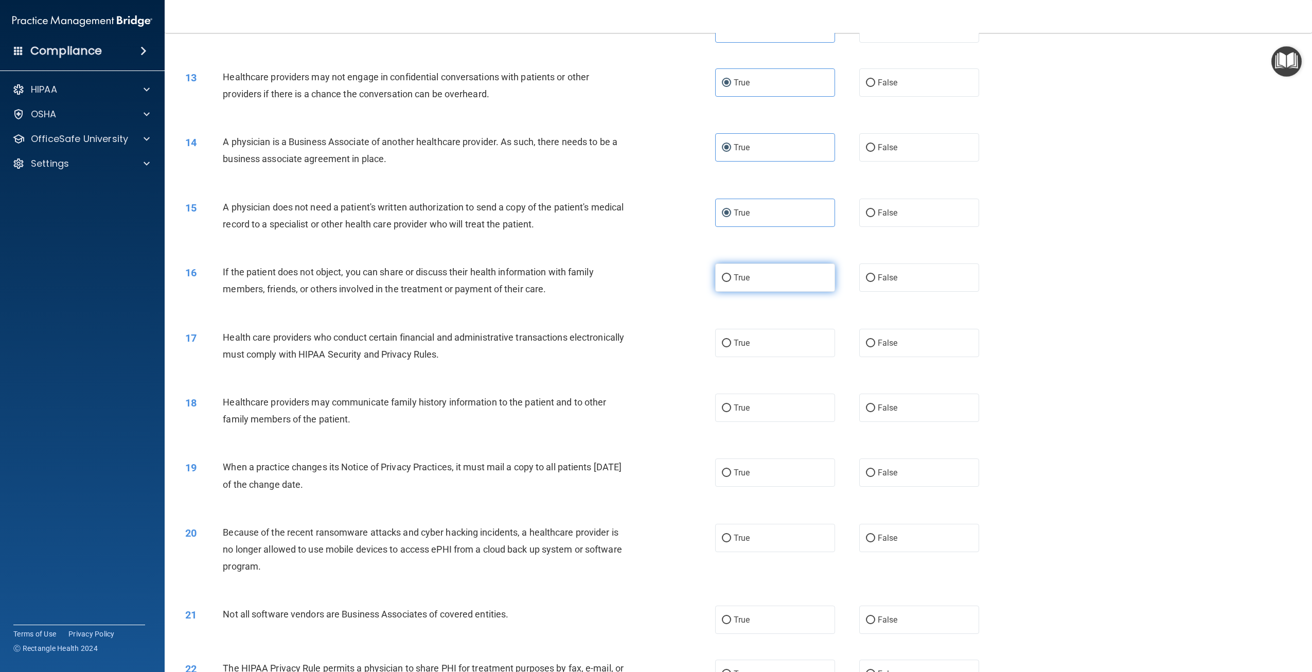
click at [767, 292] on label "True" at bounding box center [775, 277] width 120 height 28
click at [731, 282] on input "True" at bounding box center [726, 278] width 9 height 8
radio input "true"
drag, startPoint x: 768, startPoint y: 379, endPoint x: 770, endPoint y: 384, distance: 5.5
click at [768, 357] on label "True" at bounding box center [775, 343] width 120 height 28
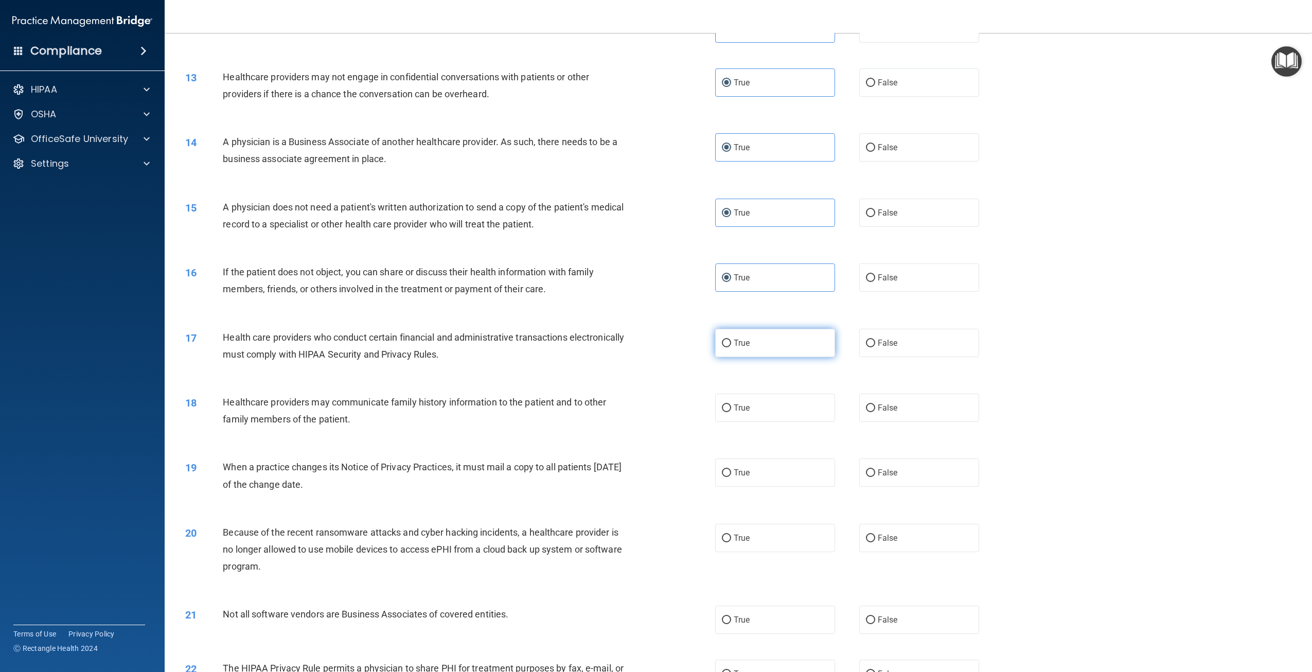
click at [731, 347] on input "True" at bounding box center [726, 344] width 9 height 8
radio input "true"
drag, startPoint x: 777, startPoint y: 453, endPoint x: 789, endPoint y: 486, distance: 34.8
click at [777, 422] on label "True" at bounding box center [775, 408] width 120 height 28
click at [731, 412] on input "True" at bounding box center [726, 408] width 9 height 8
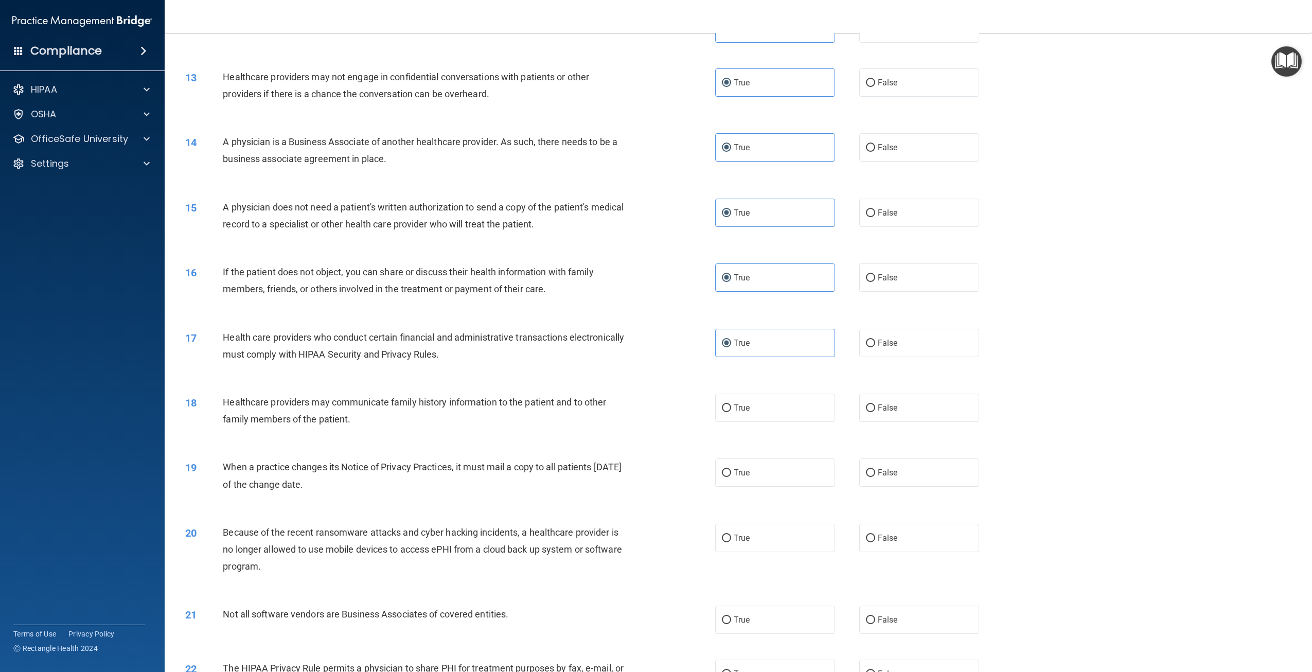
radio input "true"
drag, startPoint x: 776, startPoint y: 507, endPoint x: 772, endPoint y: 525, distance: 18.0
click at [776, 487] on label "True" at bounding box center [775, 472] width 120 height 28
click at [731, 477] on input "True" at bounding box center [726, 473] width 9 height 8
radio input "true"
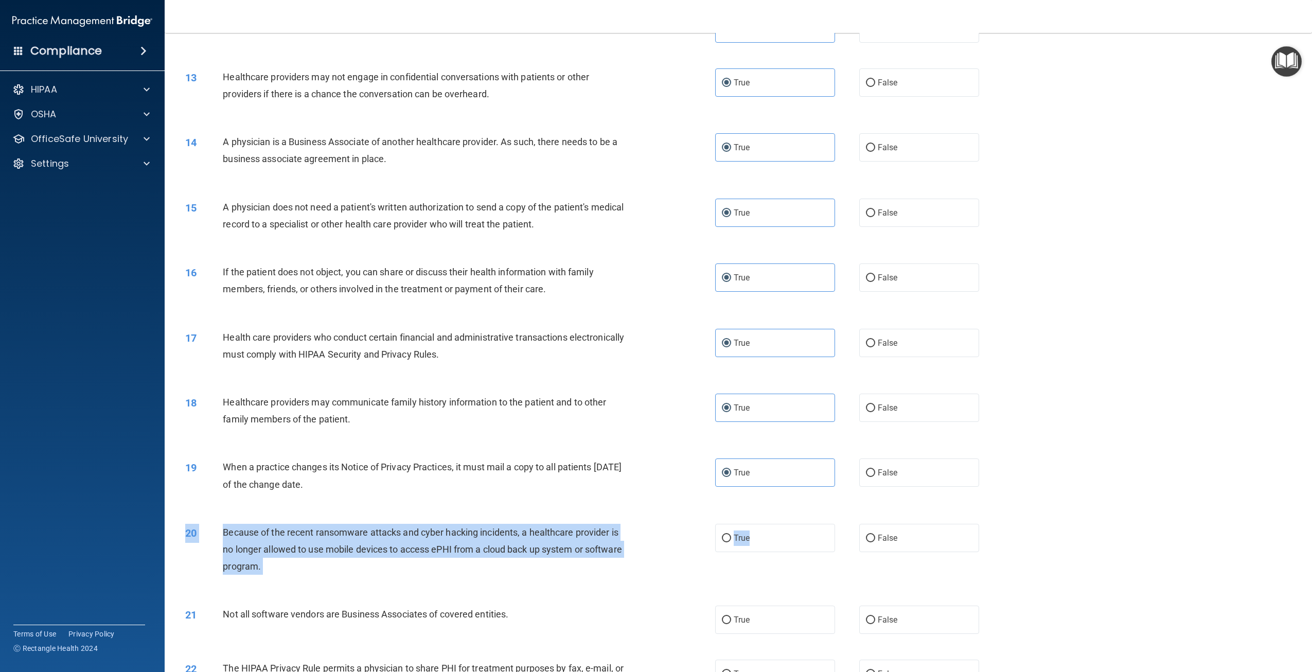
drag, startPoint x: 759, startPoint y: 583, endPoint x: 759, endPoint y: 590, distance: 6.2
click at [759, 590] on div "20 Because of the recent ransomware attacks and cyber hacking incidents, a heal…" at bounding box center [738, 552] width 1122 height 82
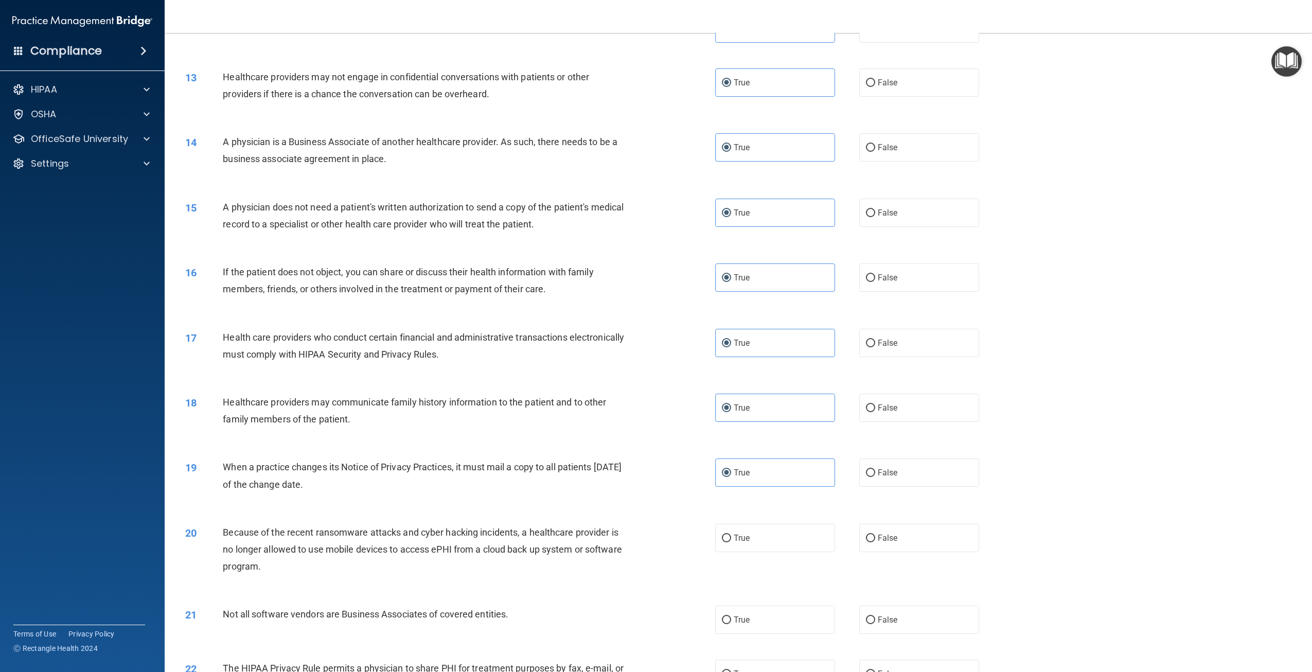
drag, startPoint x: 759, startPoint y: 590, endPoint x: 765, endPoint y: 615, distance: 26.3
click at [772, 634] on label "True" at bounding box center [775, 620] width 120 height 28
click at [731, 624] on input "True" at bounding box center [726, 620] width 9 height 8
radio input "true"
drag, startPoint x: 761, startPoint y: 577, endPoint x: 764, endPoint y: 596, distance: 19.7
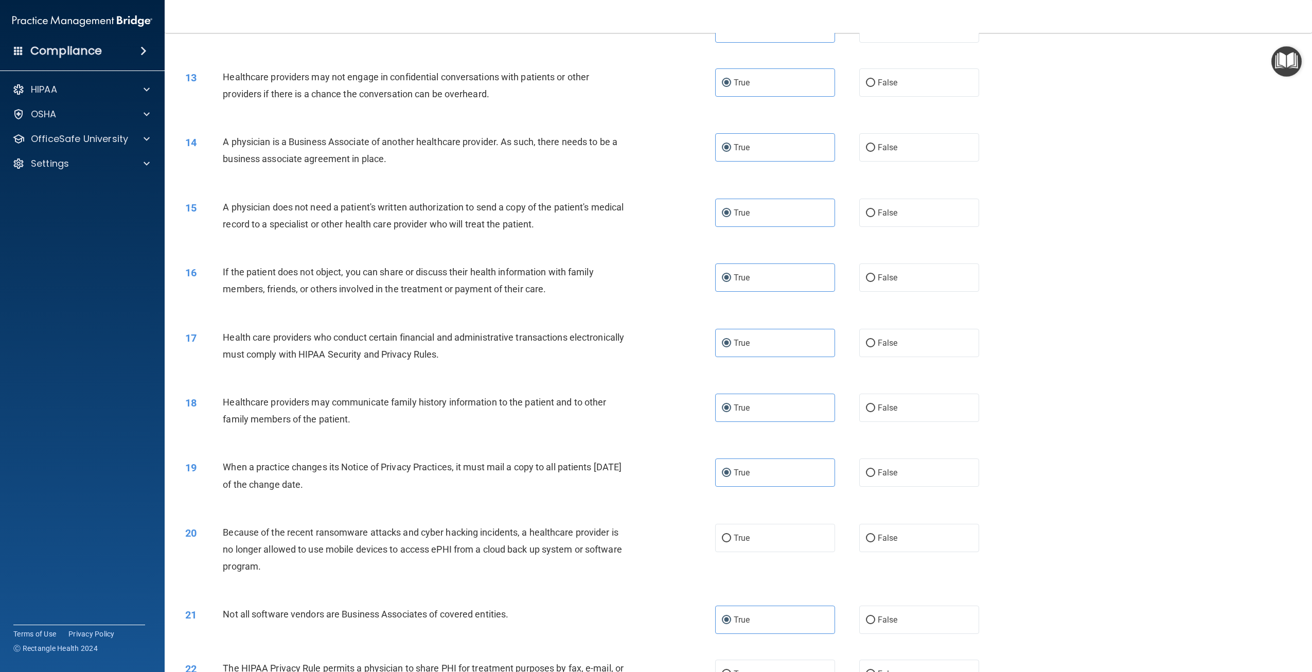
click at [761, 552] on label "True" at bounding box center [775, 538] width 120 height 28
click at [731, 542] on input "True" at bounding box center [726, 539] width 9 height 8
radio input "true"
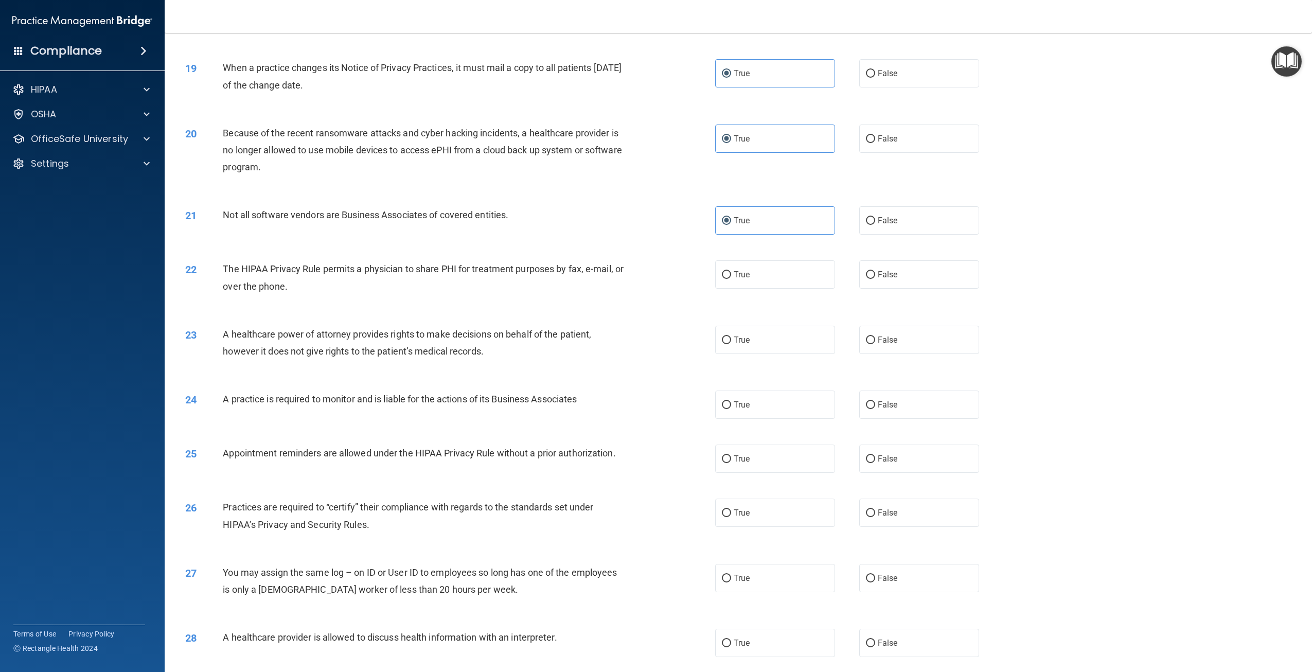
scroll to position [1183, 0]
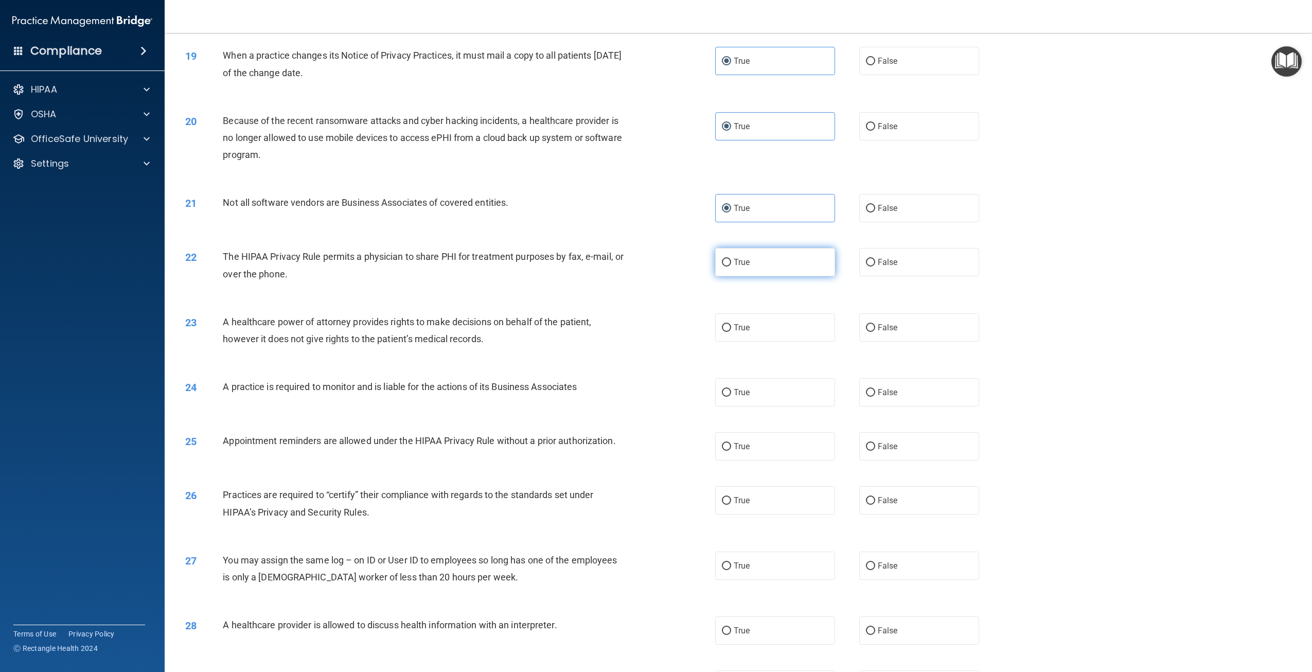
click at [778, 276] on label "True" at bounding box center [775, 262] width 120 height 28
click at [731, 266] on input "True" at bounding box center [726, 263] width 9 height 8
radio input "true"
drag, startPoint x: 773, startPoint y: 358, endPoint x: 771, endPoint y: 400, distance: 41.7
click at [773, 342] on label "True" at bounding box center [775, 327] width 120 height 28
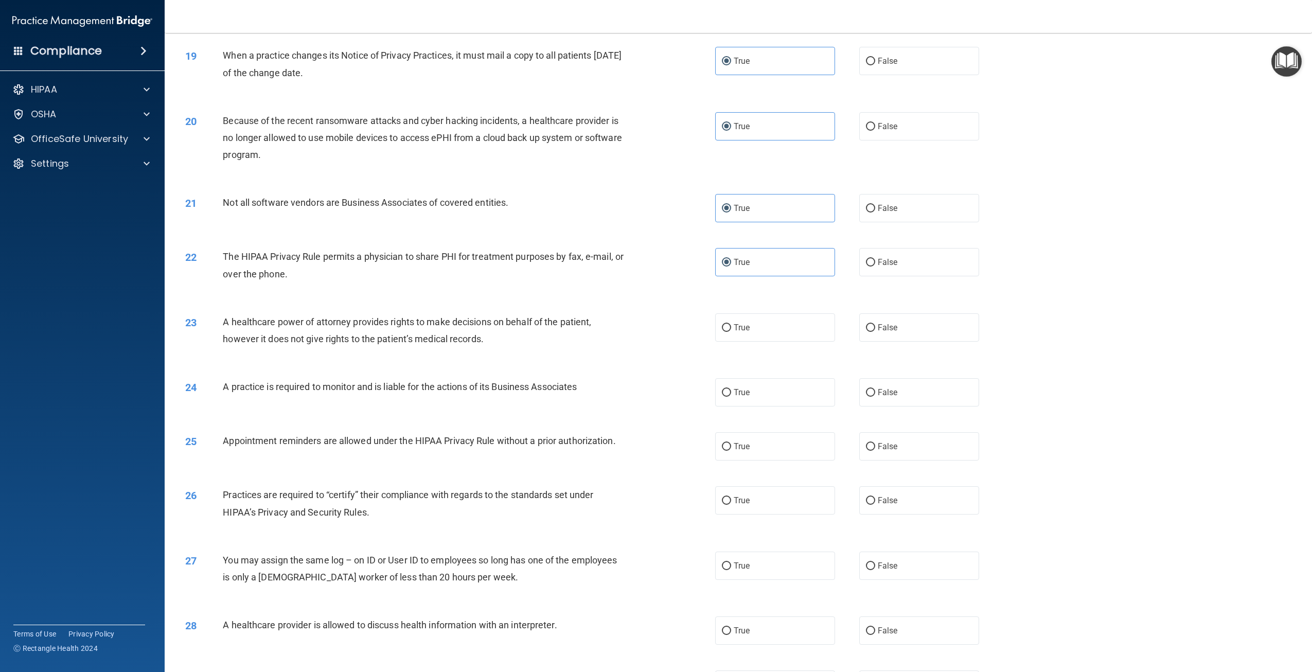
click at [731, 332] on input "True" at bounding box center [726, 328] width 9 height 8
radio input "true"
click at [769, 406] on label "True" at bounding box center [775, 392] width 120 height 28
click at [731, 397] on input "True" at bounding box center [726, 393] width 9 height 8
radio input "true"
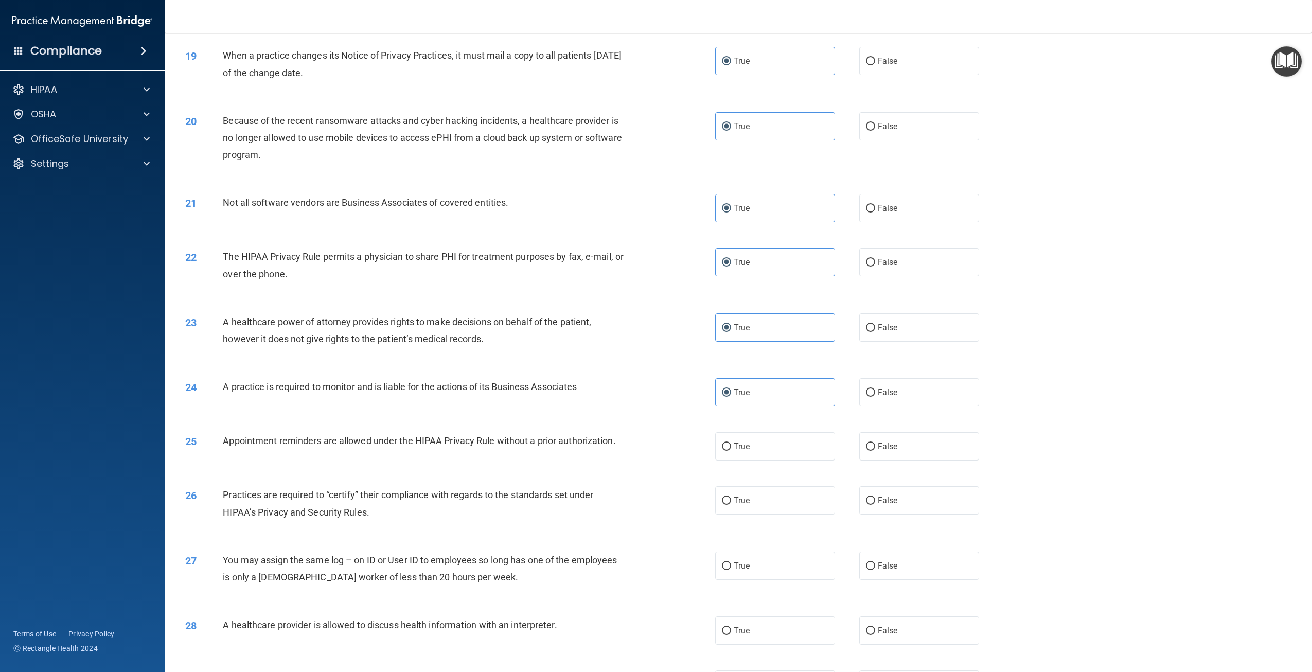
drag, startPoint x: 772, startPoint y: 486, endPoint x: 787, endPoint y: 511, distance: 29.3
click at [774, 460] on label "True" at bounding box center [775, 446] width 120 height 28
click at [731, 451] on input "True" at bounding box center [726, 447] width 9 height 8
radio input "true"
drag, startPoint x: 784, startPoint y: 523, endPoint x: 780, endPoint y: 540, distance: 17.0
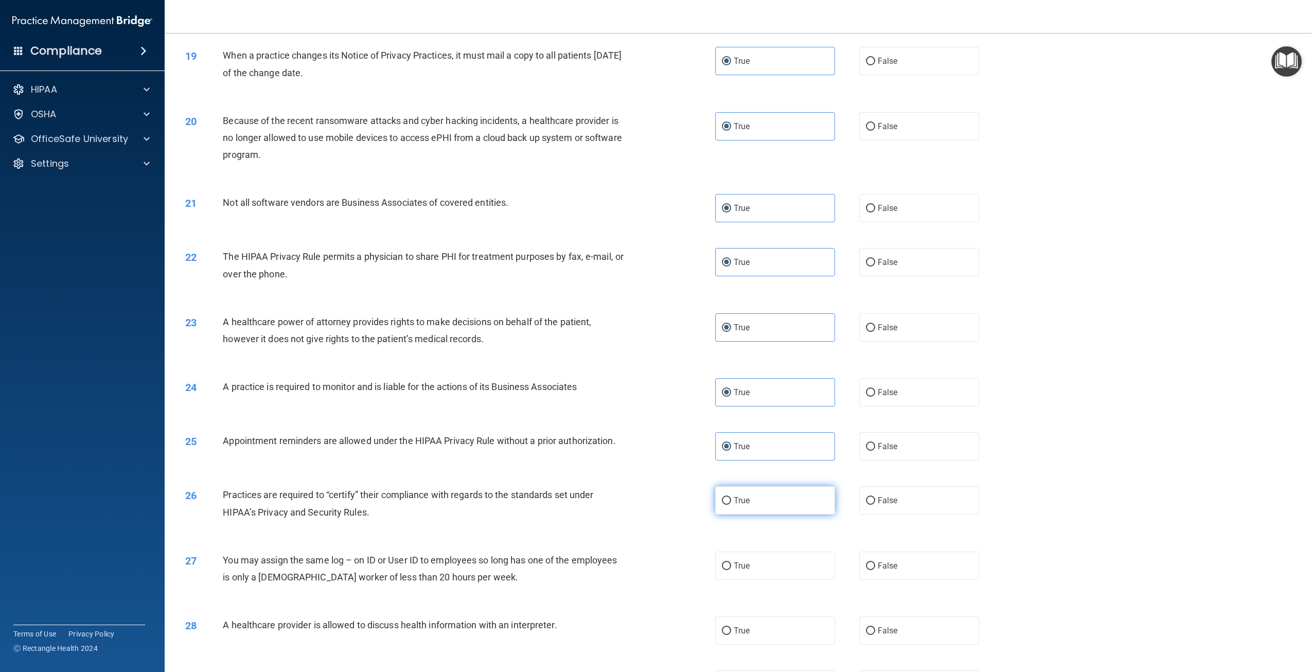
click at [784, 514] on label "True" at bounding box center [775, 500] width 120 height 28
click at [731, 505] on input "True" at bounding box center [726, 501] width 9 height 8
radio input "true"
click at [767, 580] on label "True" at bounding box center [775, 565] width 120 height 28
click at [731, 570] on input "True" at bounding box center [726, 566] width 9 height 8
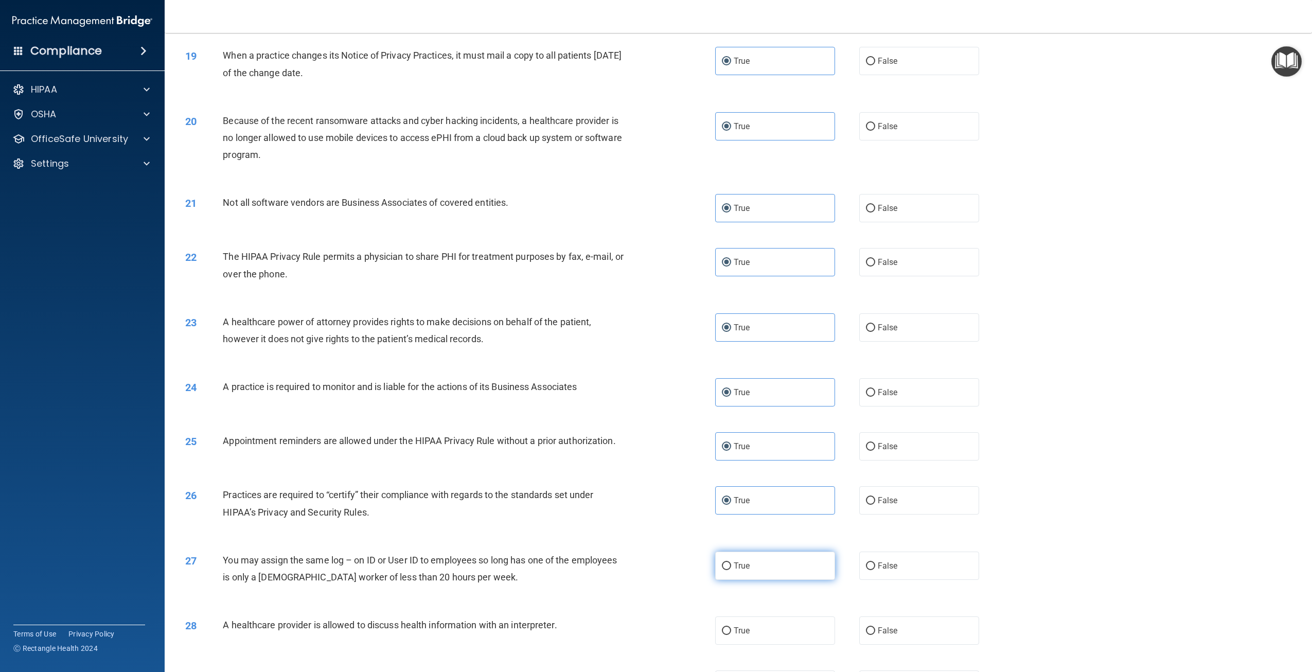
radio input "true"
click at [768, 645] on label "True" at bounding box center [775, 630] width 120 height 28
click at [731, 635] on input "True" at bounding box center [726, 631] width 9 height 8
radio input "true"
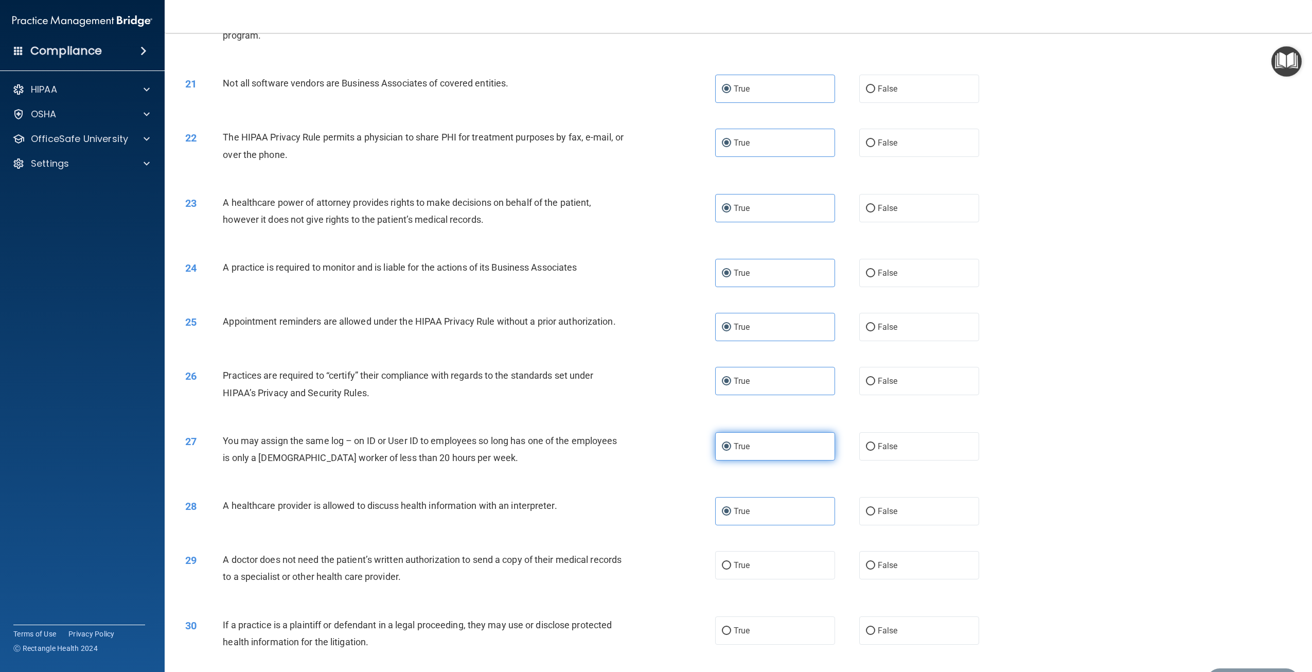
scroll to position [1400, 0]
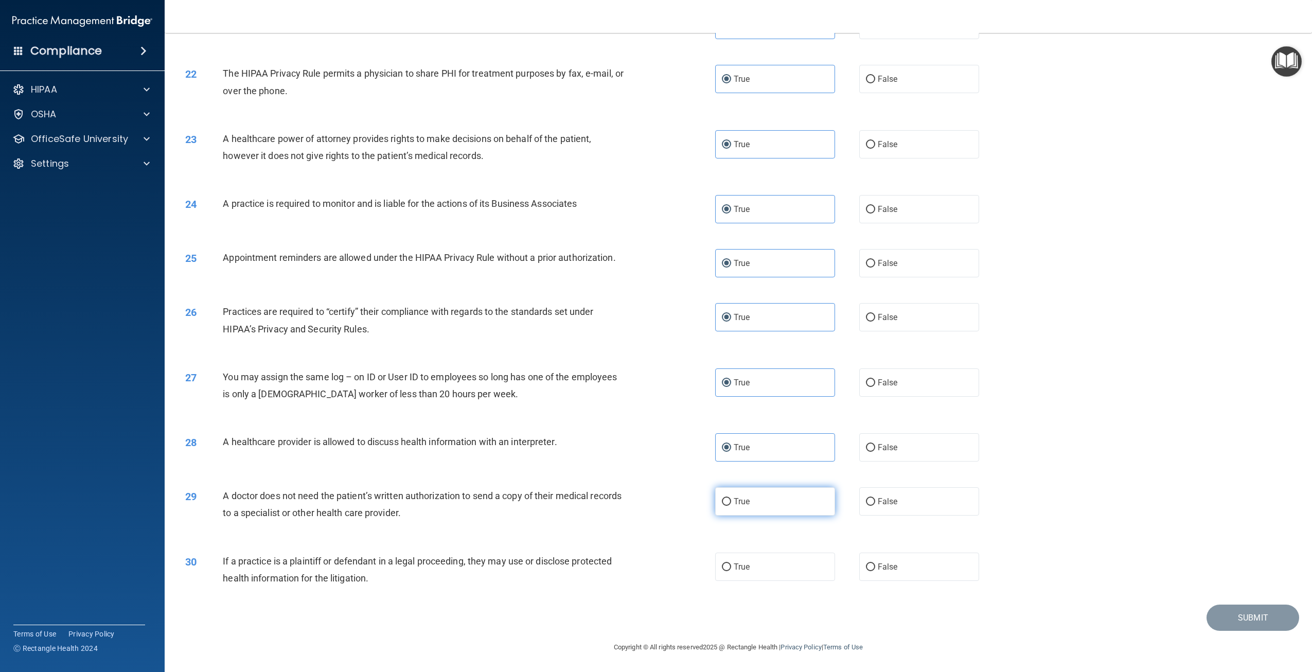
click at [775, 498] on label "True" at bounding box center [775, 501] width 120 height 28
click at [731, 498] on input "True" at bounding box center [726, 502] width 9 height 8
radio input "true"
click at [765, 572] on label "True" at bounding box center [775, 567] width 120 height 28
click at [731, 571] on input "True" at bounding box center [726, 567] width 9 height 8
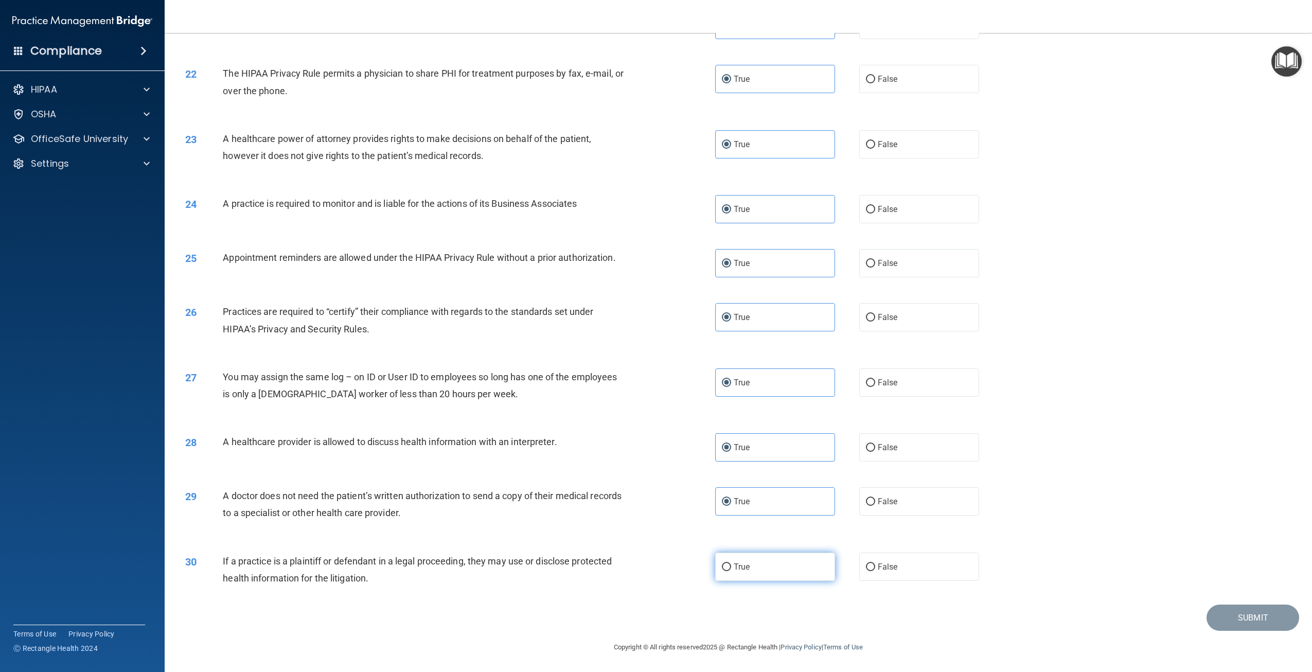
radio input "true"
click at [1230, 610] on button "Submit" at bounding box center [1252, 617] width 93 height 26
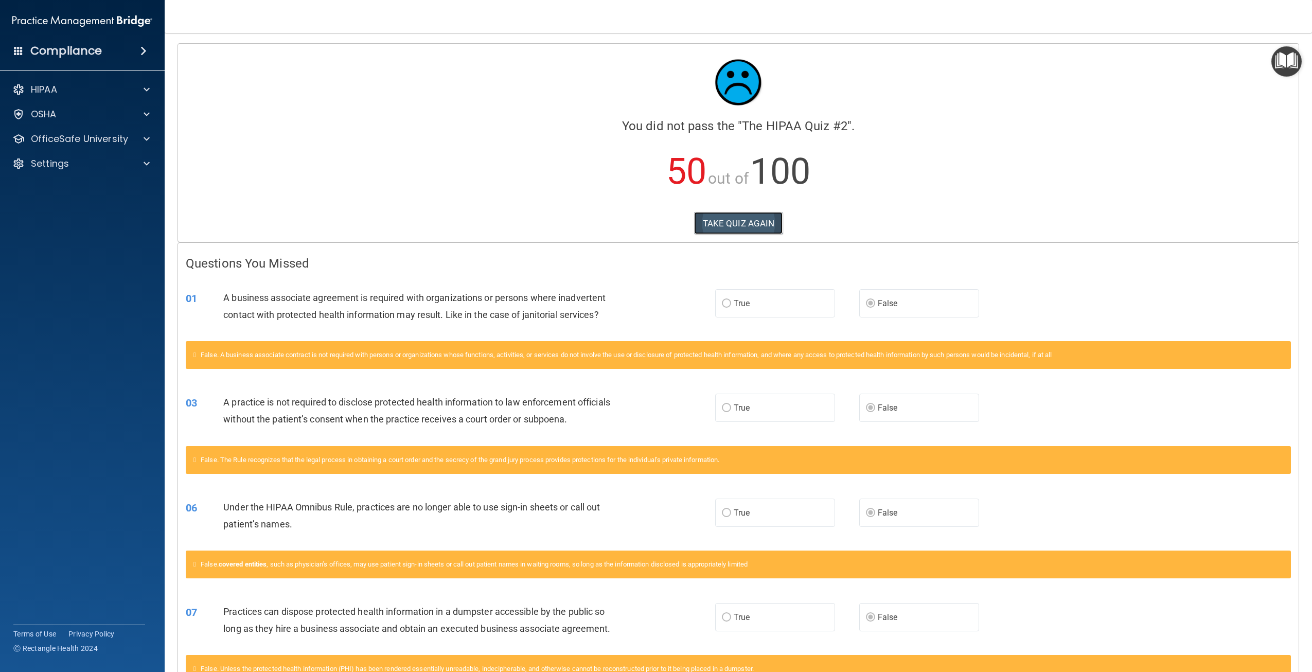
click at [710, 221] on button "TAKE QUIZ AGAIN" at bounding box center [738, 223] width 89 height 23
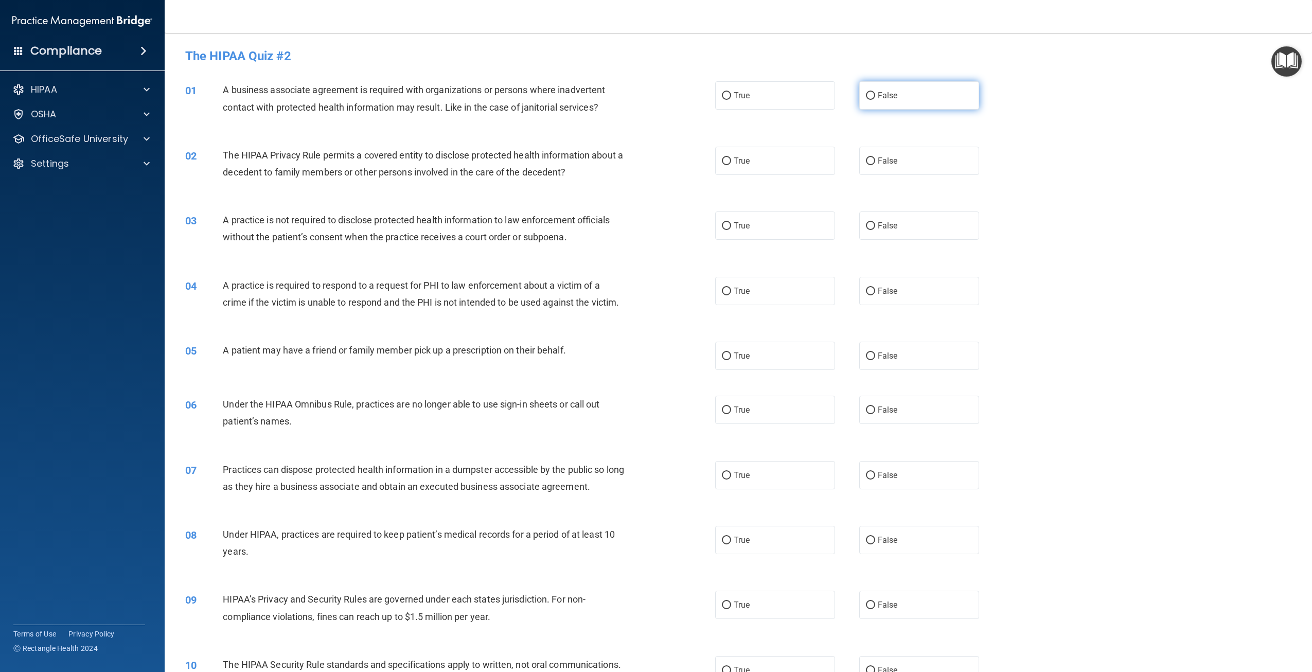
click at [902, 90] on label "False" at bounding box center [919, 95] width 120 height 28
click at [875, 92] on input "False" at bounding box center [870, 96] width 9 height 8
radio input "true"
click at [814, 151] on label "True" at bounding box center [775, 161] width 120 height 28
click at [731, 157] on input "True" at bounding box center [726, 161] width 9 height 8
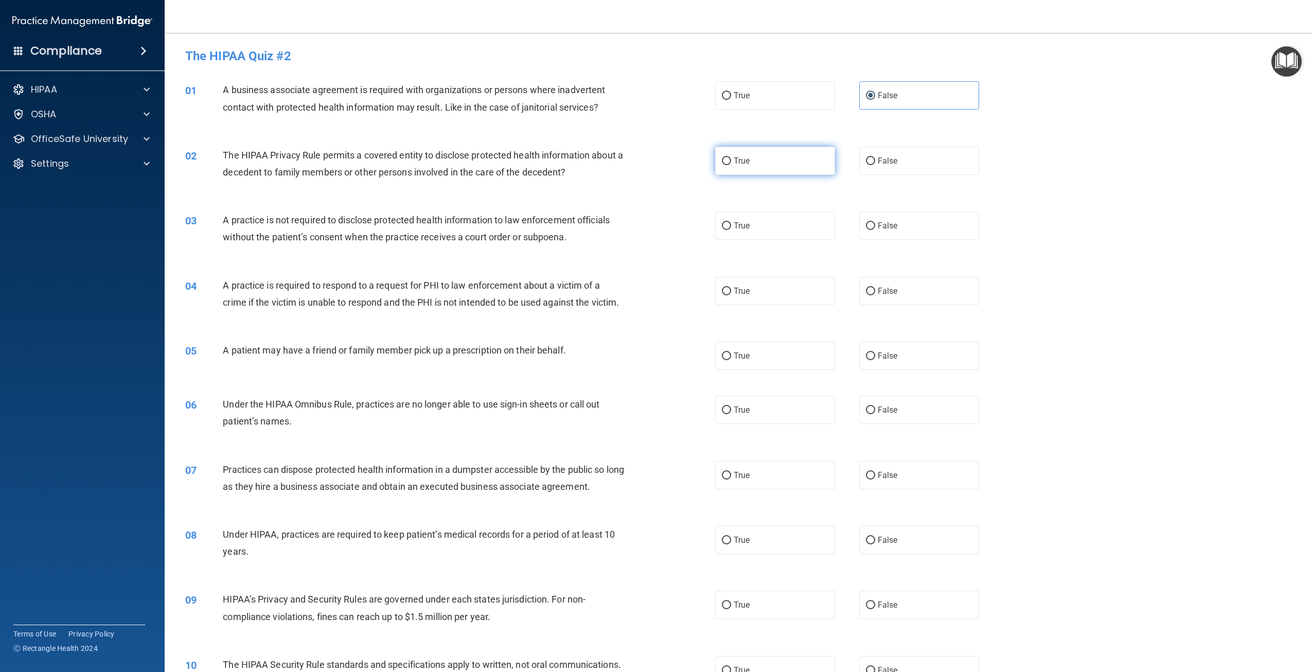
radio input "true"
click at [885, 216] on label "False" at bounding box center [919, 225] width 120 height 28
click at [875, 222] on input "False" at bounding box center [870, 226] width 9 height 8
radio input "true"
click at [767, 294] on label "True" at bounding box center [775, 291] width 120 height 28
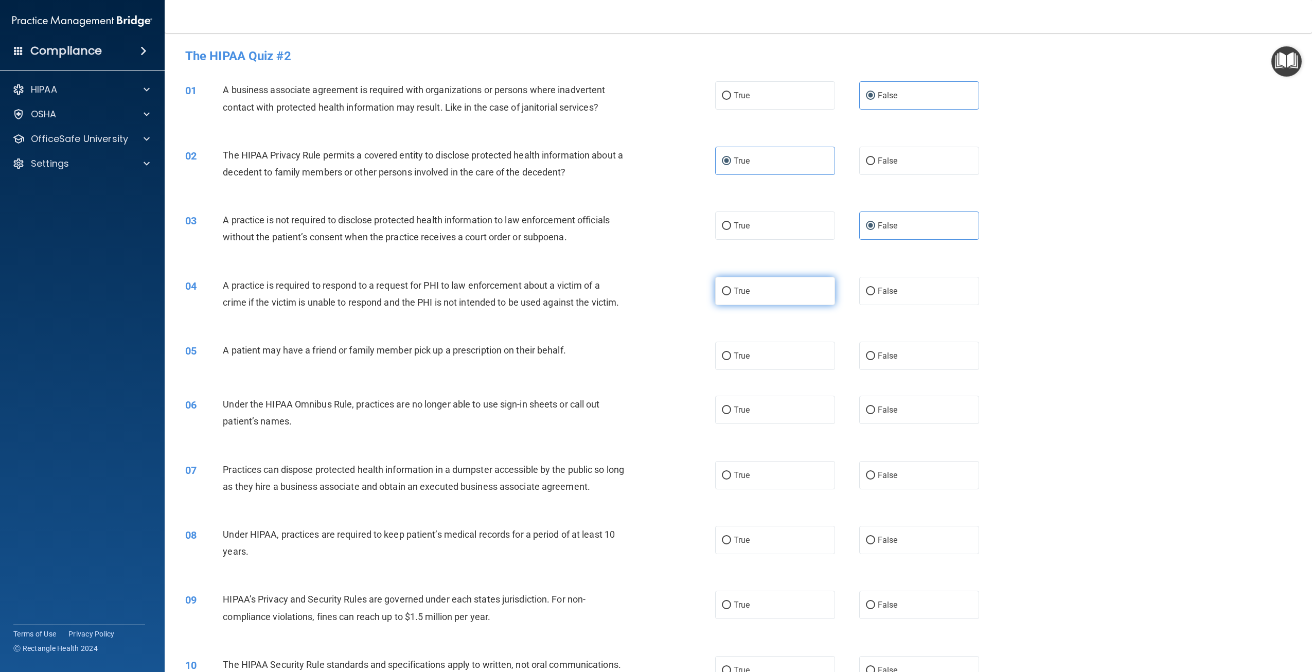
click at [731, 294] on input "True" at bounding box center [726, 292] width 9 height 8
radio input "true"
click at [768, 370] on label "True" at bounding box center [775, 356] width 120 height 28
click at [731, 360] on input "True" at bounding box center [726, 356] width 9 height 8
radio input "true"
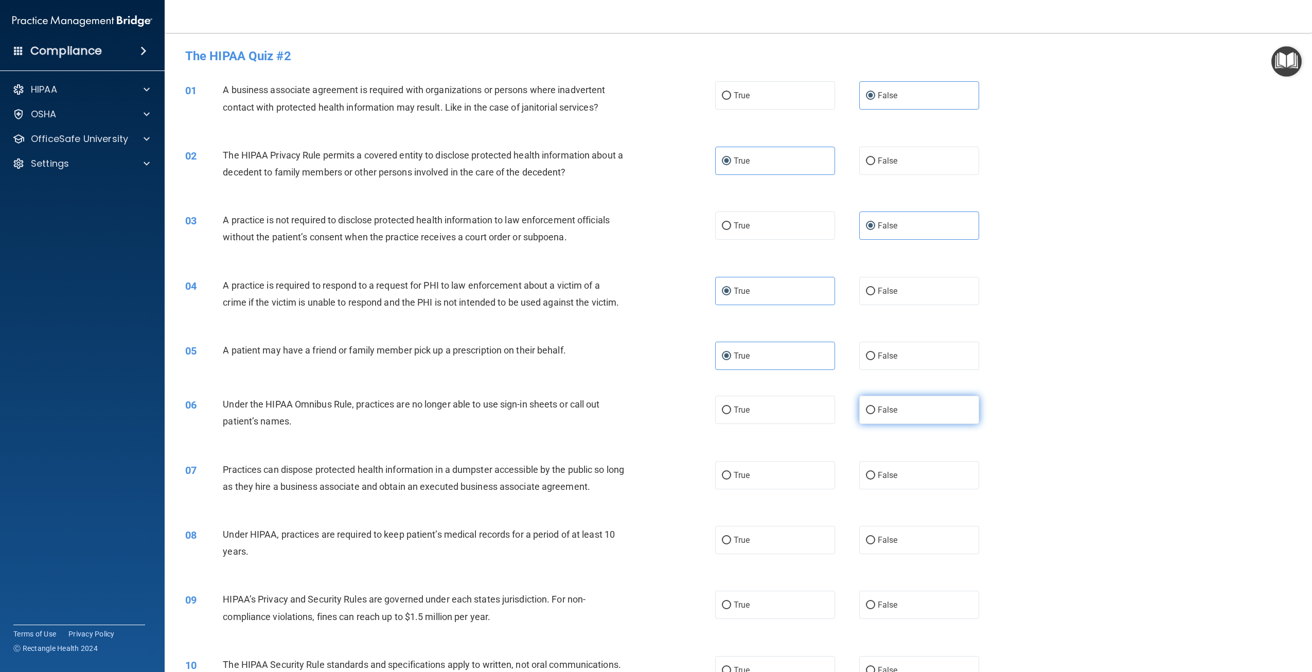
click at [905, 420] on label "False" at bounding box center [919, 410] width 120 height 28
click at [875, 414] on input "False" at bounding box center [870, 410] width 9 height 8
radio input "true"
click at [908, 489] on label "False" at bounding box center [919, 475] width 120 height 28
click at [875, 479] on input "False" at bounding box center [870, 476] width 9 height 8
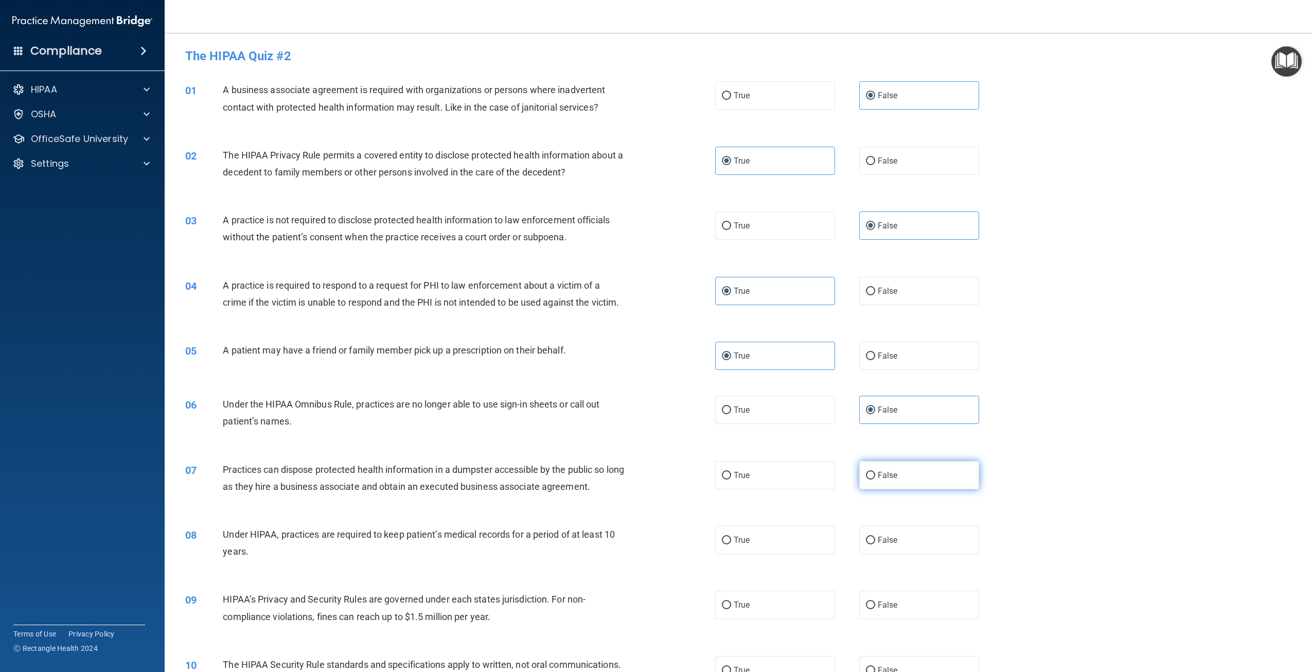
radio input "true"
click at [893, 554] on label "False" at bounding box center [919, 540] width 120 height 28
click at [875, 544] on input "False" at bounding box center [870, 541] width 9 height 8
radio input "true"
click at [899, 613] on label "False" at bounding box center [919, 605] width 120 height 28
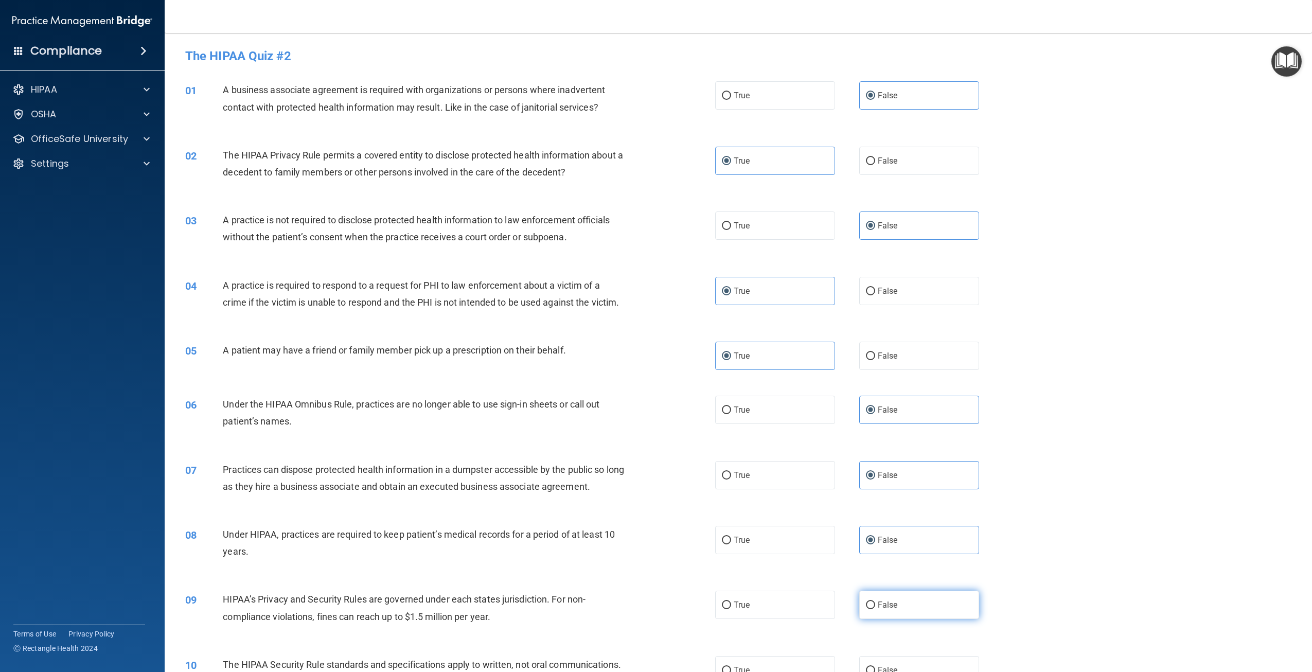
click at [875, 609] on input "False" at bounding box center [870, 605] width 9 height 8
radio input "true"
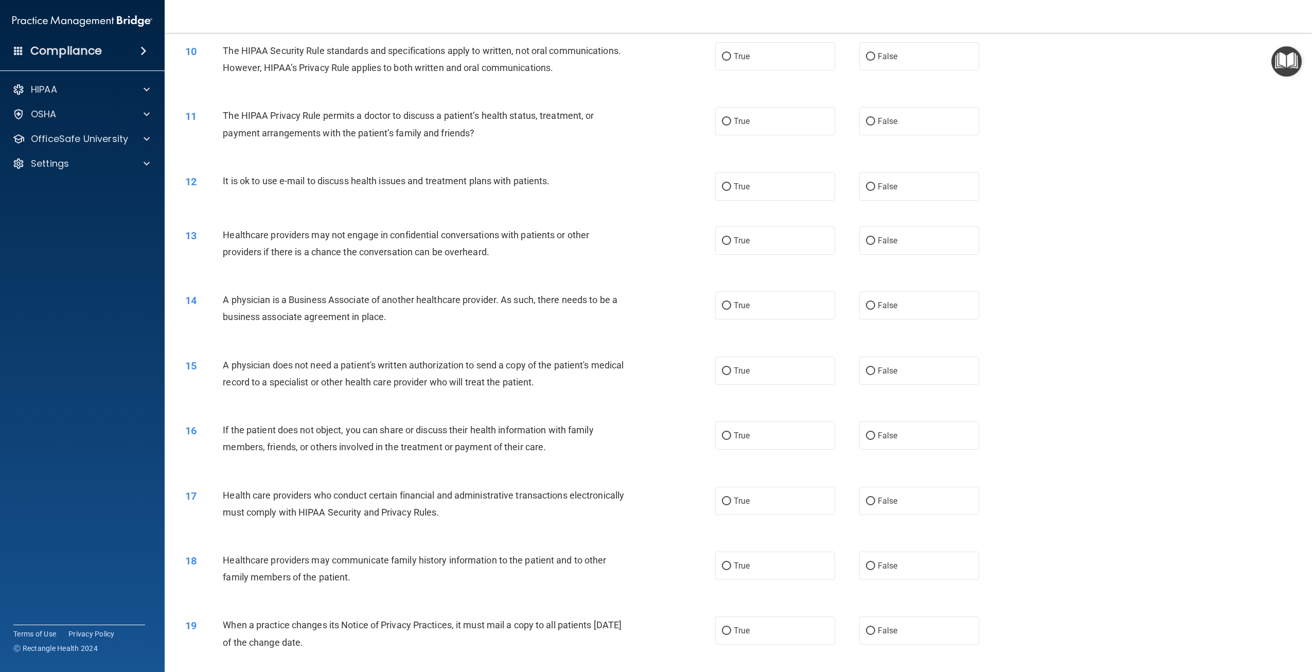
scroll to position [617, 0]
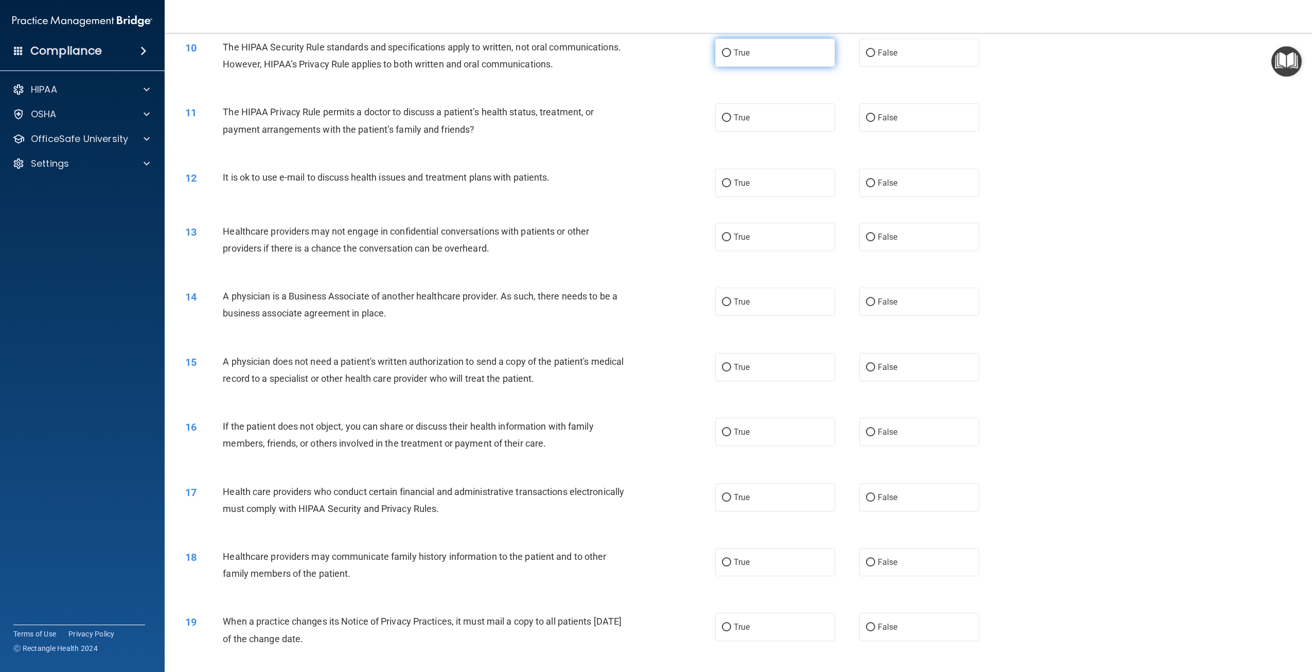
click at [788, 67] on label "True" at bounding box center [775, 53] width 120 height 28
click at [731, 57] on input "True" at bounding box center [726, 53] width 9 height 8
radio input "true"
click at [801, 132] on label "True" at bounding box center [775, 117] width 120 height 28
click at [731, 122] on input "True" at bounding box center [726, 118] width 9 height 8
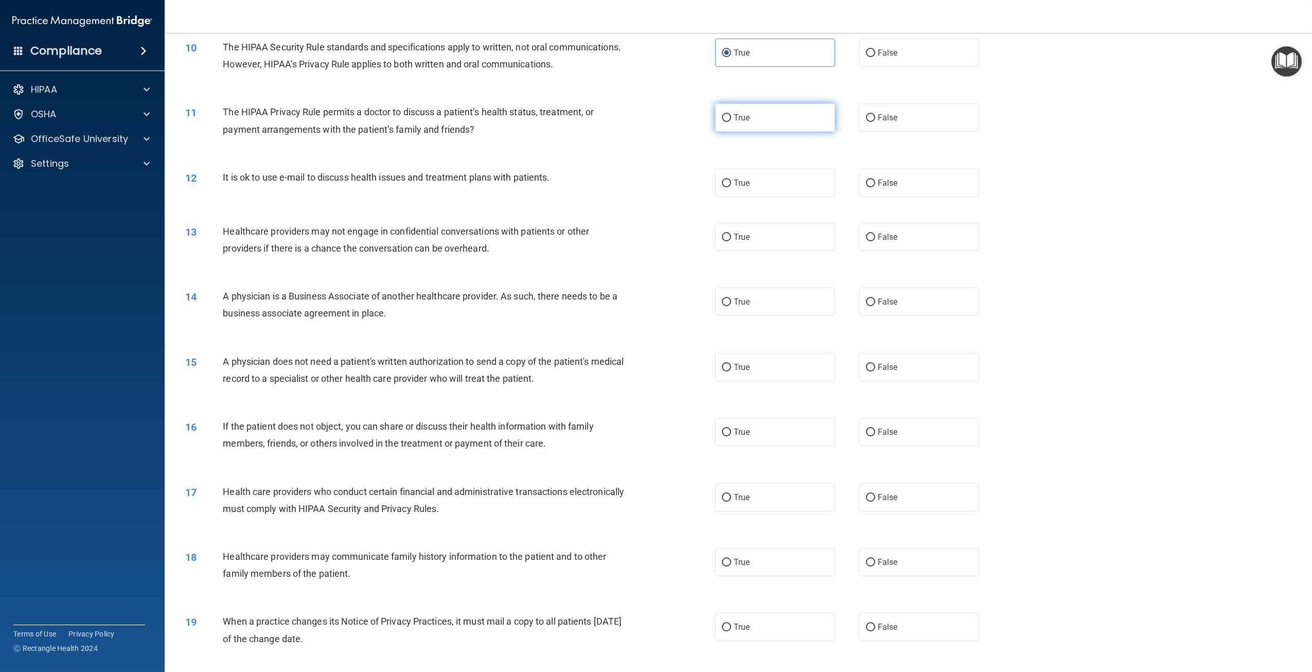
radio input "true"
click at [802, 197] on label "True" at bounding box center [775, 183] width 120 height 28
click at [731, 187] on input "True" at bounding box center [726, 184] width 9 height 8
radio input "true"
click at [906, 251] on label "False" at bounding box center [919, 237] width 120 height 28
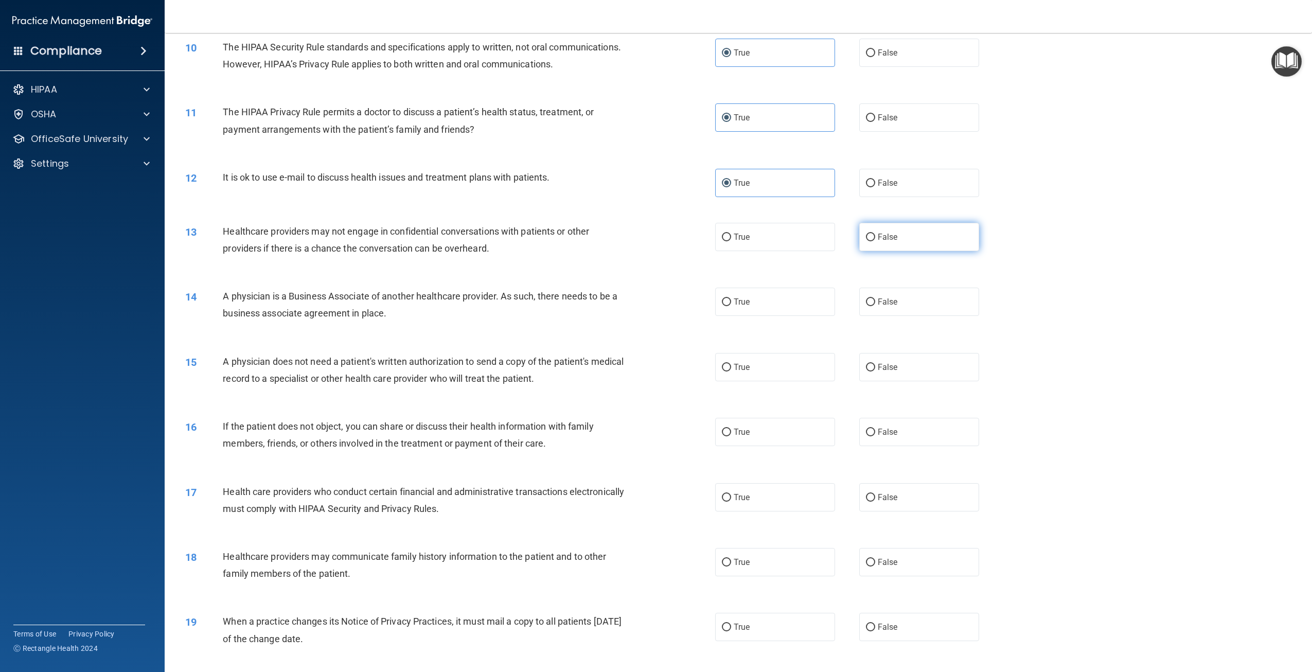
click at [875, 241] on input "False" at bounding box center [870, 238] width 9 height 8
radio input "true"
click at [912, 316] on label "False" at bounding box center [919, 302] width 120 height 28
click at [875, 306] on input "False" at bounding box center [870, 302] width 9 height 8
radio input "true"
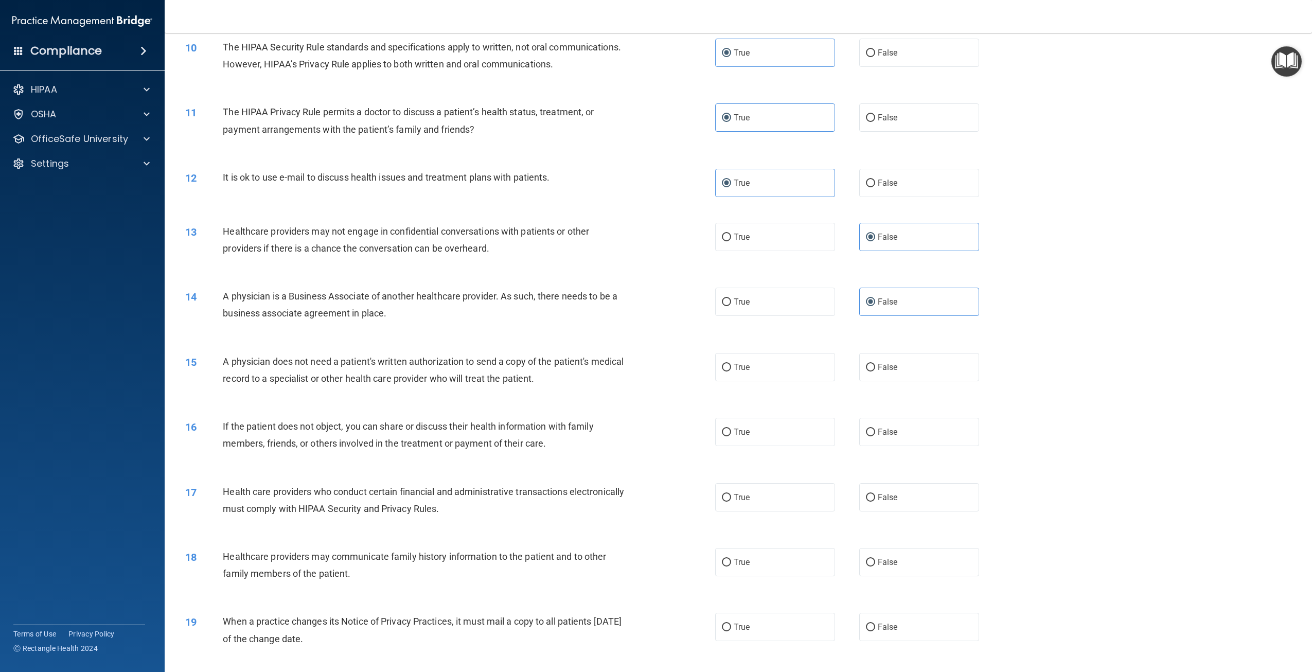
drag, startPoint x: 801, startPoint y: 410, endPoint x: 805, endPoint y: 441, distance: 31.1
click at [801, 381] on label "True" at bounding box center [775, 367] width 120 height 28
click at [731, 371] on input "True" at bounding box center [726, 368] width 9 height 8
radio input "true"
drag, startPoint x: 806, startPoint y: 459, endPoint x: 805, endPoint y: 467, distance: 7.3
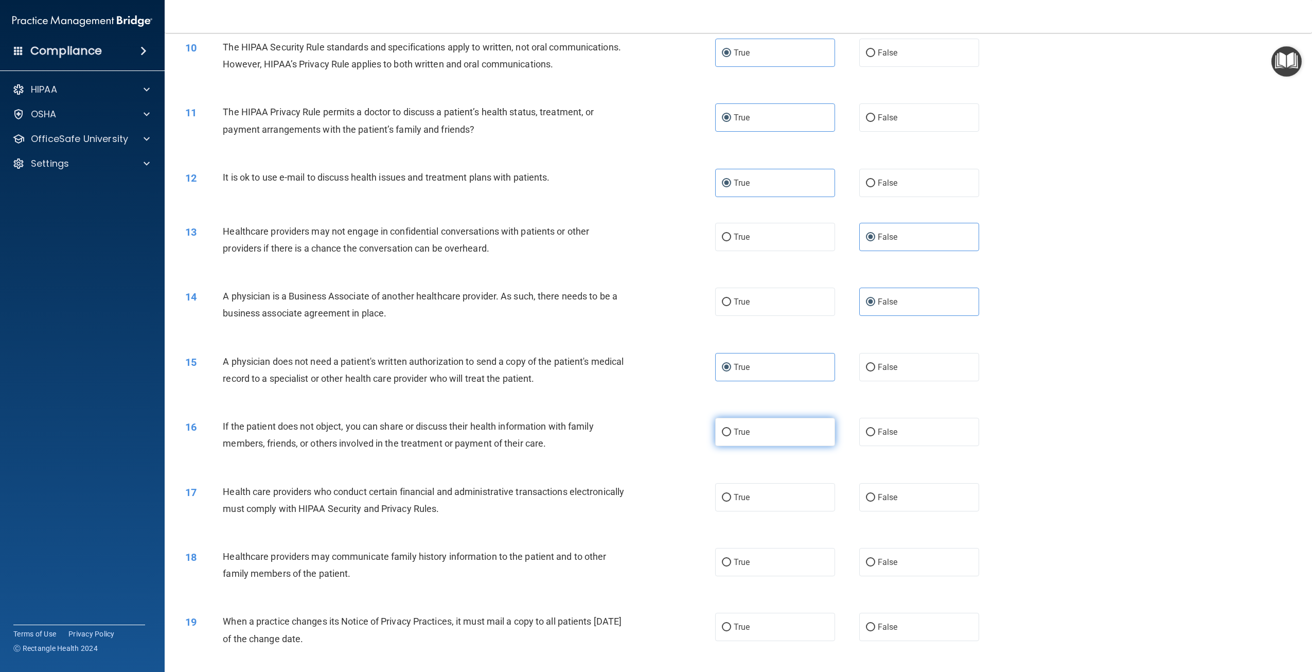
click at [806, 446] on label "True" at bounding box center [775, 432] width 120 height 28
click at [731, 436] on input "True" at bounding box center [726, 433] width 9 height 8
radio input "true"
click at [806, 511] on label "True" at bounding box center [775, 497] width 120 height 28
click at [731, 502] on input "True" at bounding box center [726, 498] width 9 height 8
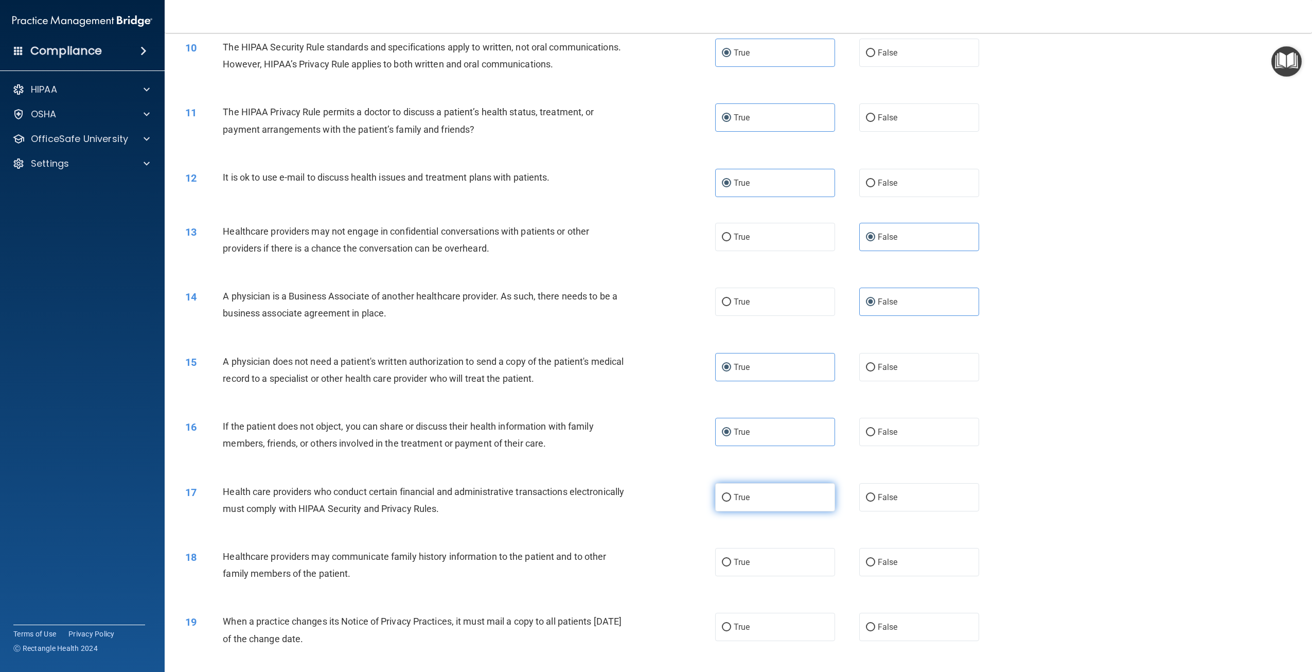
radio input "true"
drag, startPoint x: 877, startPoint y: 589, endPoint x: 880, endPoint y: 597, distance: 8.8
click at [880, 576] on label "False" at bounding box center [919, 562] width 120 height 28
drag, startPoint x: 880, startPoint y: 597, endPoint x: 876, endPoint y: 591, distance: 8.1
click at [874, 576] on label "False" at bounding box center [919, 562] width 120 height 28
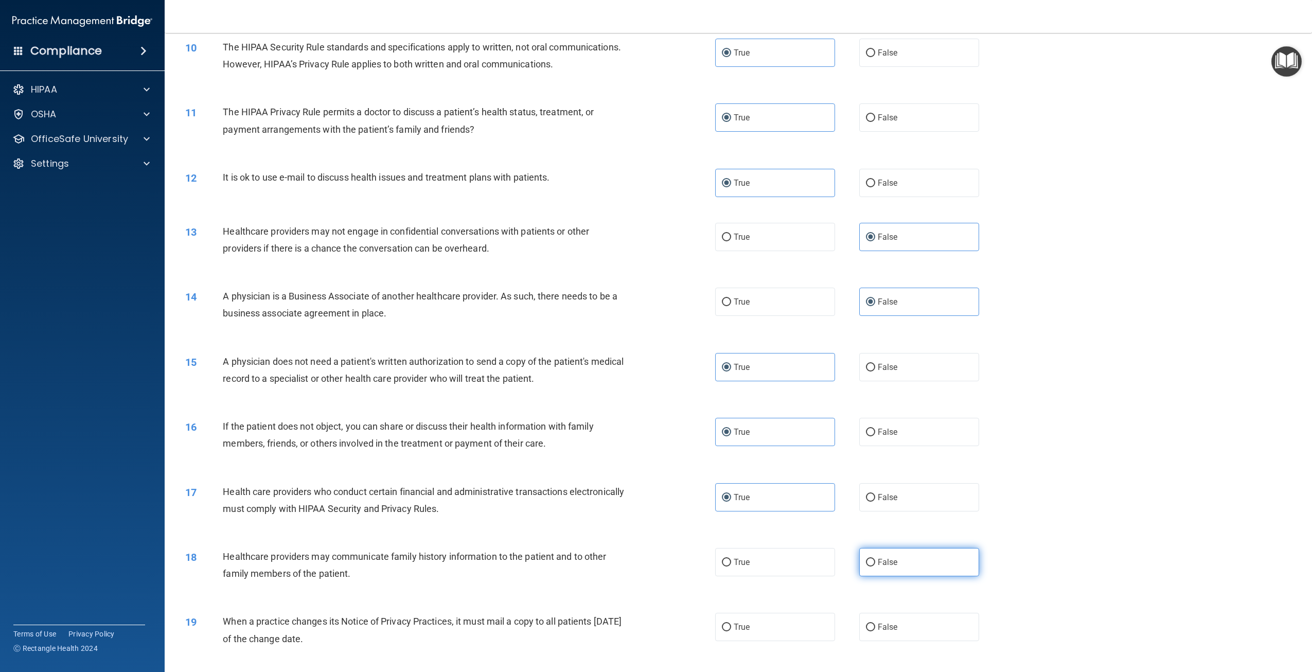
click at [874, 566] on input "False" at bounding box center [870, 563] width 9 height 8
radio input "true"
click at [899, 641] on label "False" at bounding box center [919, 627] width 120 height 28
click at [875, 631] on input "False" at bounding box center [870, 628] width 9 height 8
radio input "true"
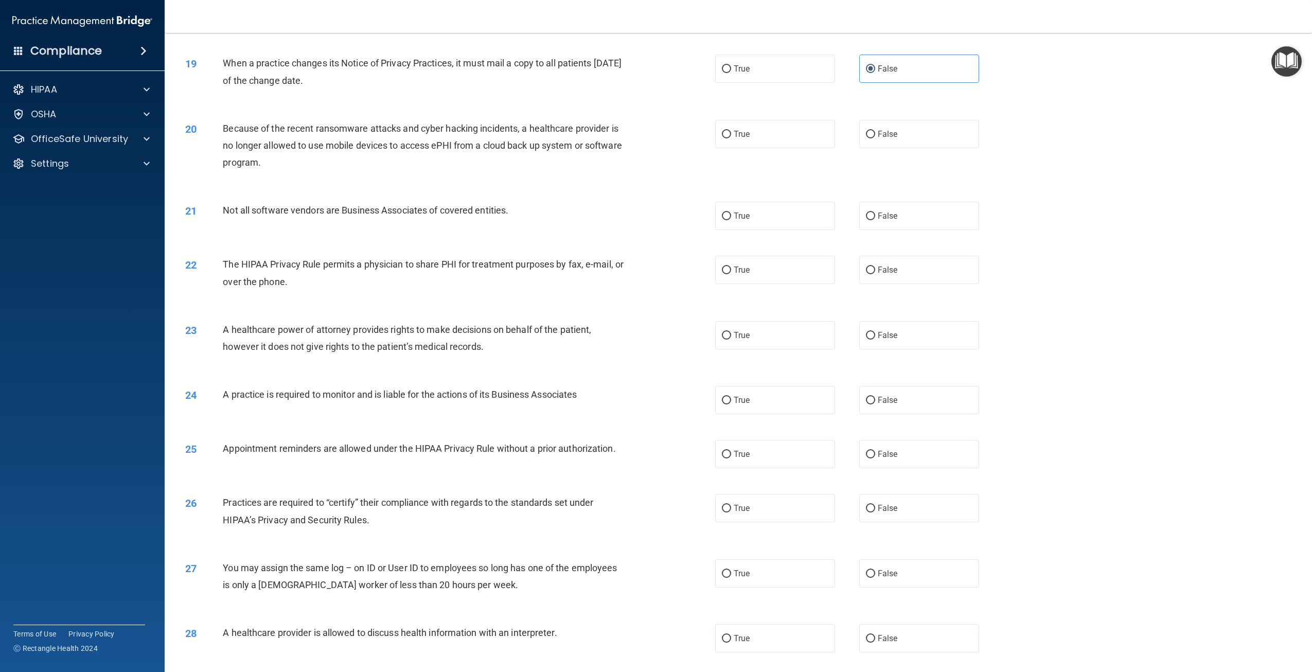
scroll to position [1235, 0]
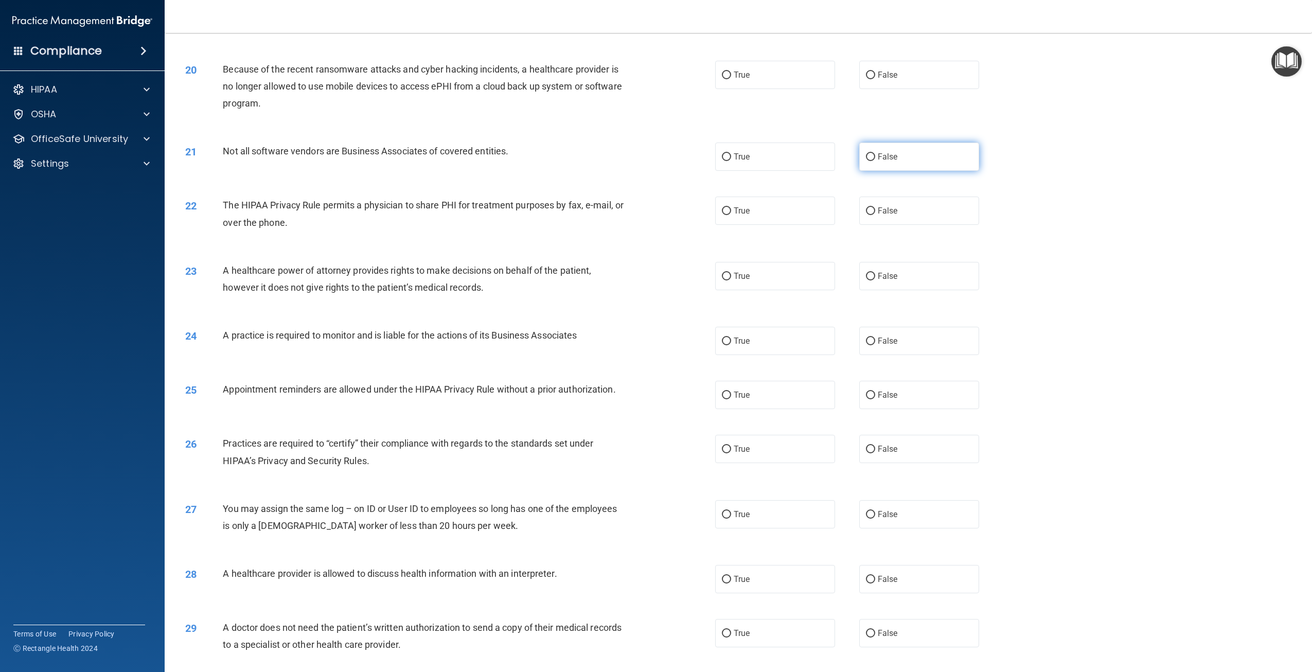
drag, startPoint x: 897, startPoint y: 206, endPoint x: 904, endPoint y: 203, distance: 7.4
click at [897, 184] on div "21 Not all software vendors are Business Associates of covered entities. True F…" at bounding box center [738, 157] width 1122 height 54
click at [907, 171] on label "False" at bounding box center [919, 157] width 120 height 28
click at [875, 161] on input "False" at bounding box center [870, 157] width 9 height 8
radio input "true"
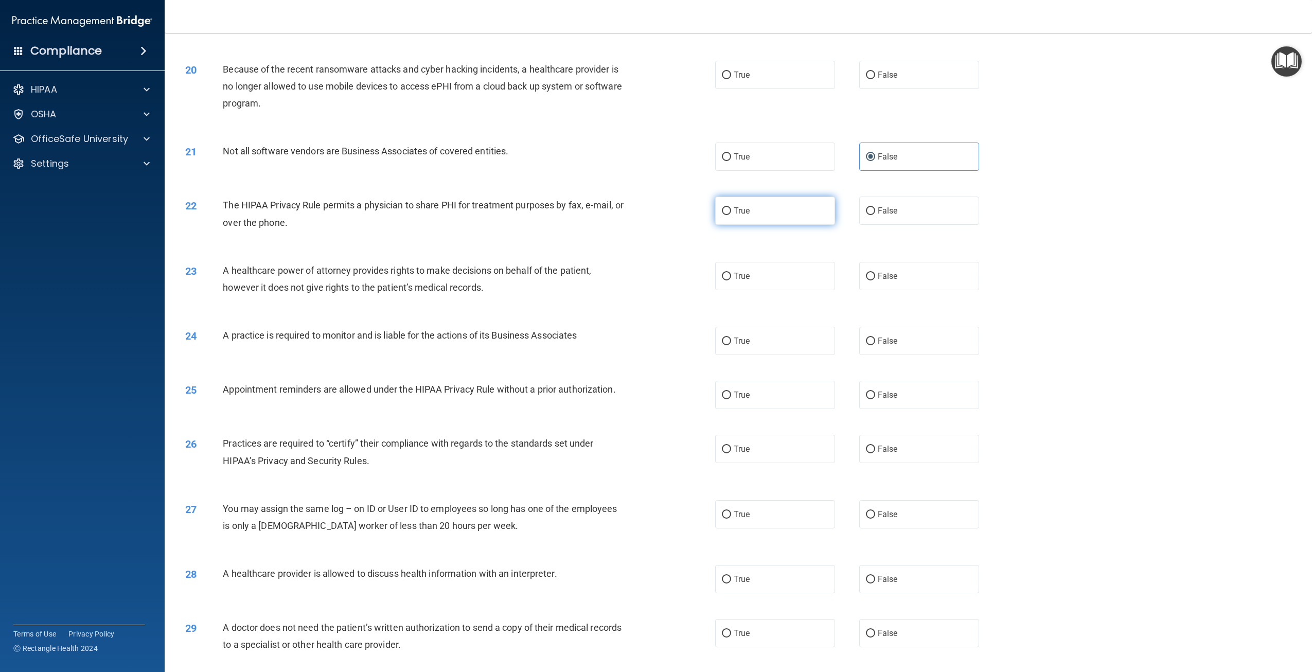
click at [812, 225] on label "True" at bounding box center [775, 211] width 120 height 28
click at [731, 215] on input "True" at bounding box center [726, 211] width 9 height 8
radio input "true"
click at [777, 290] on label "True" at bounding box center [775, 276] width 120 height 28
click at [731, 280] on input "True" at bounding box center [726, 277] width 9 height 8
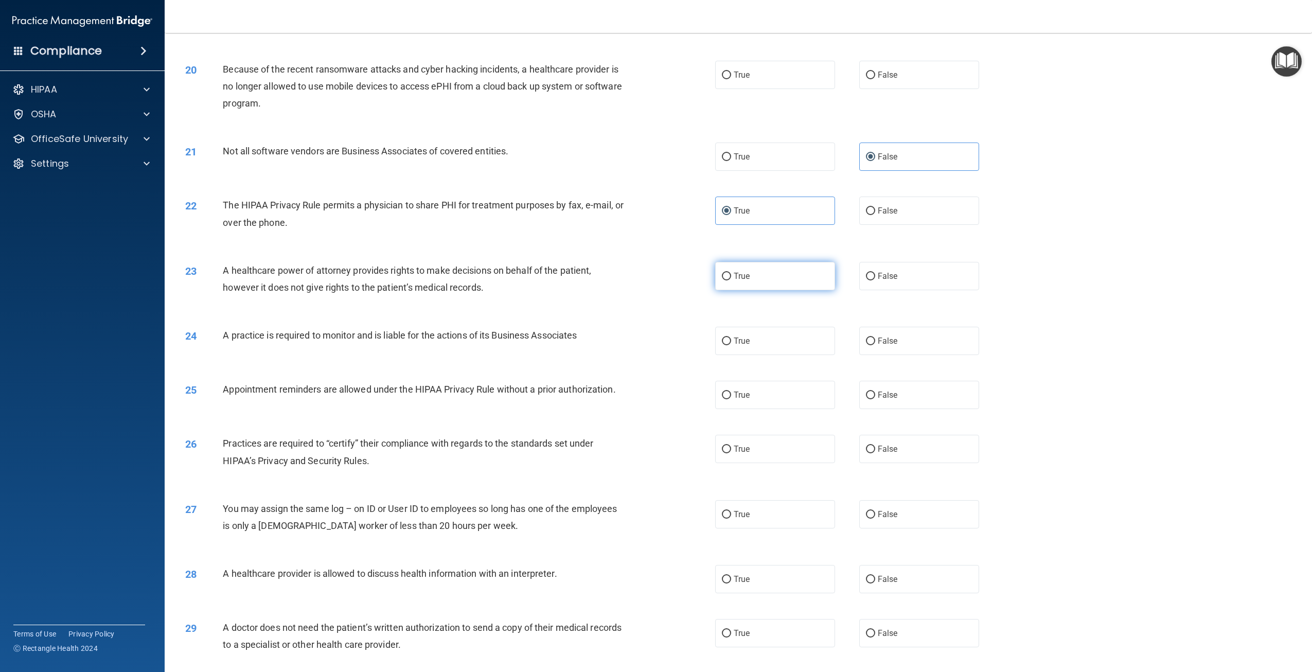
radio input "true"
click at [880, 355] on label "False" at bounding box center [919, 341] width 120 height 28
click at [875, 345] on input "False" at bounding box center [870, 341] width 9 height 8
radio input "true"
click at [889, 400] on span "False" at bounding box center [888, 395] width 20 height 10
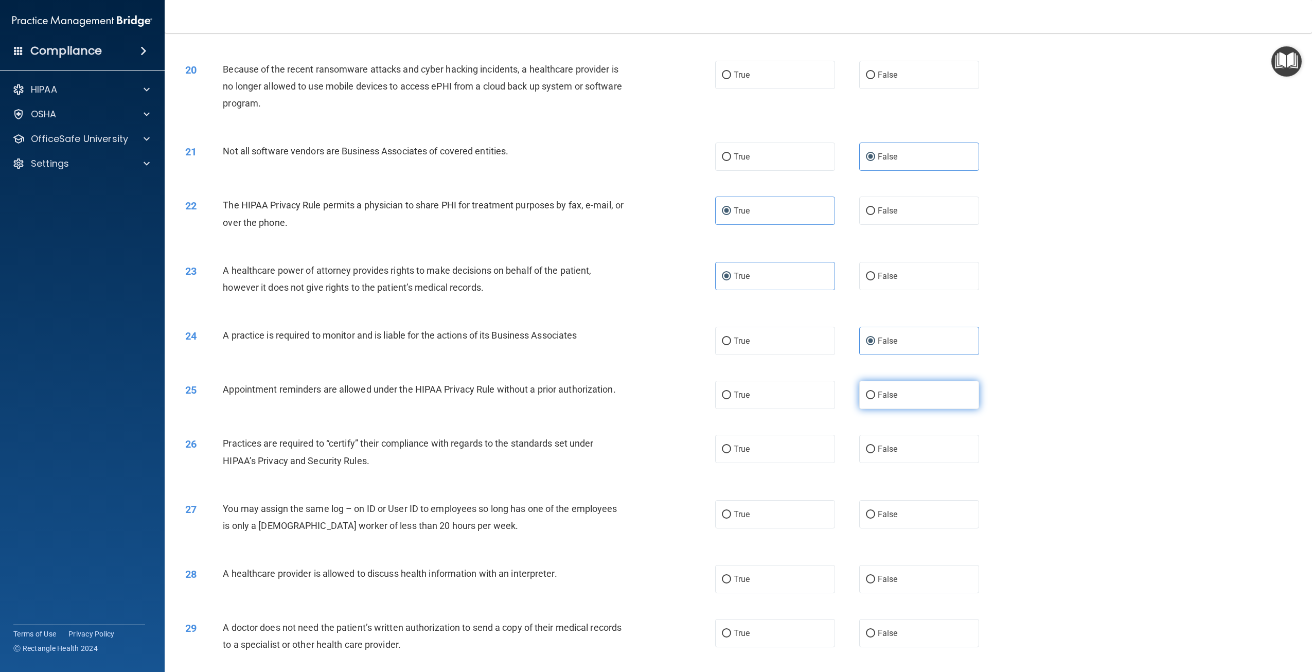
click at [875, 399] on input "False" at bounding box center [870, 396] width 9 height 8
radio input "true"
click at [792, 409] on label "True" at bounding box center [775, 395] width 120 height 28
click at [731, 399] on input "True" at bounding box center [726, 396] width 9 height 8
radio input "true"
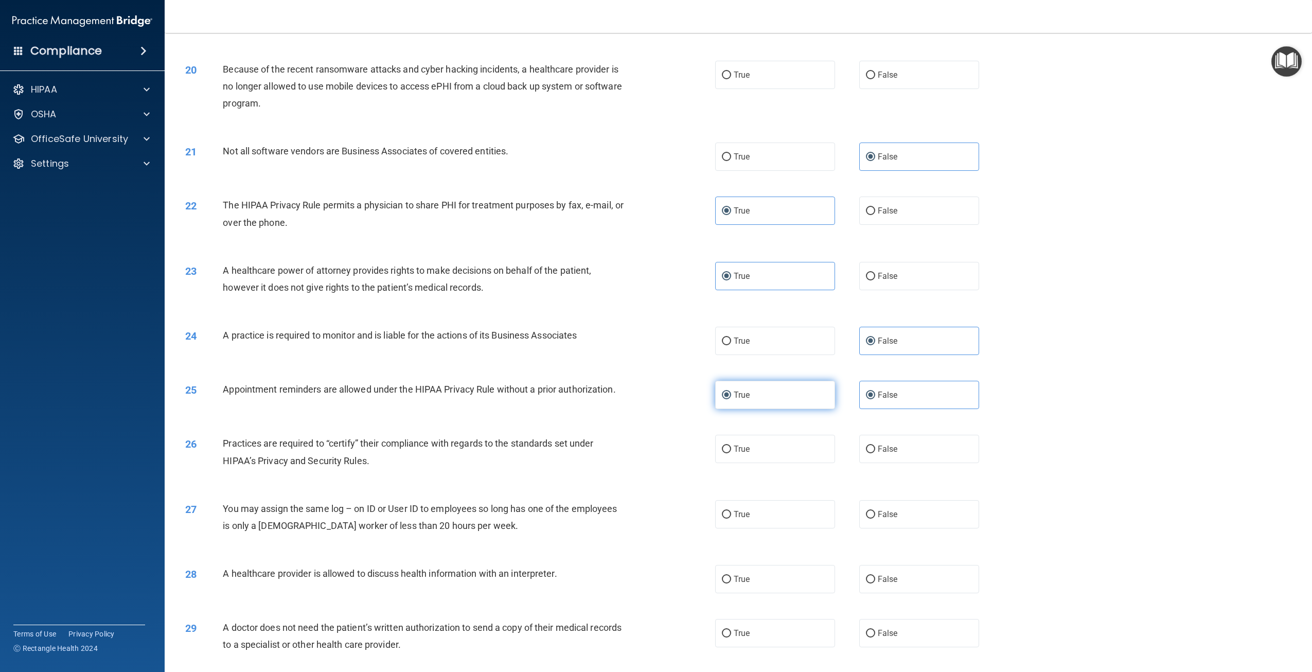
radio input "false"
click at [906, 463] on label "False" at bounding box center [919, 449] width 120 height 28
click at [875, 453] on input "False" at bounding box center [870, 450] width 9 height 8
radio input "true"
click at [905, 528] on label "False" at bounding box center [919, 514] width 120 height 28
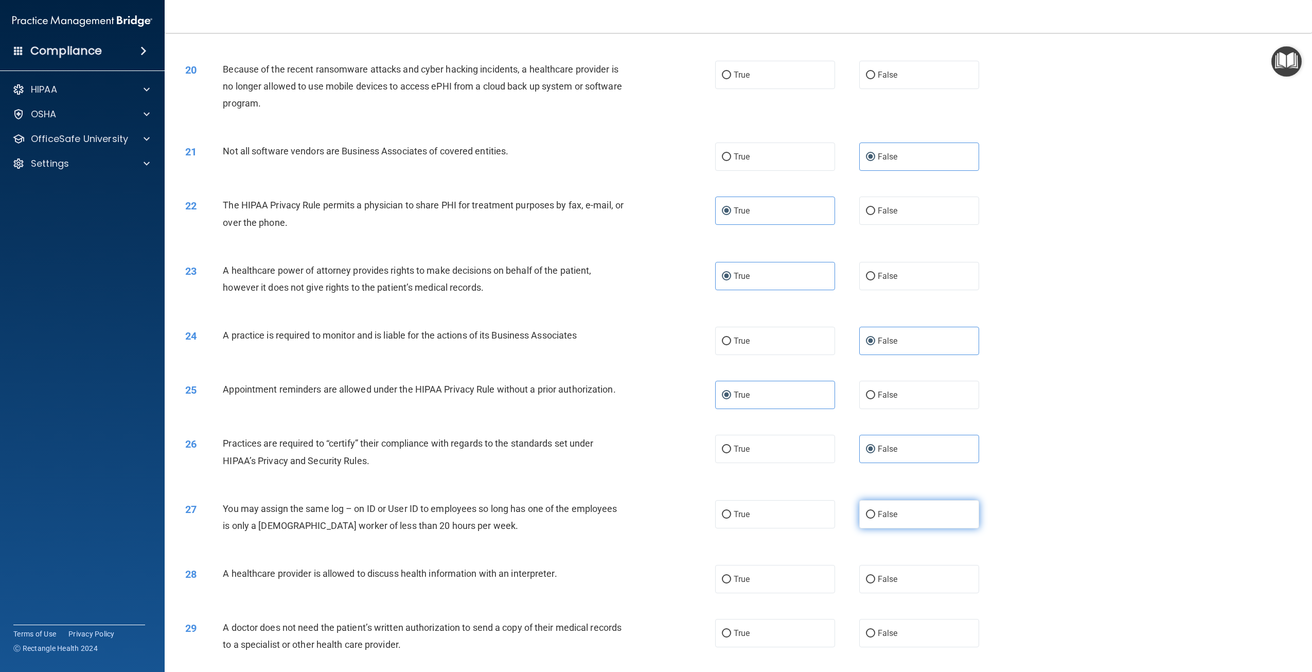
click at [875, 519] on input "False" at bounding box center [870, 515] width 9 height 8
radio input "true"
click at [815, 593] on label "True" at bounding box center [775, 579] width 120 height 28
click at [731, 583] on input "True" at bounding box center [726, 580] width 9 height 8
radio input "true"
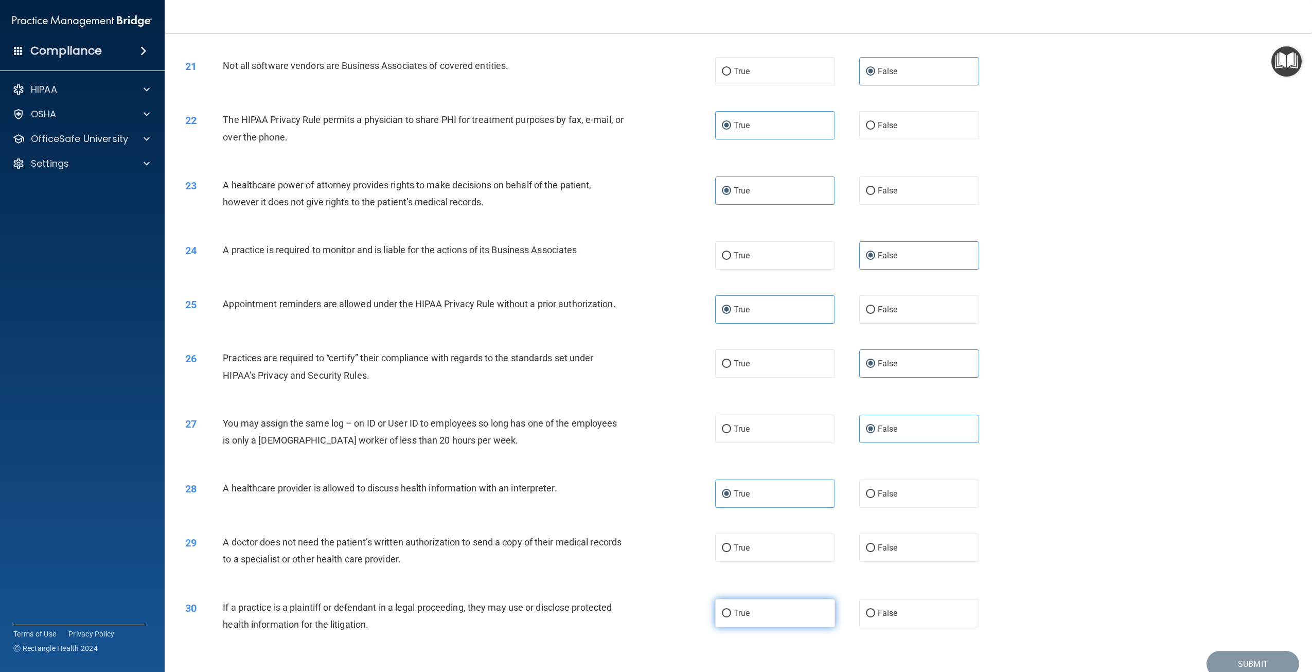
scroll to position [1400, 0]
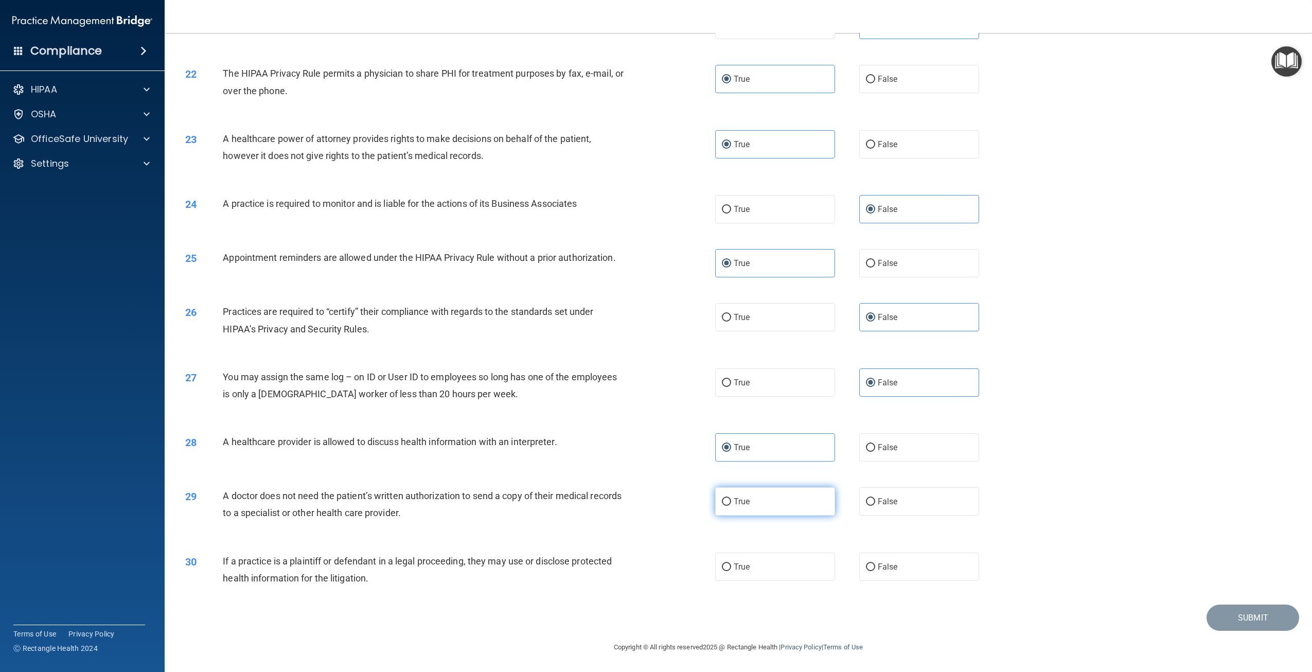
click at [751, 505] on label "True" at bounding box center [775, 501] width 120 height 28
click at [731, 505] on input "True" at bounding box center [726, 502] width 9 height 8
radio input "true"
click at [755, 566] on label "True" at bounding box center [775, 567] width 120 height 28
click at [731, 566] on input "True" at bounding box center [726, 567] width 9 height 8
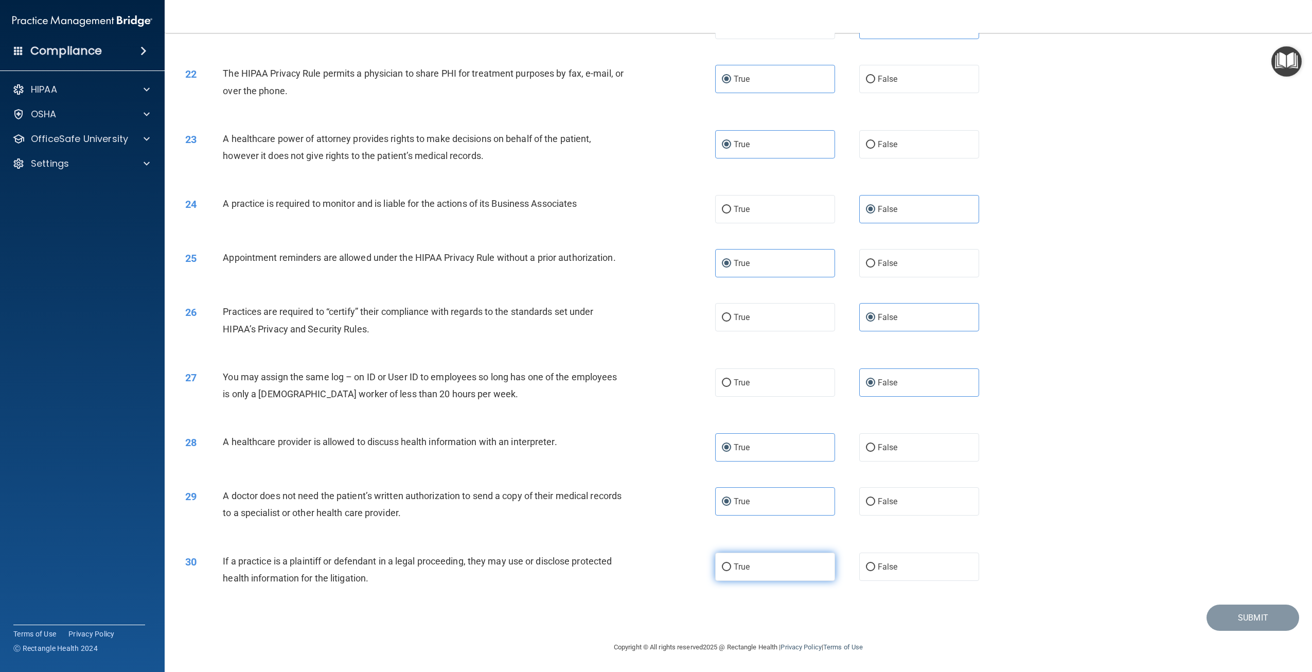
radio input "true"
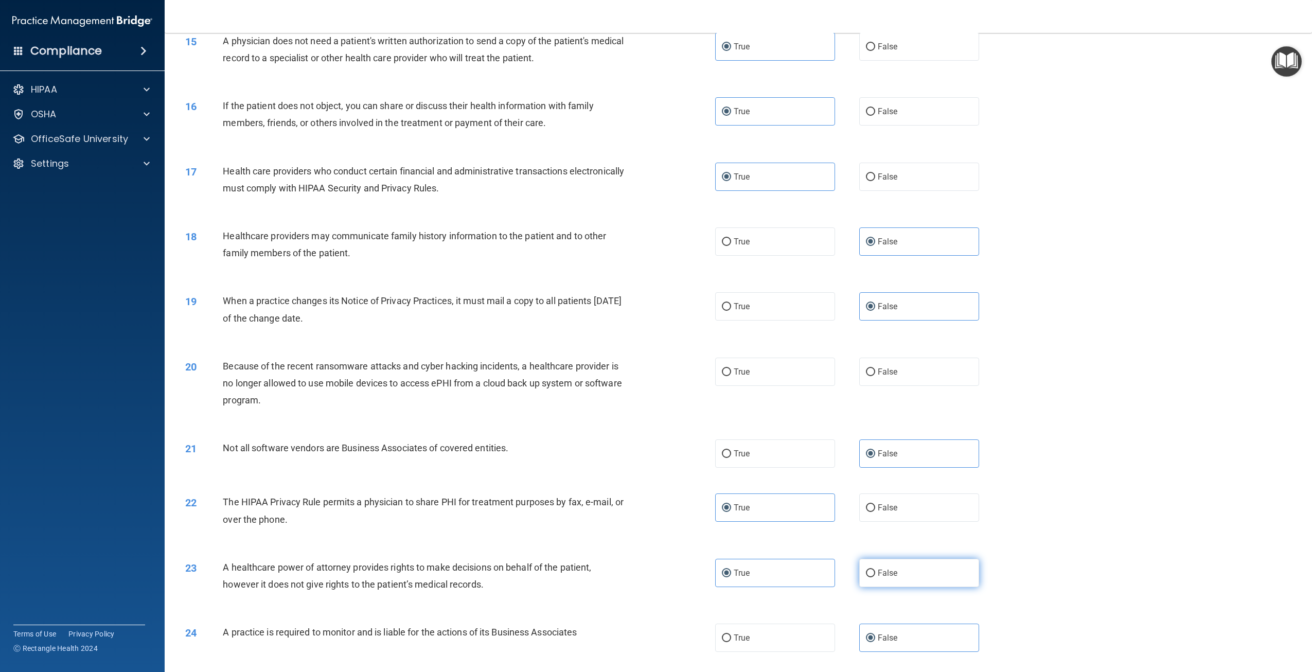
scroll to position [937, 0]
click at [931, 386] on label "False" at bounding box center [919, 372] width 120 height 28
click at [875, 377] on input "False" at bounding box center [870, 373] width 9 height 8
radio input "true"
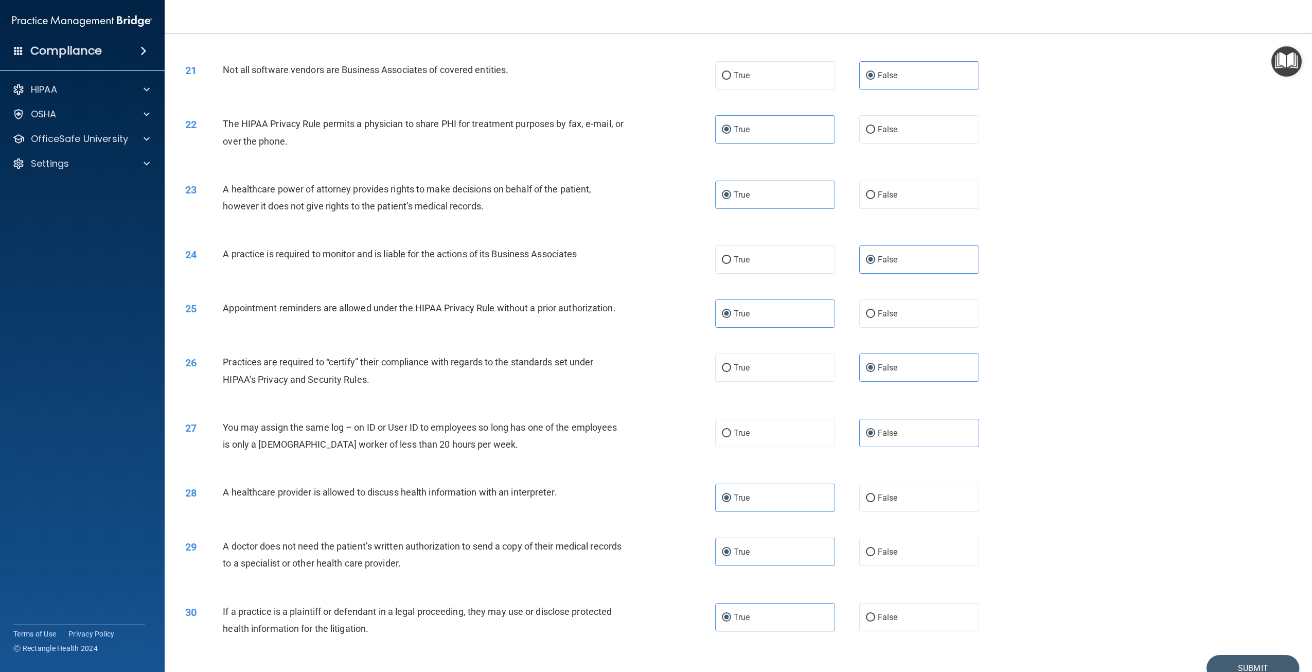
scroll to position [1400, 0]
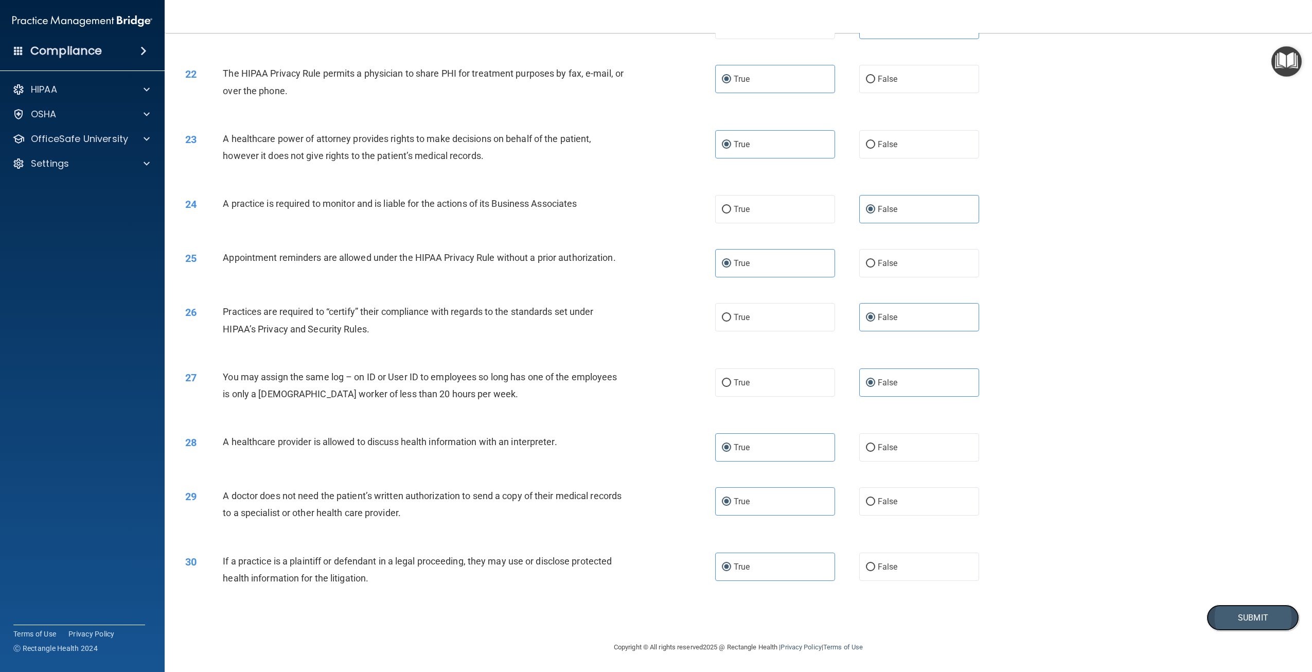
click at [1231, 612] on button "Submit" at bounding box center [1252, 617] width 93 height 26
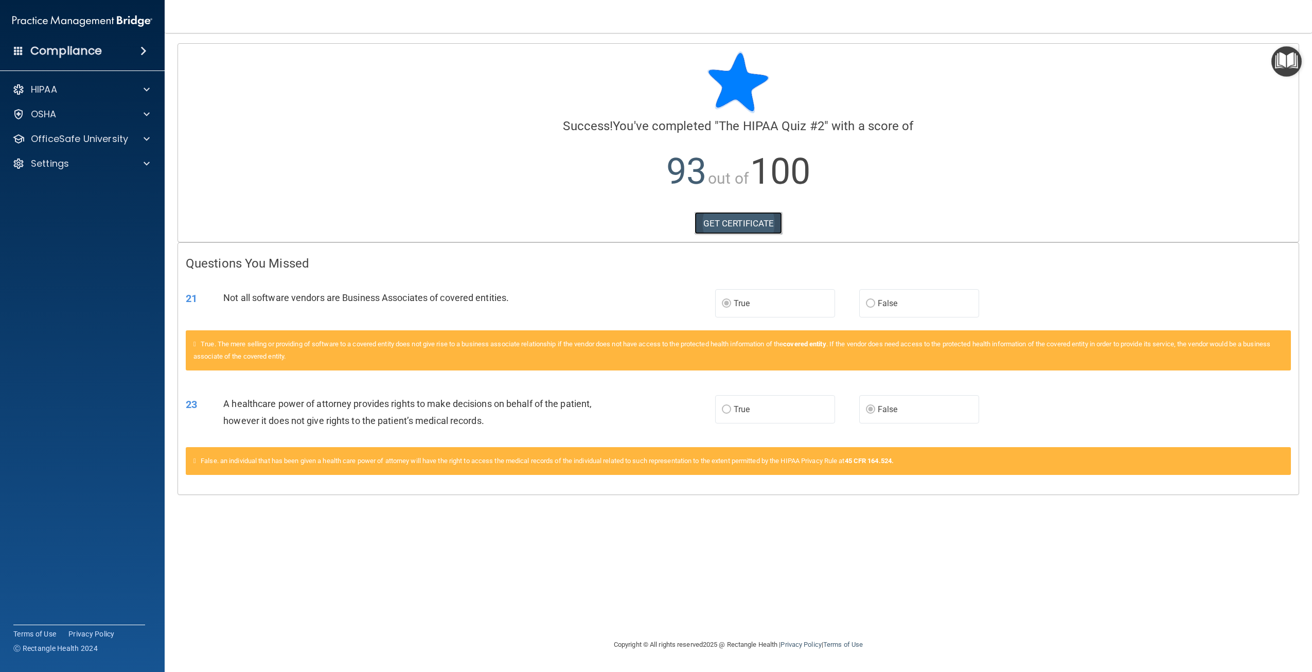
click at [767, 229] on link "GET CERTIFICATE" at bounding box center [739, 223] width 88 height 23
click at [68, 88] on div "HIPAA" at bounding box center [69, 89] width 128 height 12
click at [72, 122] on link "Documents and Policies" at bounding box center [71, 114] width 162 height 21
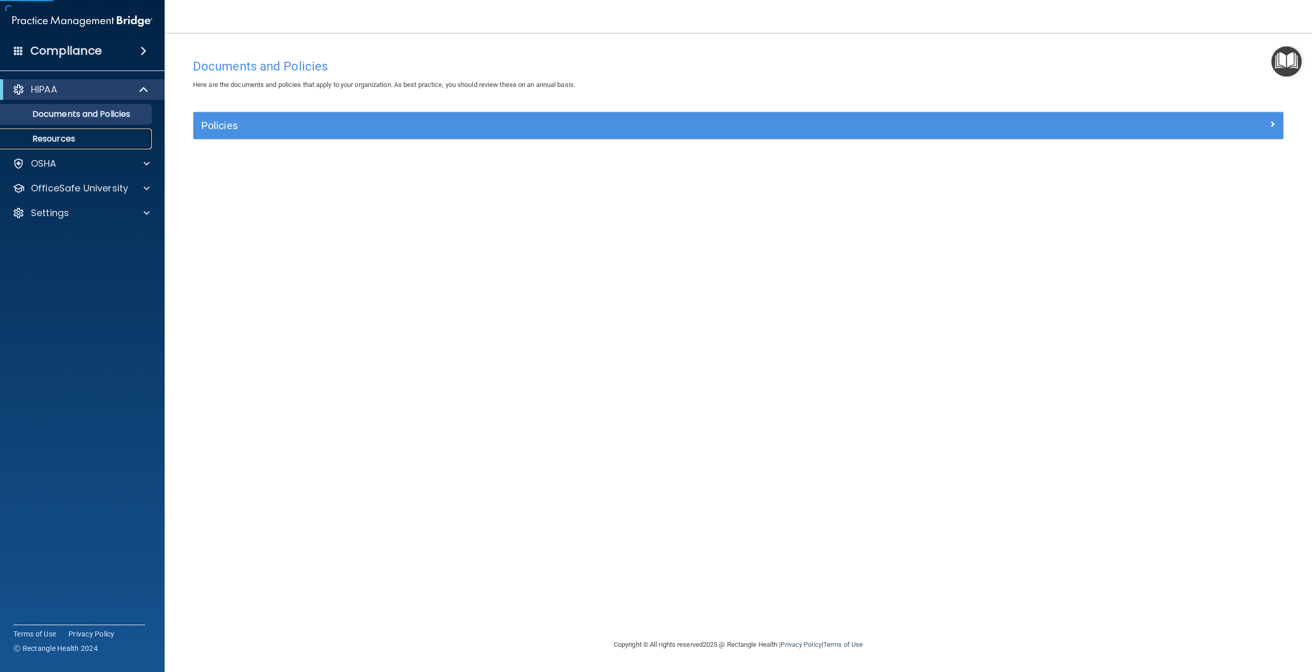
click at [80, 145] on link "Resources" at bounding box center [71, 139] width 162 height 21
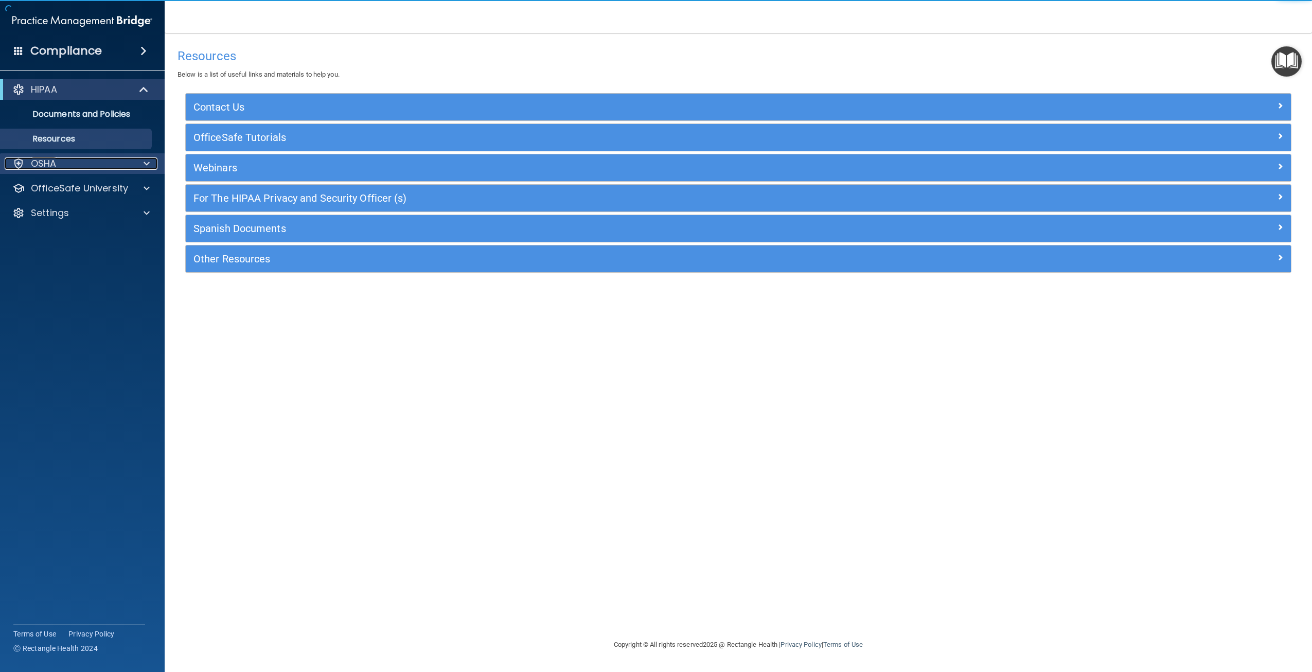
click at [94, 159] on div "OSHA" at bounding box center [69, 163] width 128 height 12
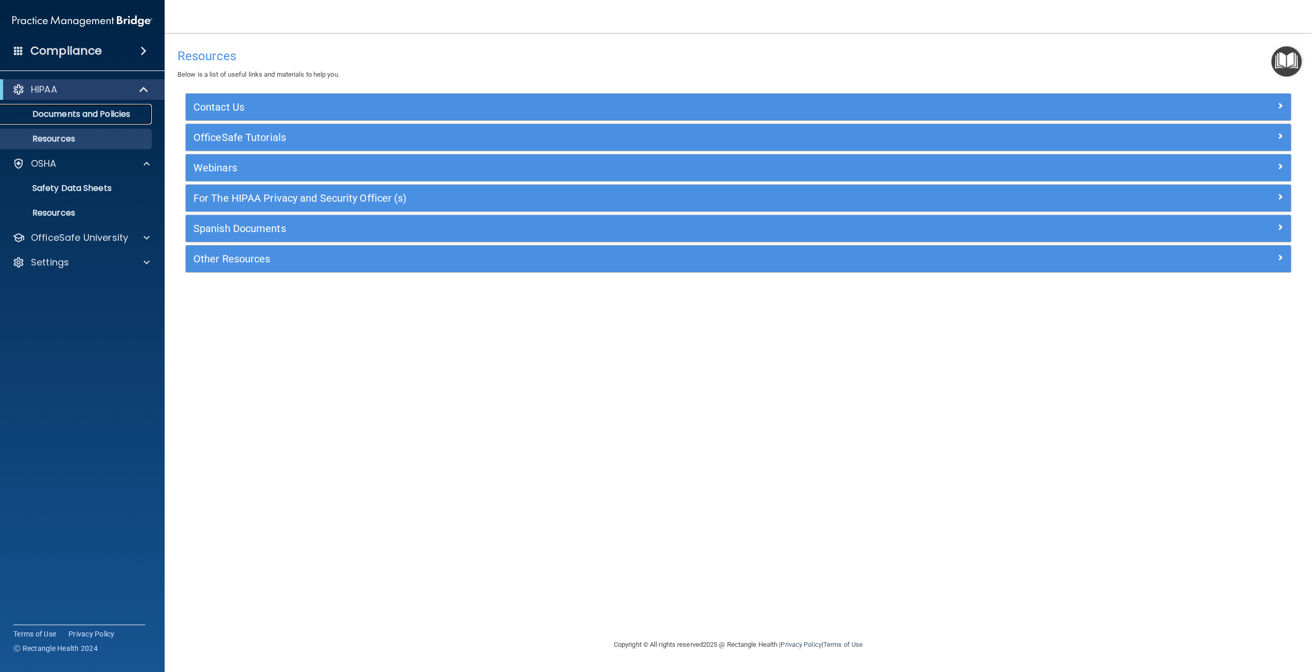
click at [69, 120] on link "Documents and Policies" at bounding box center [71, 114] width 162 height 21
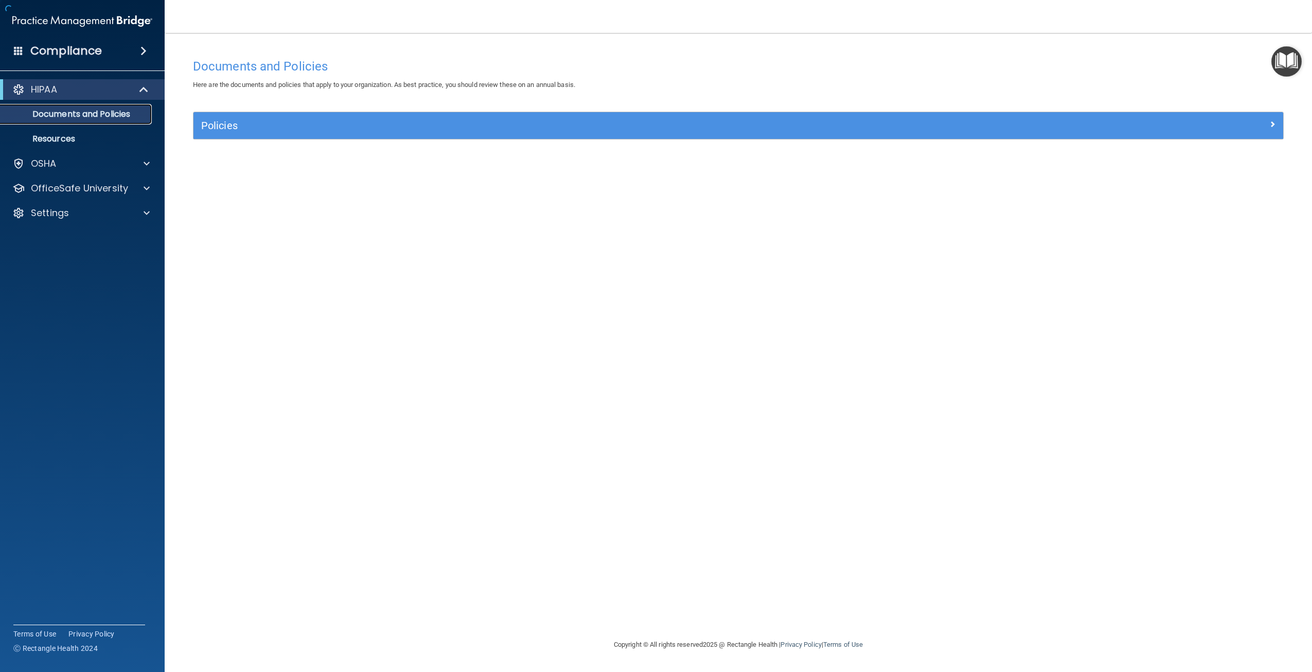
click at [69, 120] on link "Documents and Policies" at bounding box center [71, 114] width 162 height 21
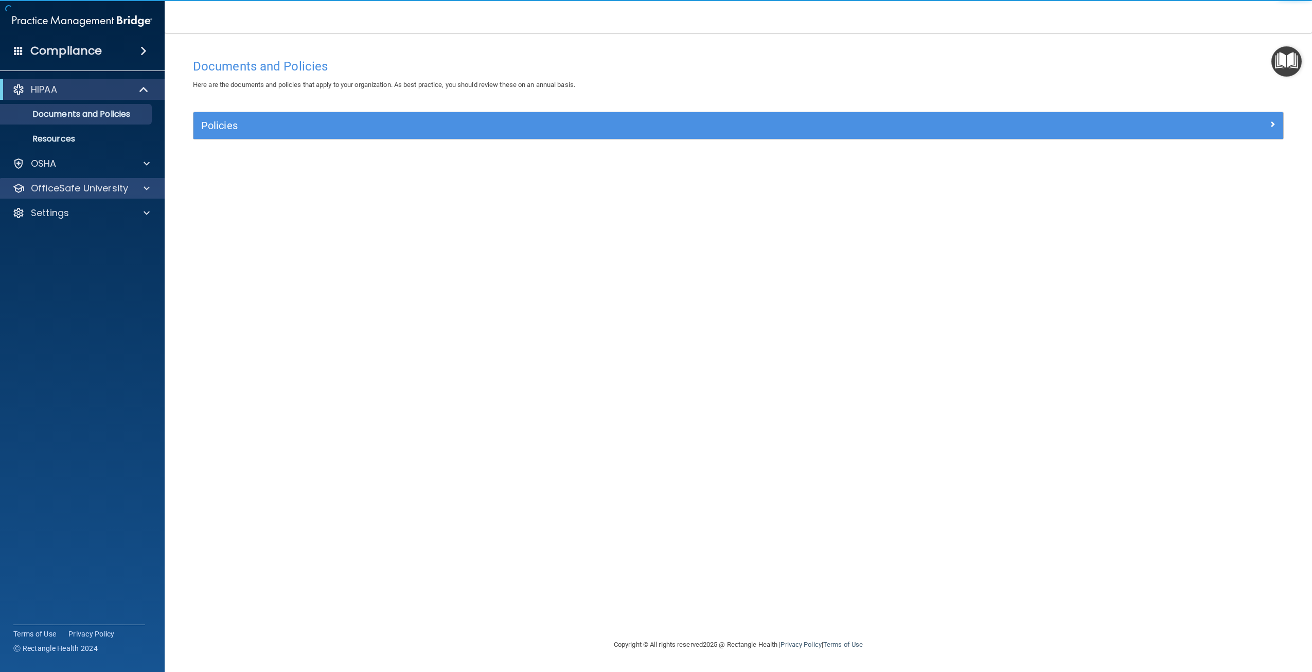
click at [91, 179] on div "OfficeSafe University" at bounding box center [82, 188] width 165 height 21
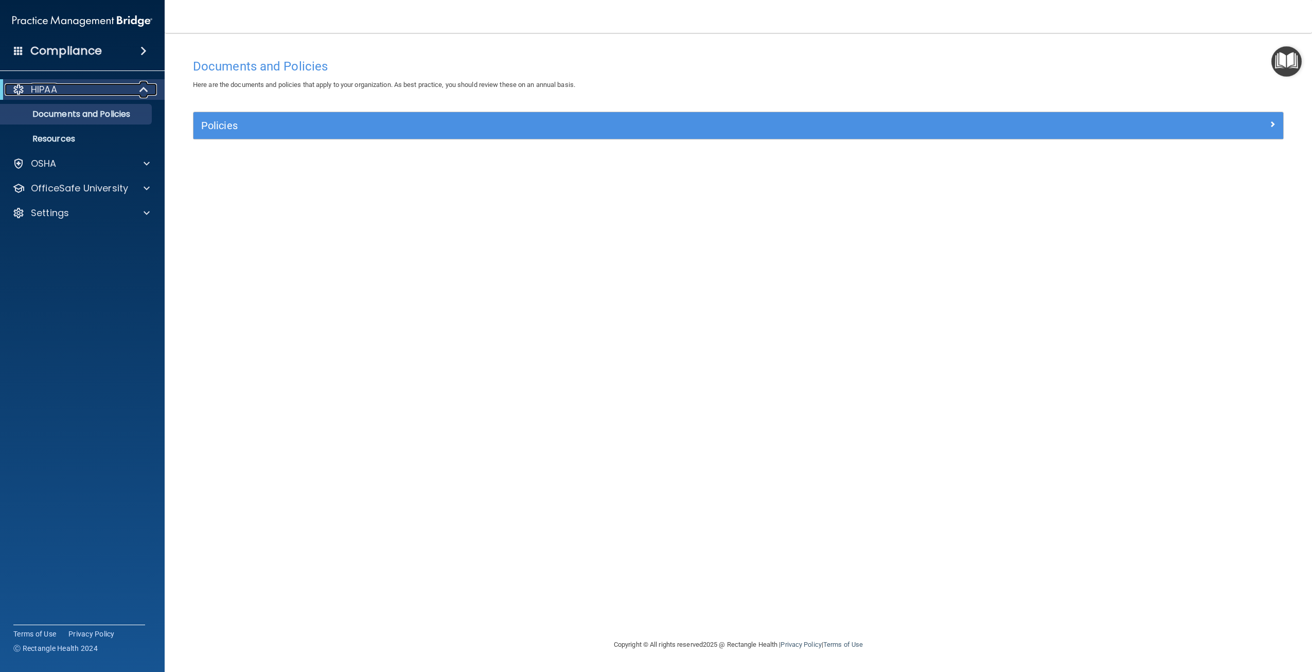
click at [97, 84] on div "HIPAA" at bounding box center [68, 89] width 127 height 12
click at [105, 96] on div "HIPAA" at bounding box center [82, 89] width 165 height 21
click at [105, 88] on div "HIPAA" at bounding box center [68, 89] width 127 height 12
click at [45, 116] on p "Documents and Policies" at bounding box center [77, 114] width 140 height 10
click at [51, 129] on link "Resources" at bounding box center [71, 139] width 162 height 21
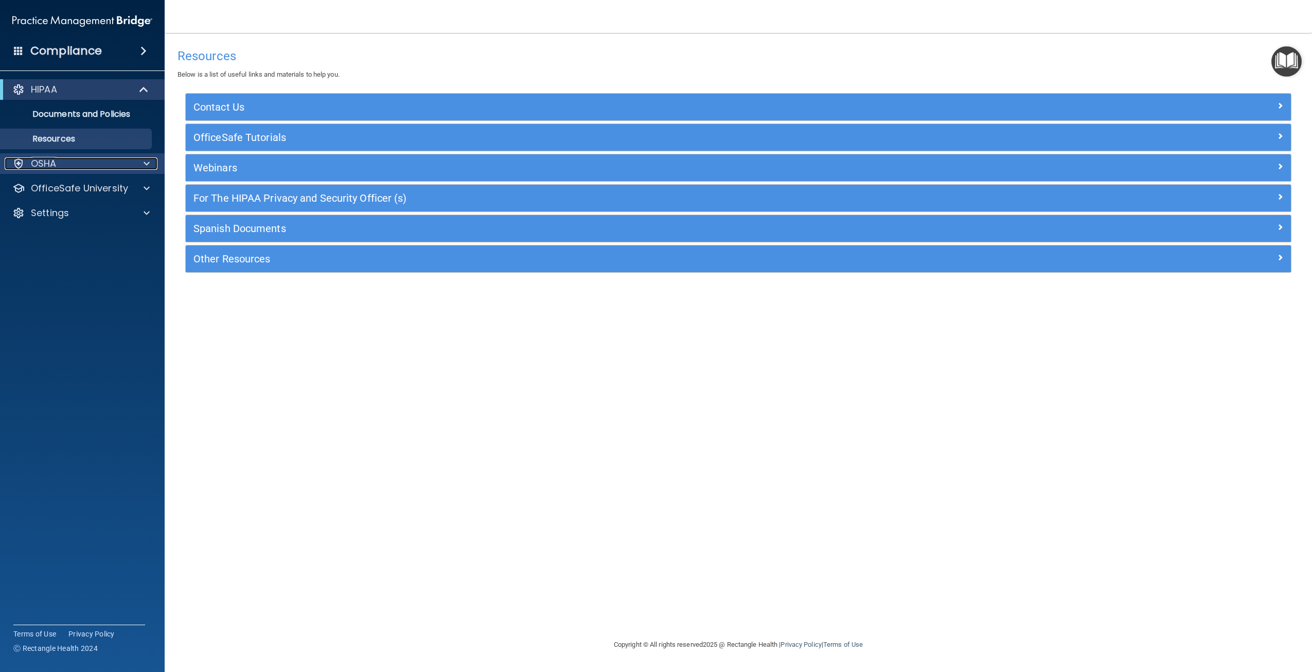
click at [67, 159] on div "OSHA" at bounding box center [69, 163] width 128 height 12
click at [75, 232] on p "OfficeSafe University" at bounding box center [79, 238] width 97 height 12
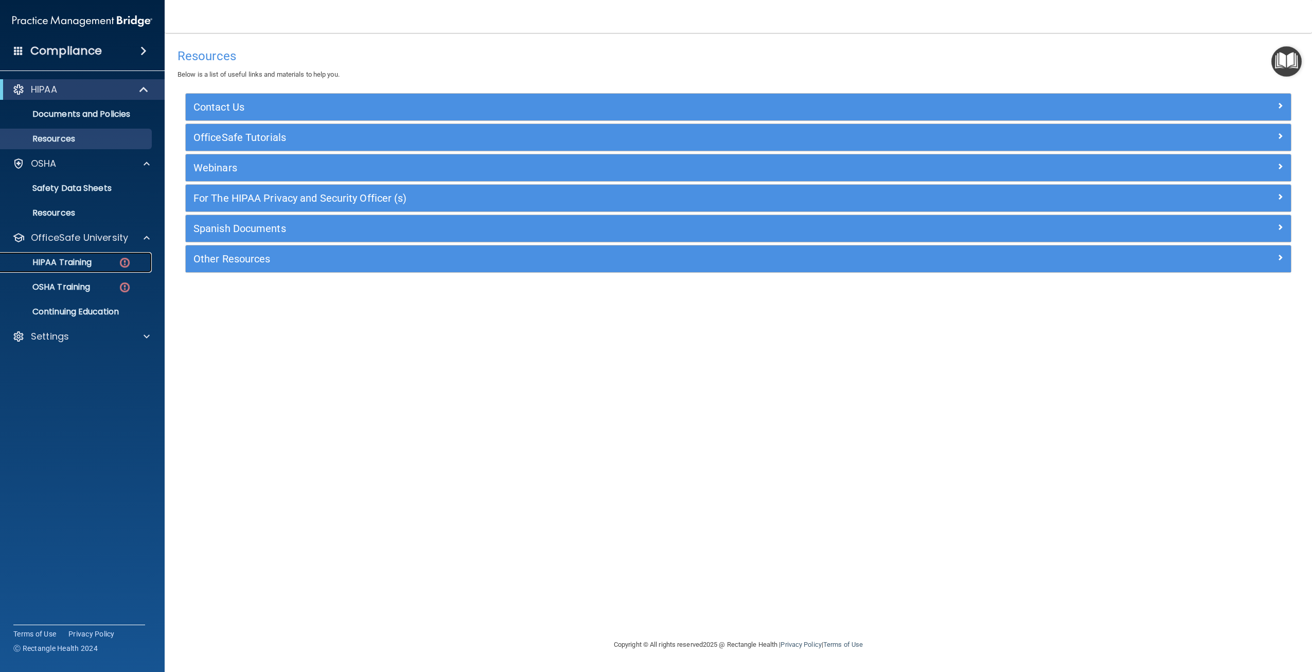
click at [110, 255] on link "HIPAA Training" at bounding box center [71, 262] width 162 height 21
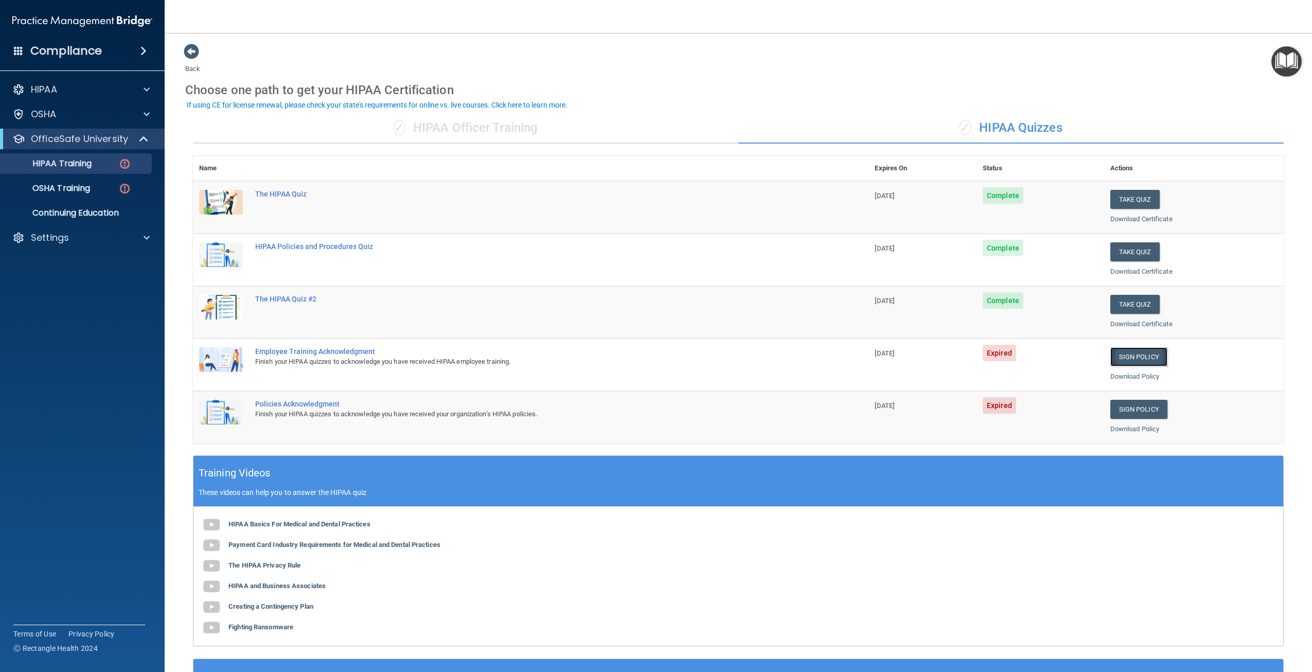
click at [1126, 354] on link "Sign Policy" at bounding box center [1138, 356] width 57 height 19
click at [1145, 407] on link "Sign Policy" at bounding box center [1138, 409] width 57 height 19
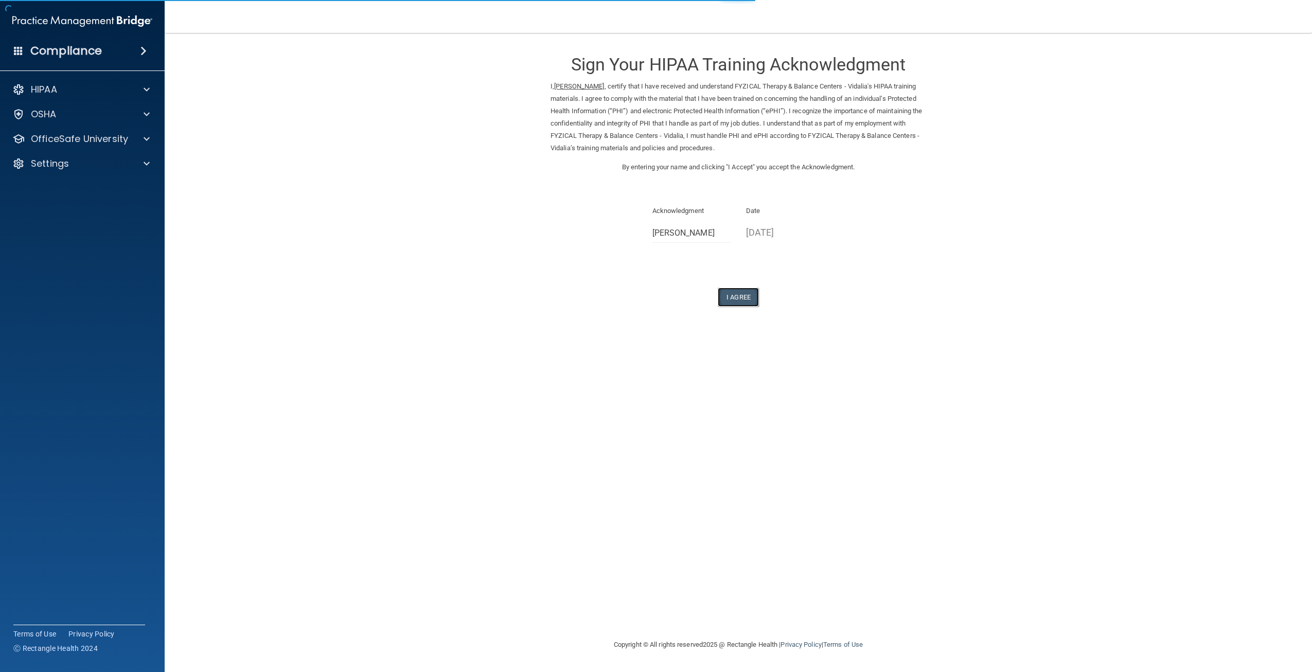
click at [733, 299] on button "I Agree" at bounding box center [738, 297] width 41 height 19
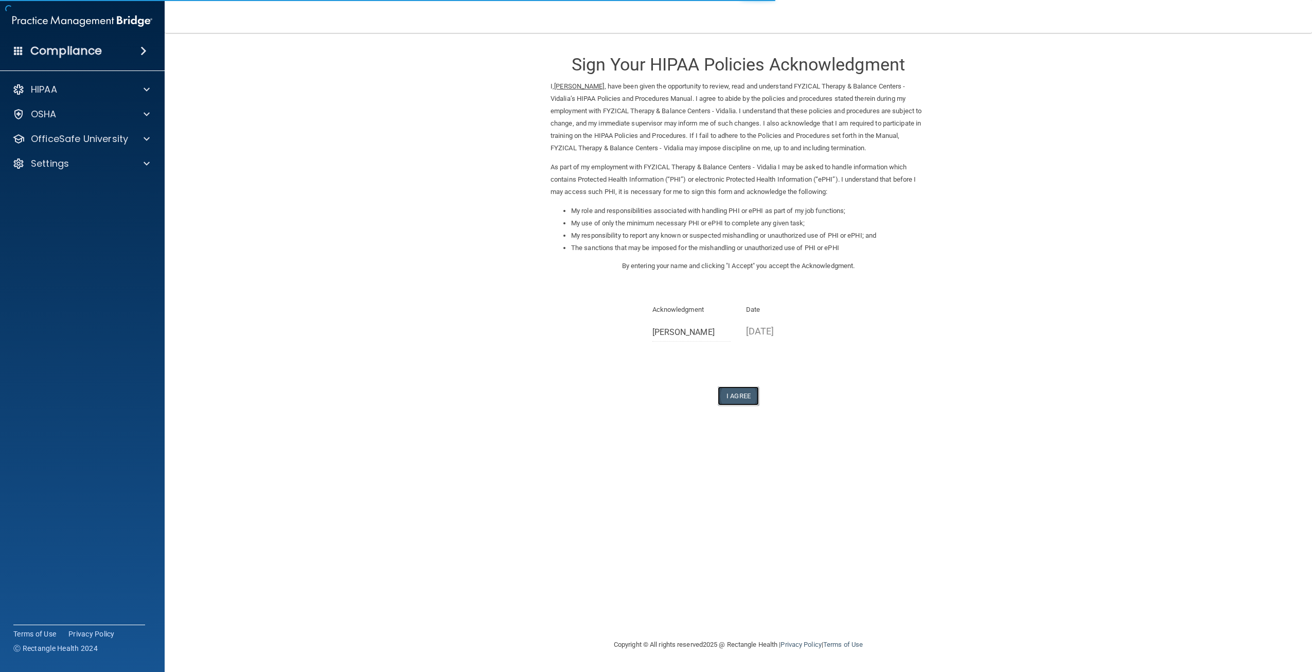
click at [739, 386] on button "I Agree" at bounding box center [738, 395] width 41 height 19
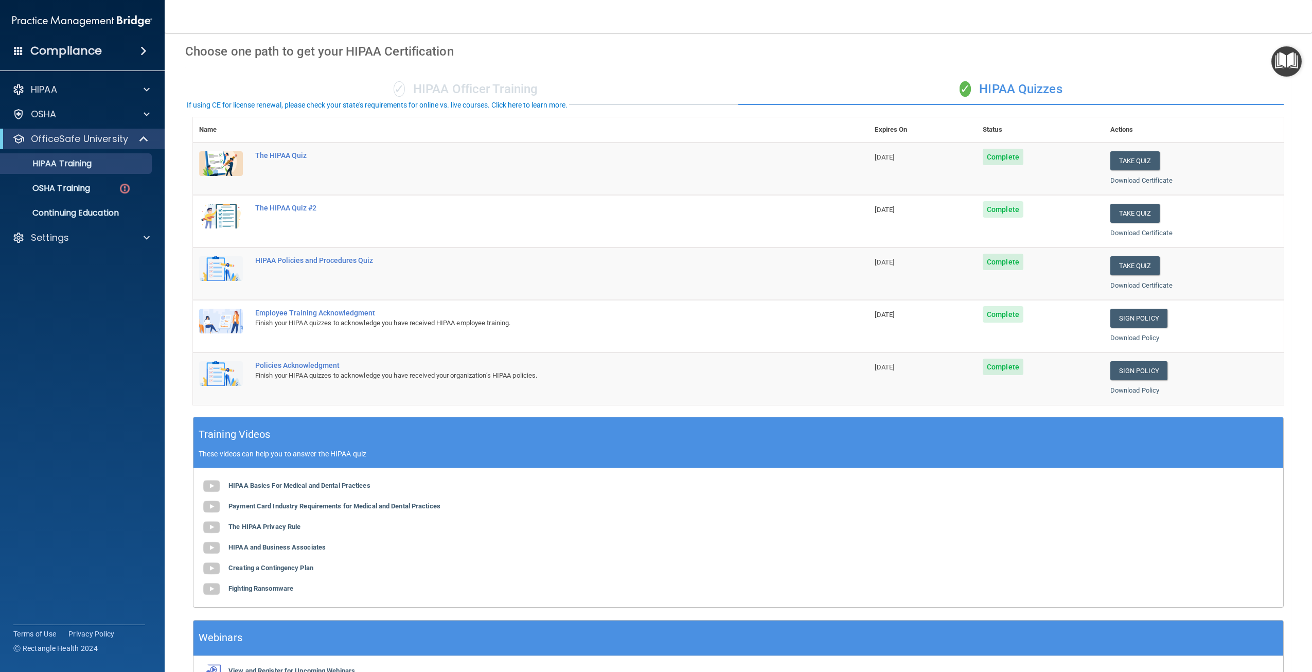
scroll to position [103, 0]
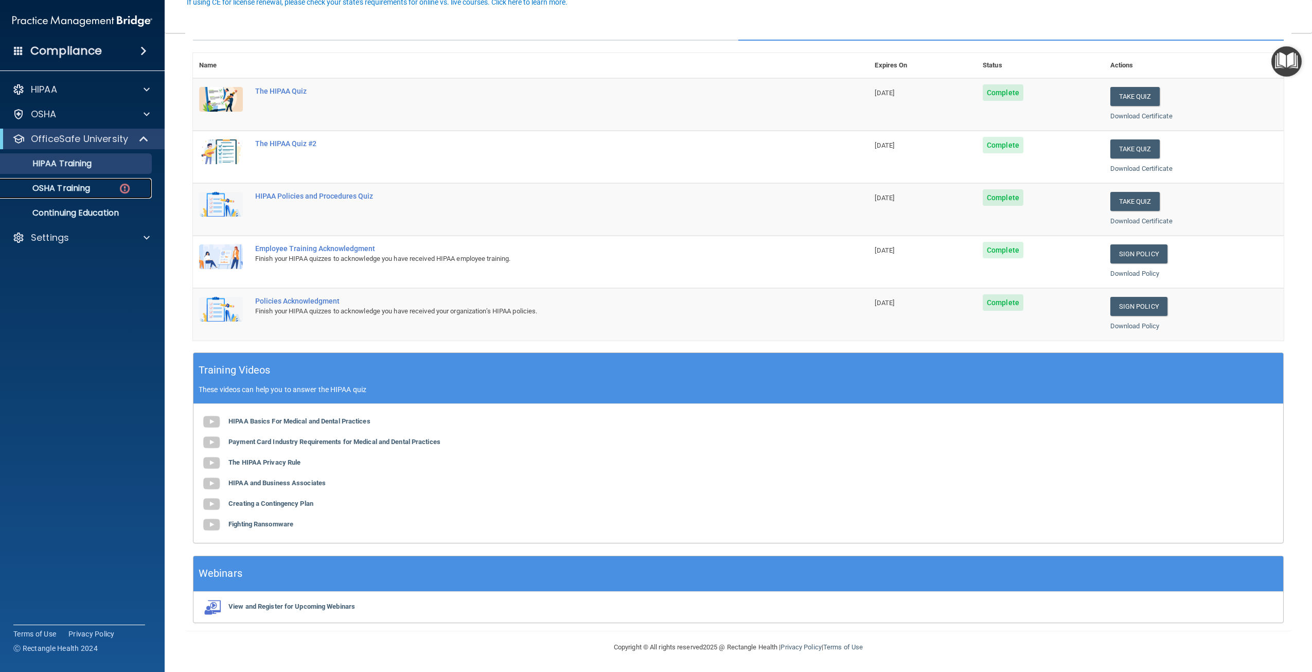
click at [72, 186] on p "OSHA Training" at bounding box center [48, 188] width 83 height 10
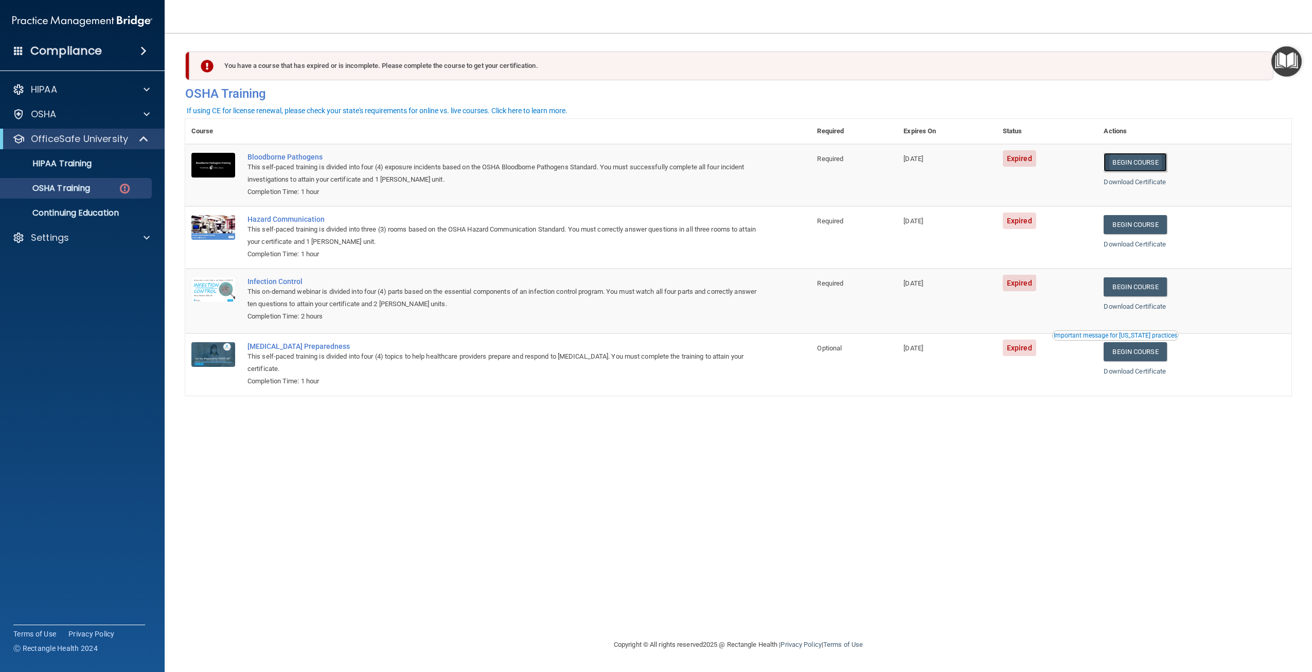
click at [1166, 163] on link "Begin Course" at bounding box center [1135, 162] width 63 height 19
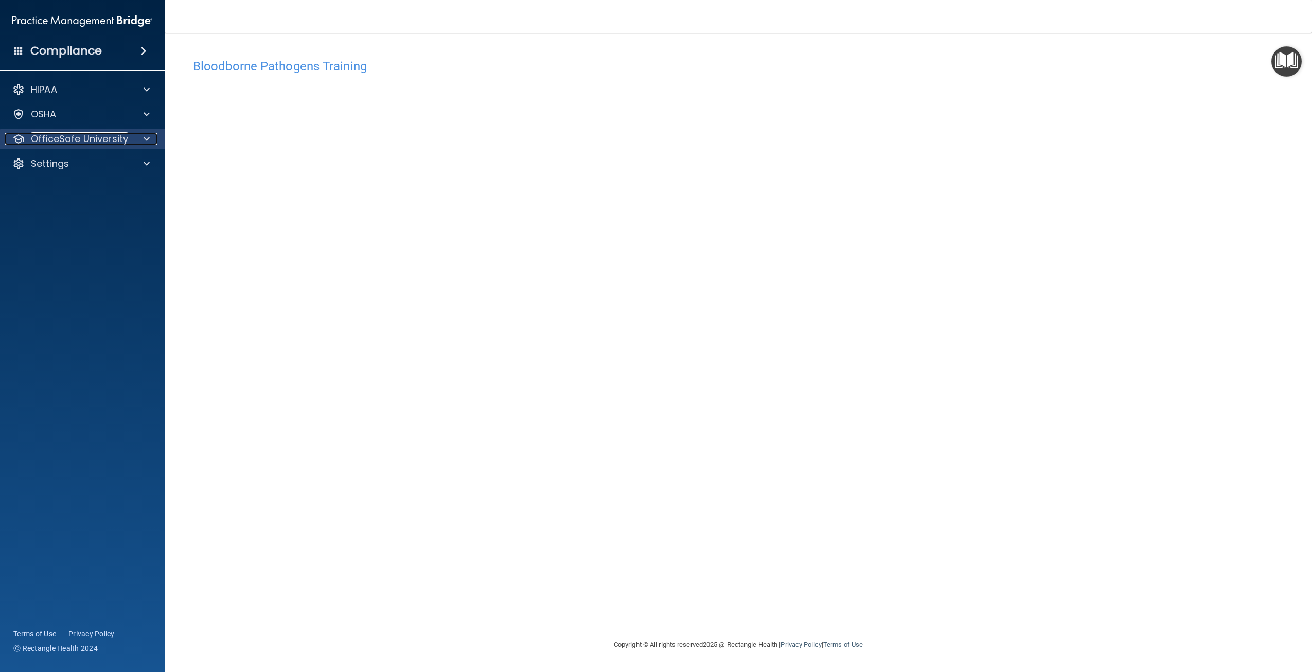
click at [116, 144] on p "OfficeSafe University" at bounding box center [79, 139] width 97 height 12
click at [125, 186] on img at bounding box center [124, 188] width 13 height 13
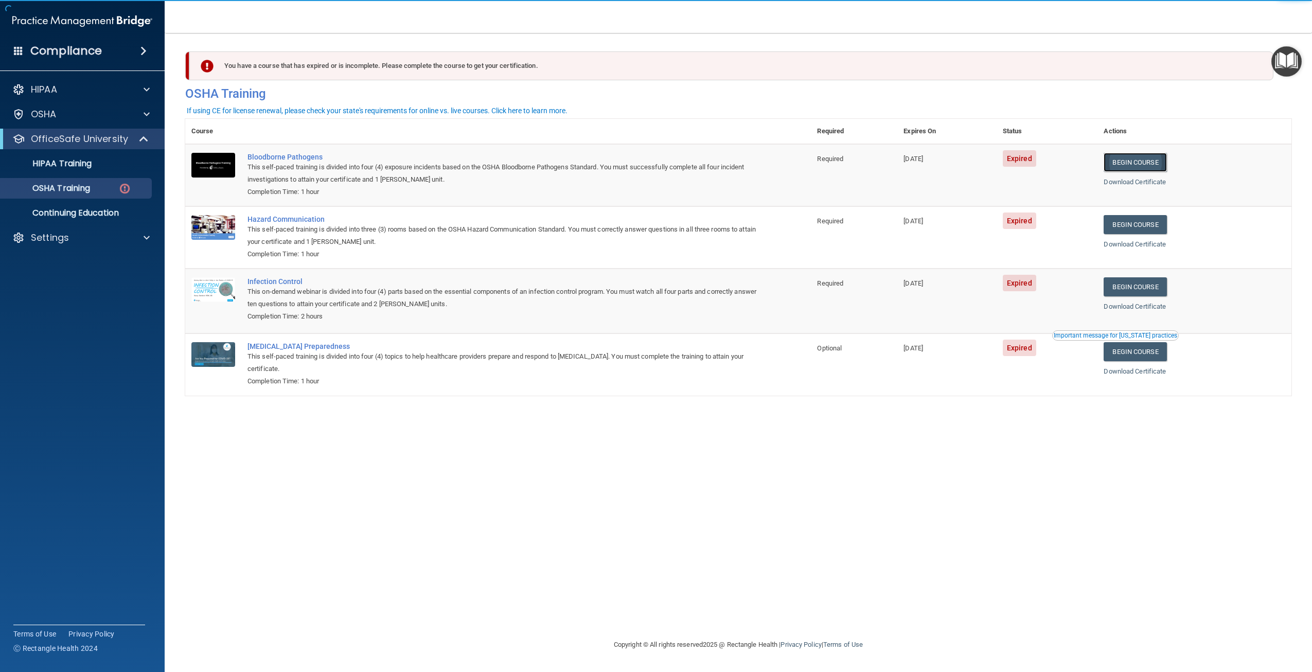
click at [1131, 166] on link "Begin Course" at bounding box center [1135, 162] width 63 height 19
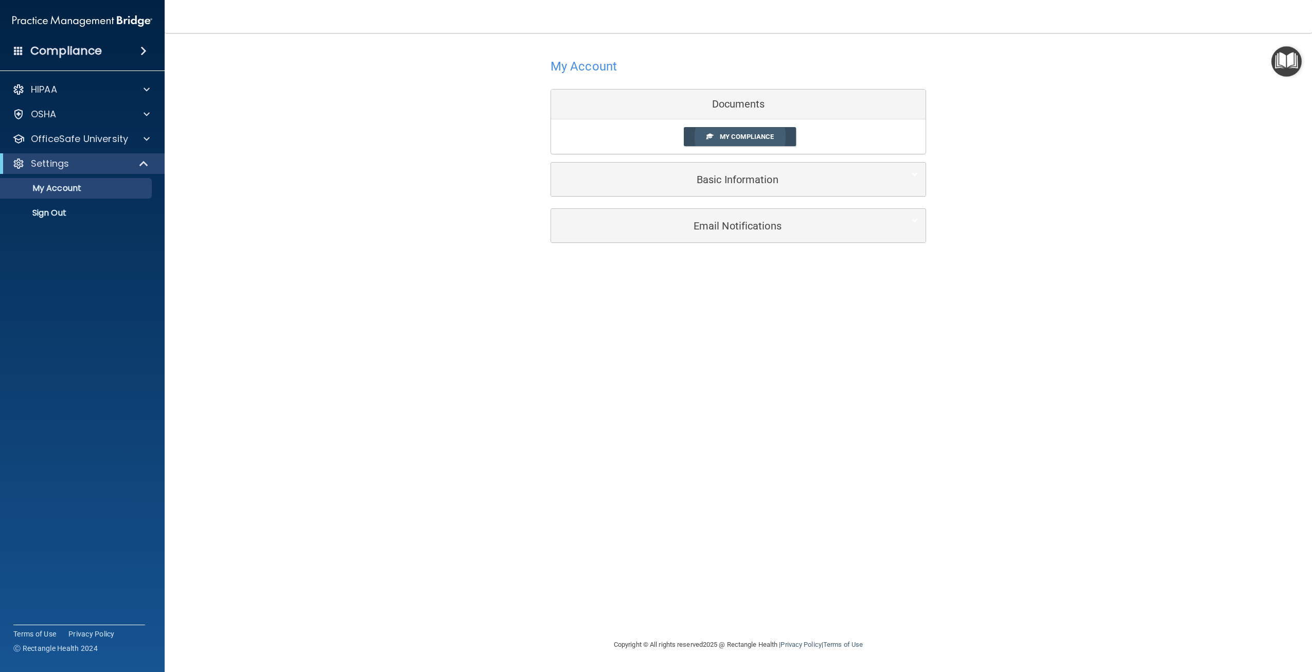
click at [720, 143] on link "My Compliance" at bounding box center [740, 136] width 113 height 19
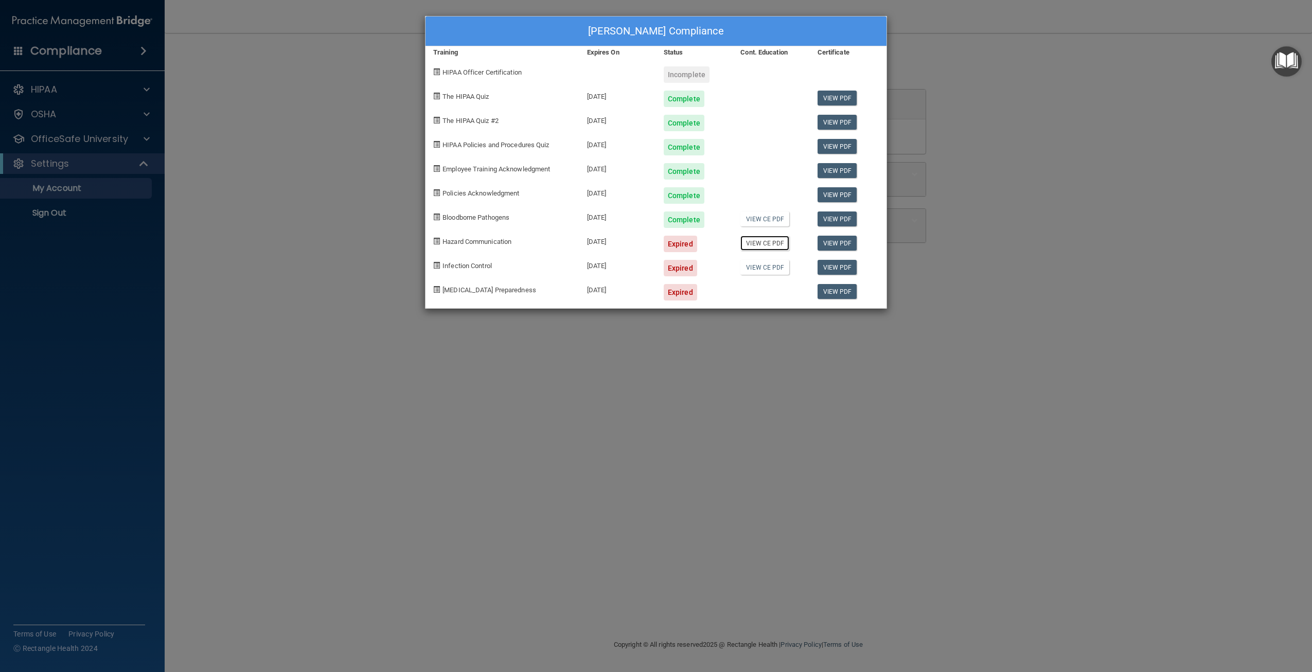
click at [779, 239] on link "View CE PDF" at bounding box center [764, 243] width 49 height 15
click at [824, 241] on link "View PDF" at bounding box center [837, 243] width 40 height 15
click at [774, 245] on link "View CE PDF" at bounding box center [764, 243] width 49 height 15
click at [975, 80] on div "Darby Collins's Compliance Training Expires On Status Cont. Education Certifica…" at bounding box center [656, 336] width 1312 height 672
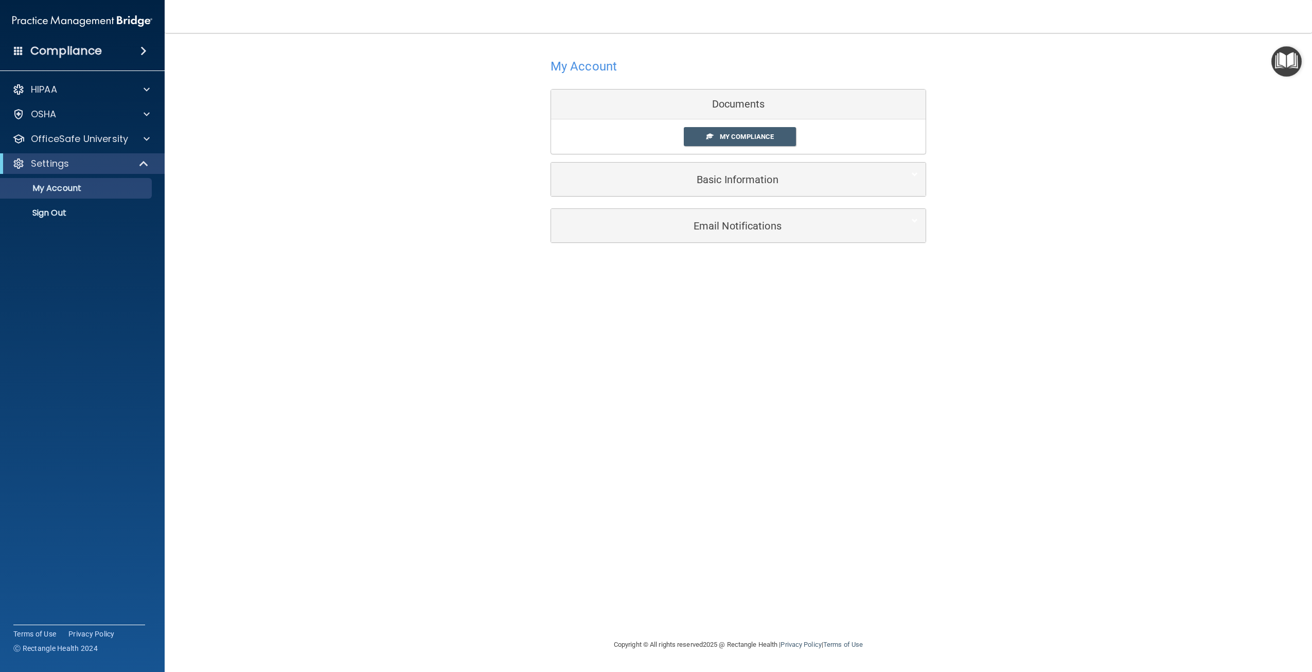
click at [118, 124] on div "HIPAA Documents and Policies Report an Incident Business Associates Emergency P…" at bounding box center [82, 153] width 165 height 156
click at [122, 119] on div "OSHA" at bounding box center [69, 114] width 128 height 12
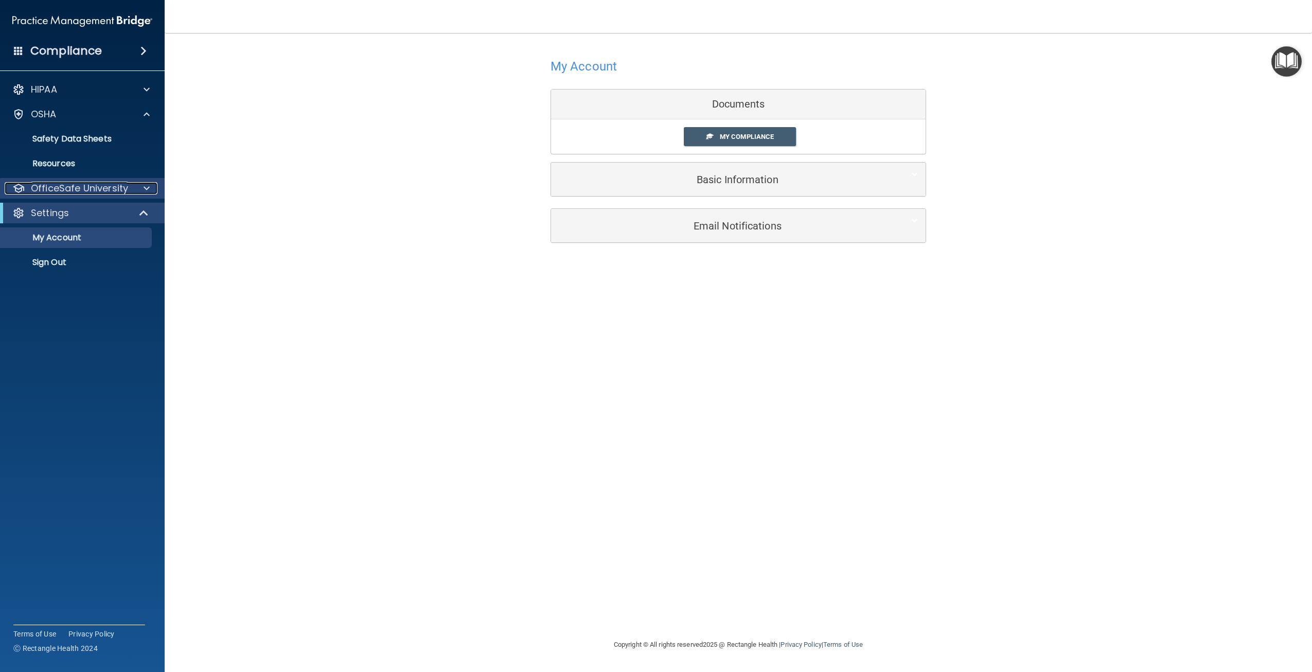
click at [110, 192] on p "OfficeSafe University" at bounding box center [79, 188] width 97 height 12
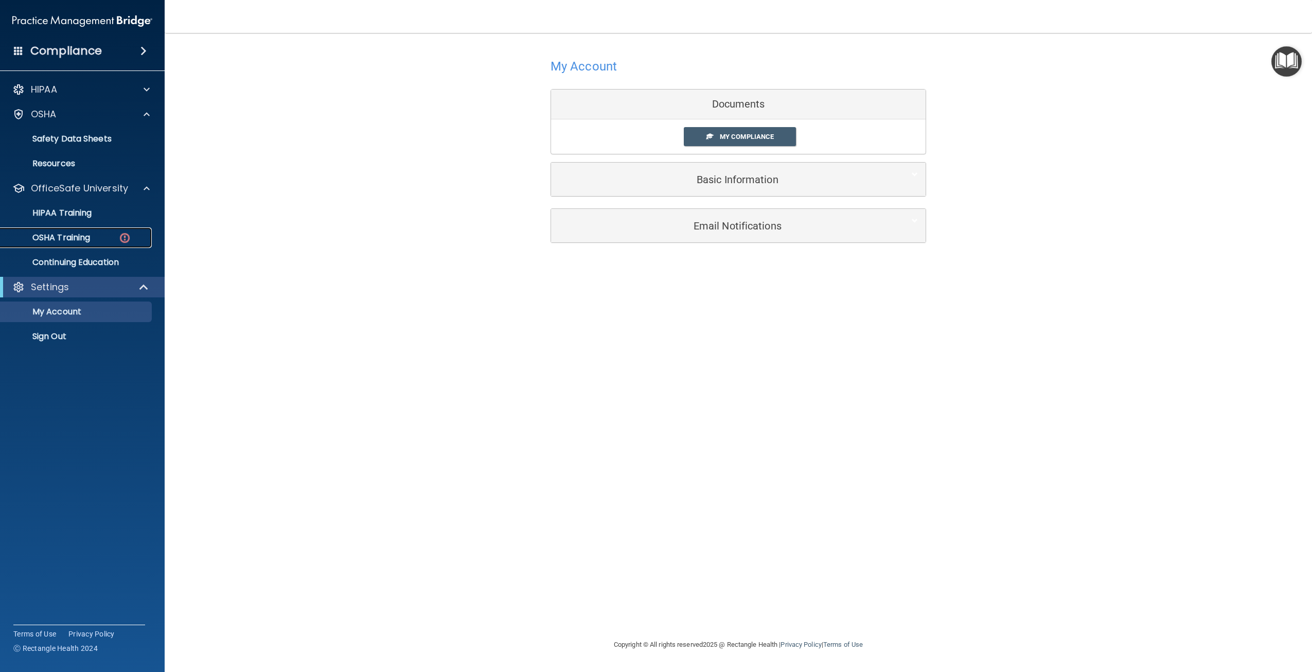
click at [100, 245] on link "OSHA Training" at bounding box center [71, 237] width 162 height 21
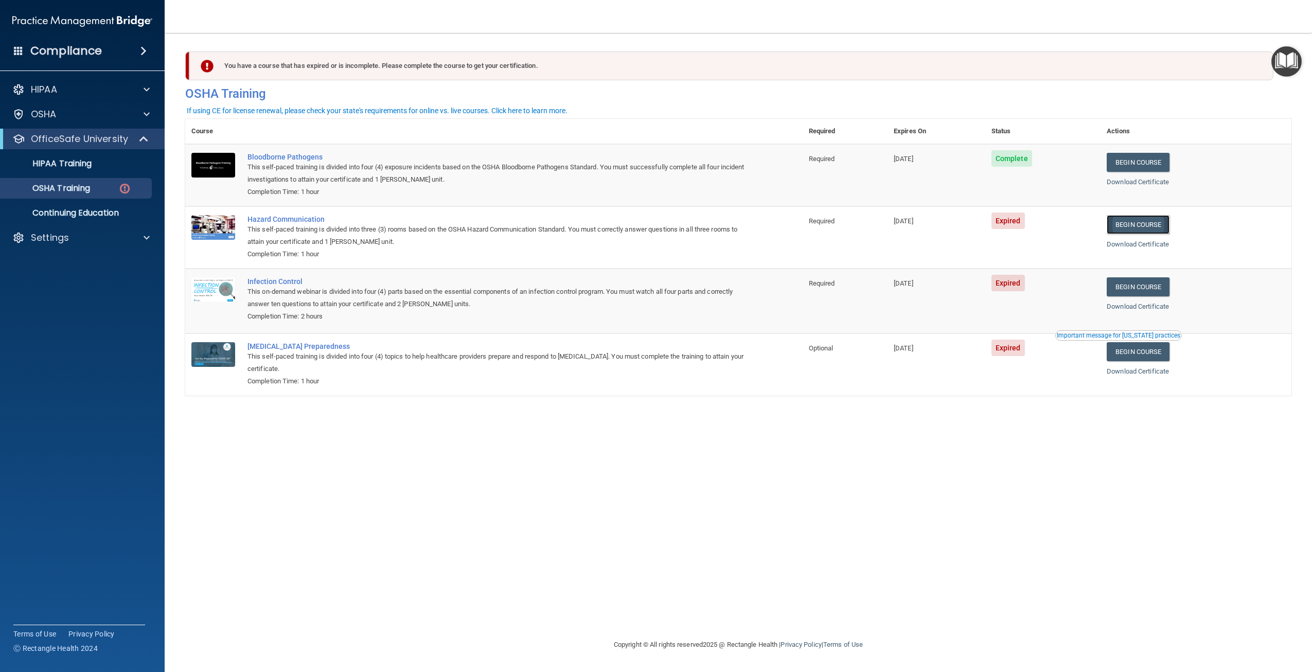
click at [1157, 224] on link "Begin Course" at bounding box center [1138, 224] width 63 height 19
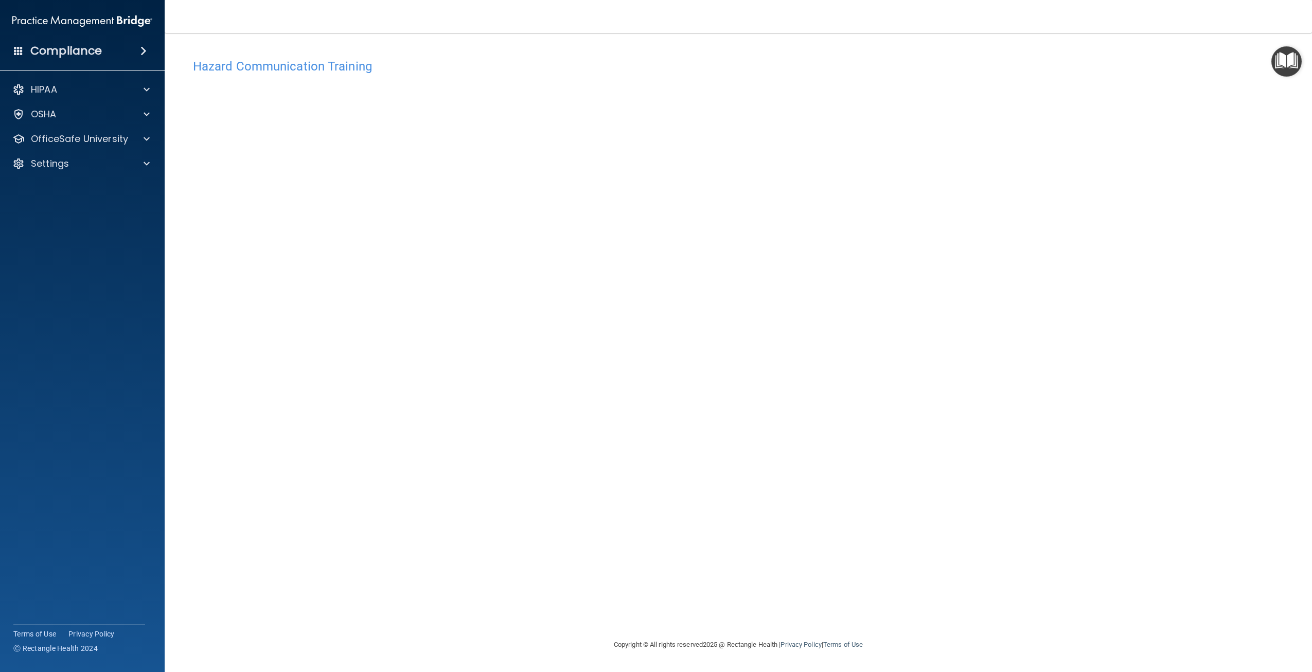
click at [797, 70] on h4 "Hazard Communication Training" at bounding box center [738, 66] width 1091 height 13
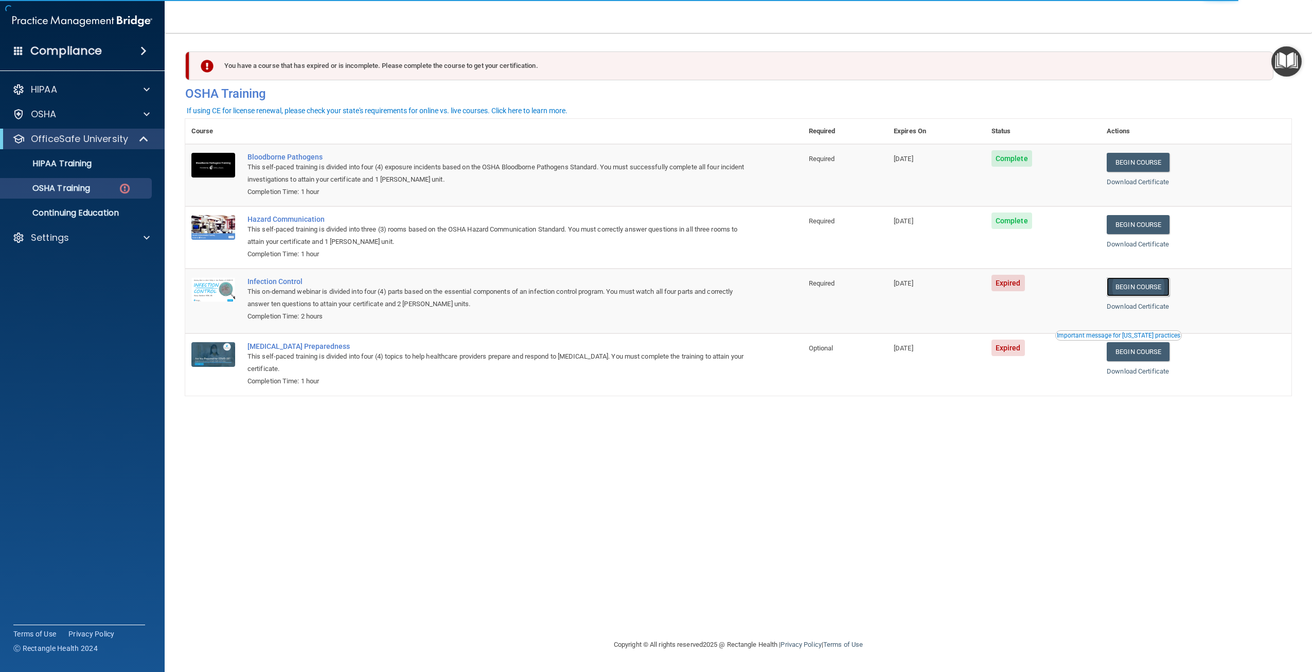
click at [1162, 295] on link "Begin Course" at bounding box center [1138, 286] width 63 height 19
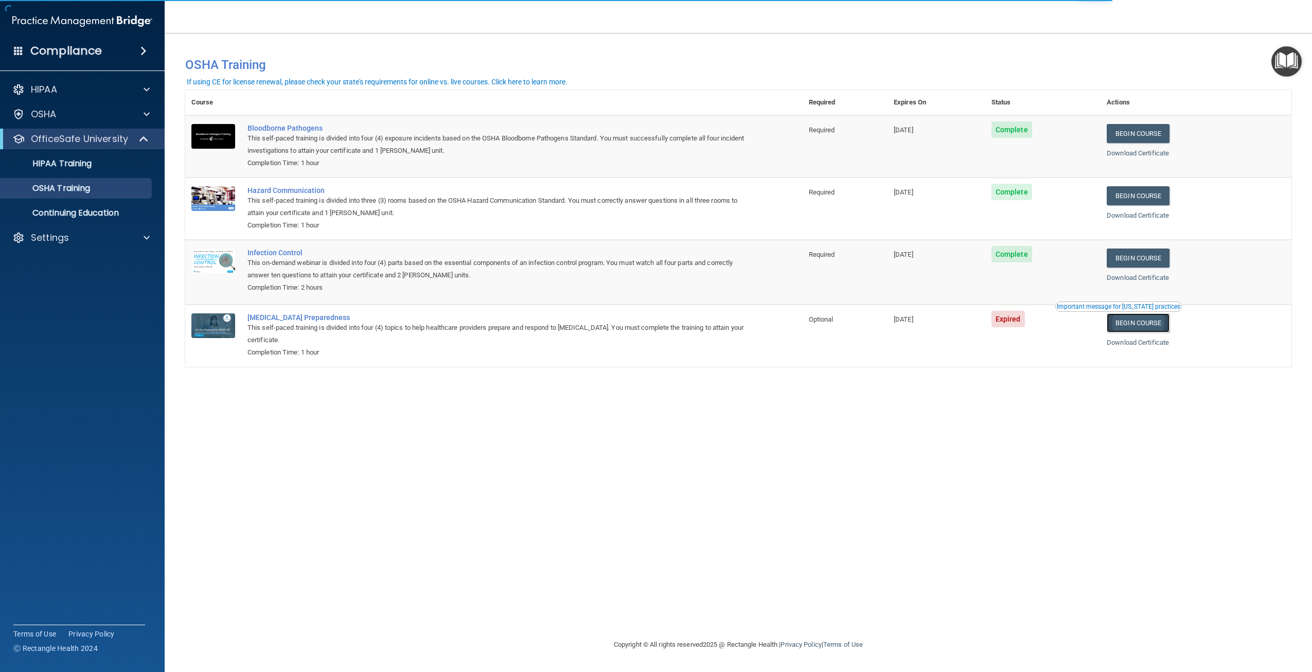
click at [1152, 319] on link "Begin Course" at bounding box center [1138, 322] width 63 height 19
click at [104, 175] on ul "HIPAA Training OSHA Training Continuing Education" at bounding box center [83, 186] width 186 height 74
drag, startPoint x: 88, startPoint y: 153, endPoint x: 81, endPoint y: 161, distance: 10.9
click at [88, 153] on ul "HIPAA Training OSHA Training Continuing Education" at bounding box center [83, 186] width 186 height 74
click at [80, 162] on p "HIPAA Training" at bounding box center [49, 163] width 85 height 10
